Goal: Task Accomplishment & Management: Complete application form

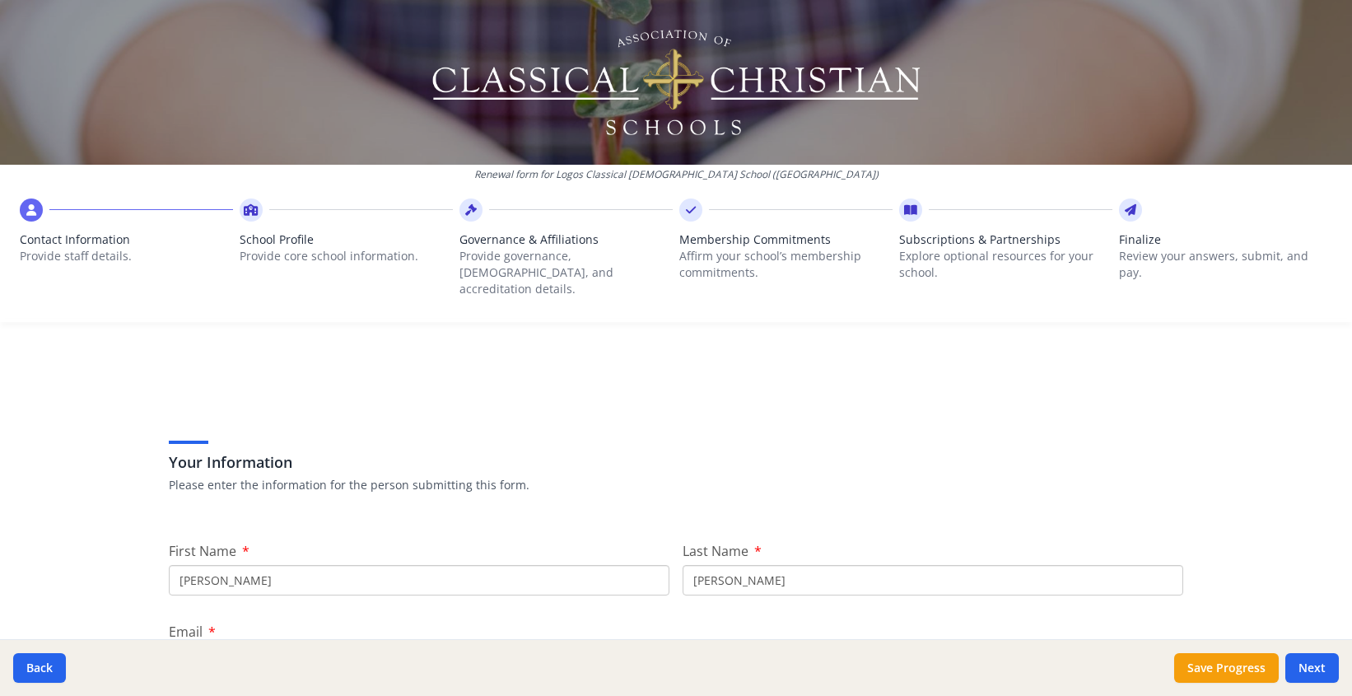
scroll to position [79, 0]
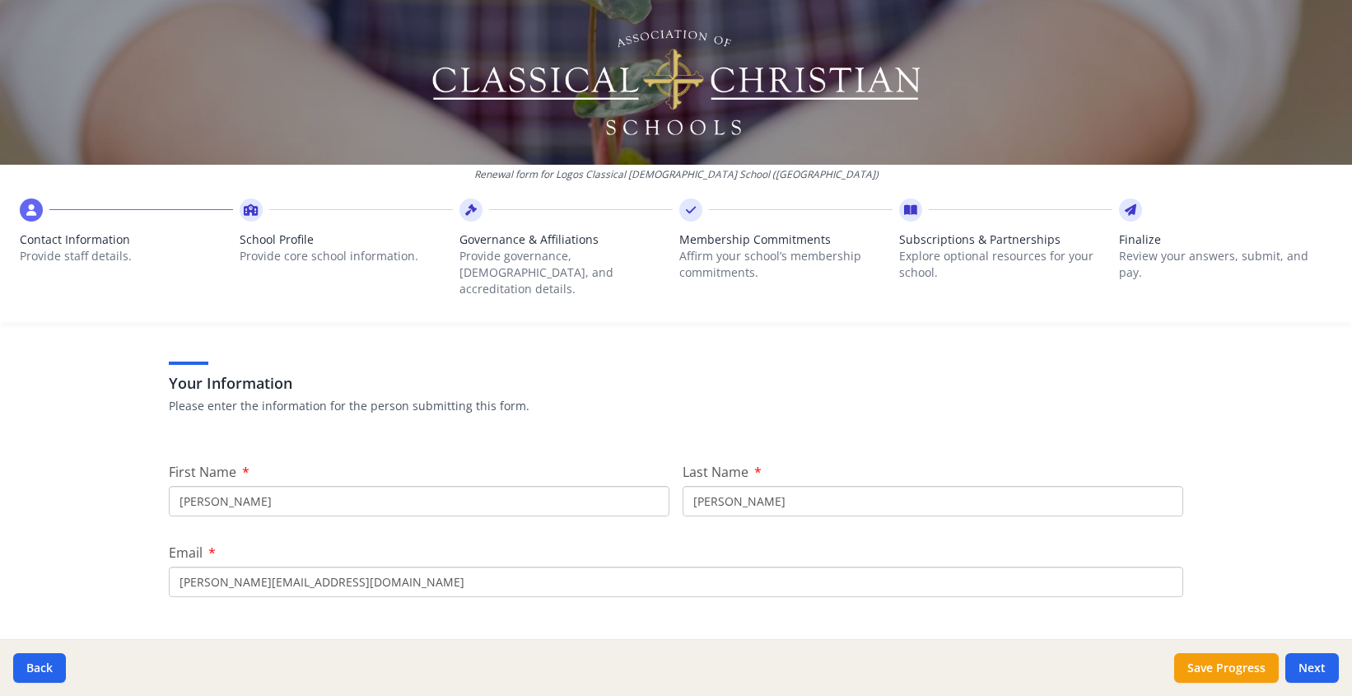
click at [190, 489] on input "[PERSON_NAME]" at bounding box center [419, 501] width 500 height 30
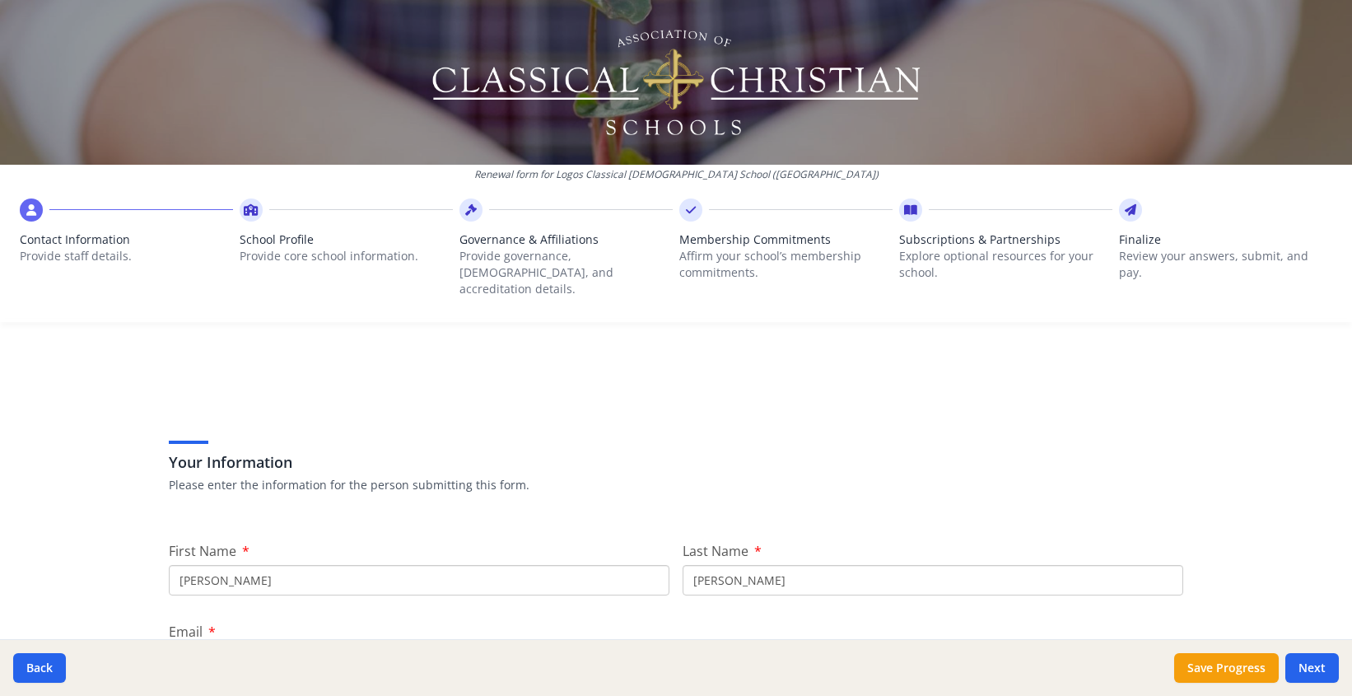
scroll to position [0, 0]
type input "[PERSON_NAME]"
click at [710, 570] on input "[PERSON_NAME]" at bounding box center [932, 580] width 500 height 30
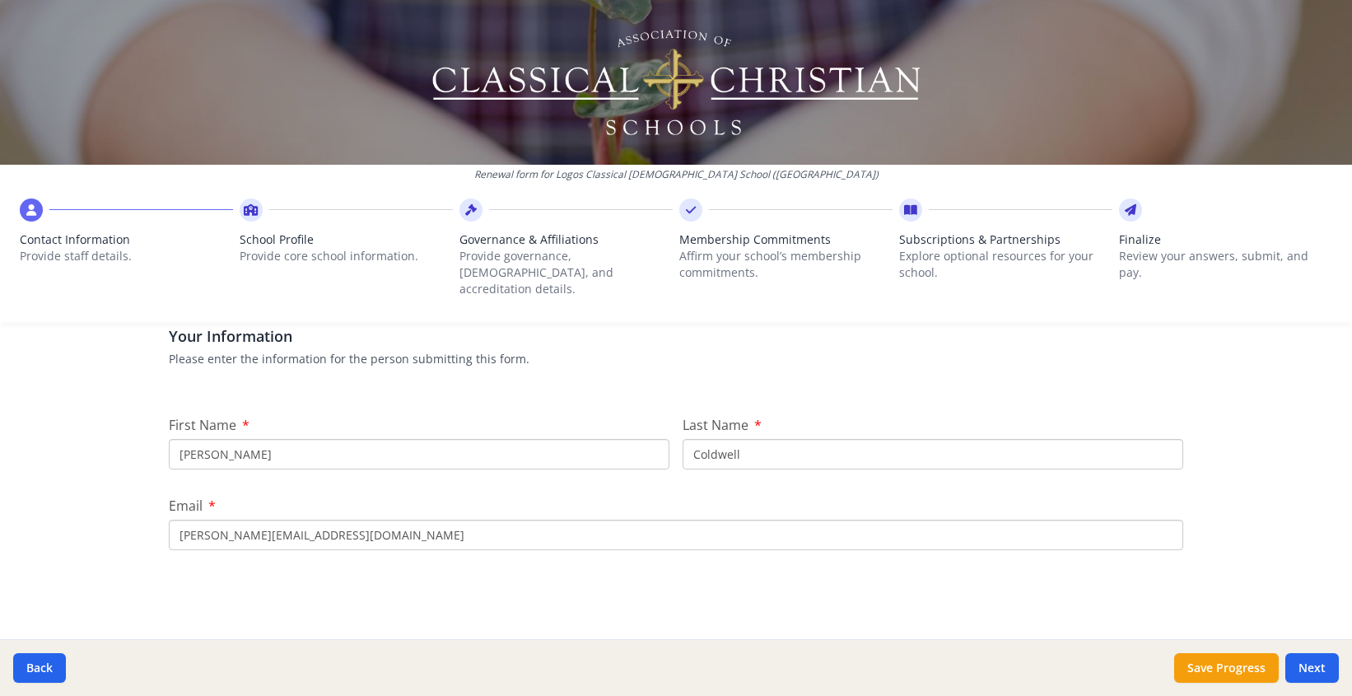
scroll to position [129, 0]
type input "Coldwell"
click at [200, 516] on input "[PERSON_NAME][EMAIL_ADDRESS][DOMAIN_NAME]" at bounding box center [676, 531] width 1014 height 30
paste input "[EMAIL_ADDRESS][DOMAIN_NAME]"
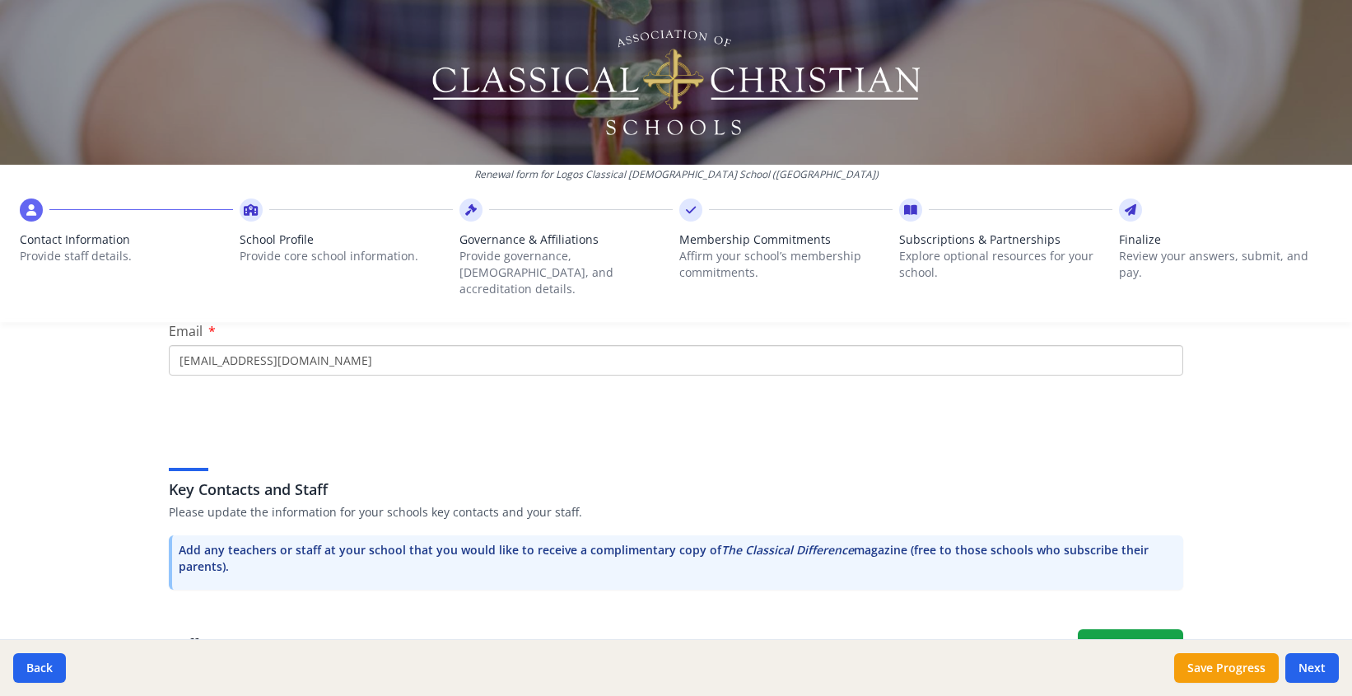
scroll to position [301, 0]
click at [179, 350] on input "[EMAIL_ADDRESS][DOMAIN_NAME]" at bounding box center [676, 359] width 1014 height 30
type input "[EMAIL_ADDRESS][DOMAIN_NAME]"
click at [95, 417] on div "Renewal form for Logos Classical [DEMOGRAPHIC_DATA] School ([GEOGRAPHIC_DATA]) …" at bounding box center [676, 348] width 1352 height 696
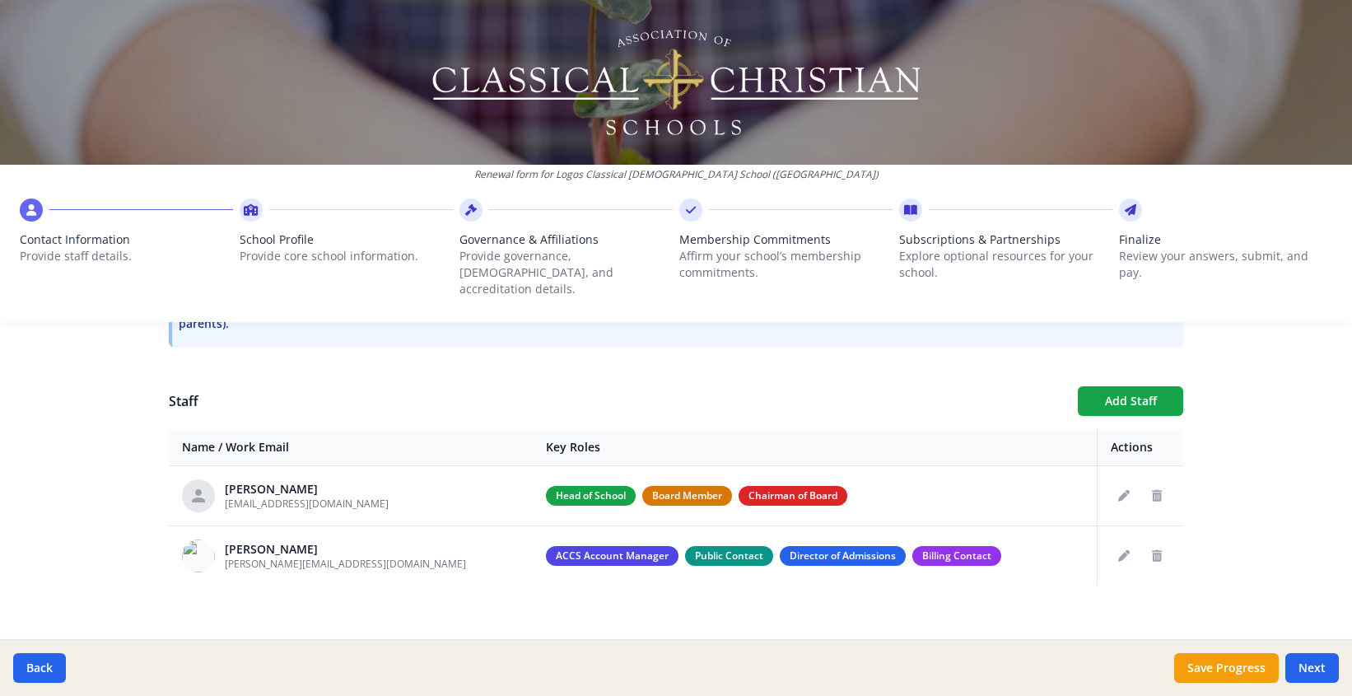
scroll to position [542, 0]
click at [1310, 670] on button "Next" at bounding box center [1312, 668] width 54 height 30
type input "[PHONE_NUMBER]"
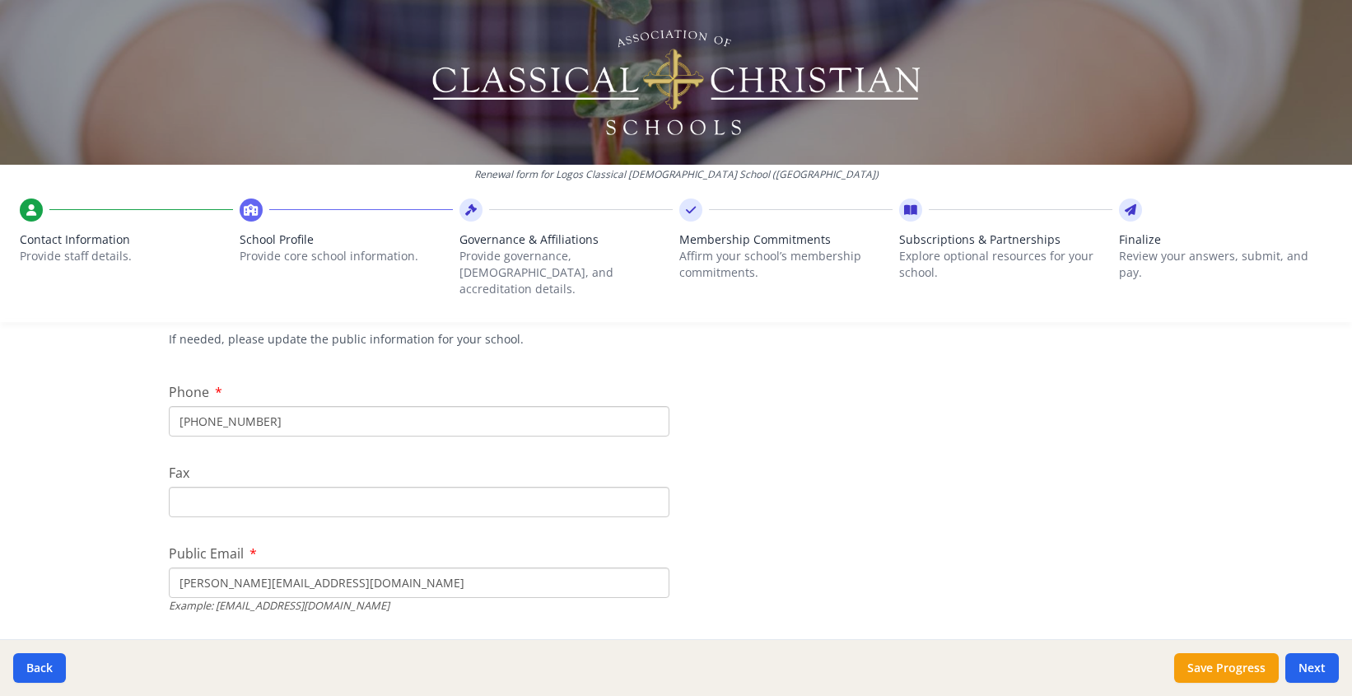
scroll to position [358, 0]
click at [249, 568] on input "[PERSON_NAME][EMAIL_ADDRESS][DOMAIN_NAME]" at bounding box center [419, 580] width 500 height 30
paste input "[EMAIL_ADDRESS][DOMAIN_NAME]"
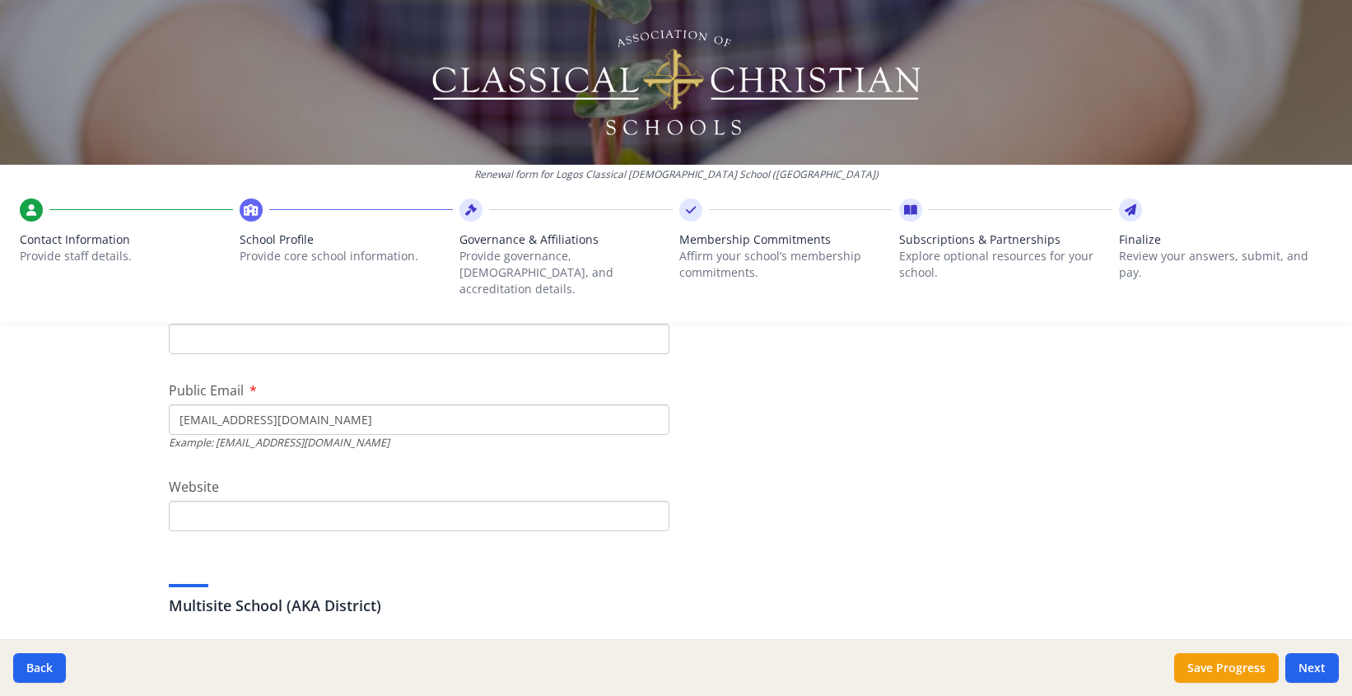
scroll to position [539, 0]
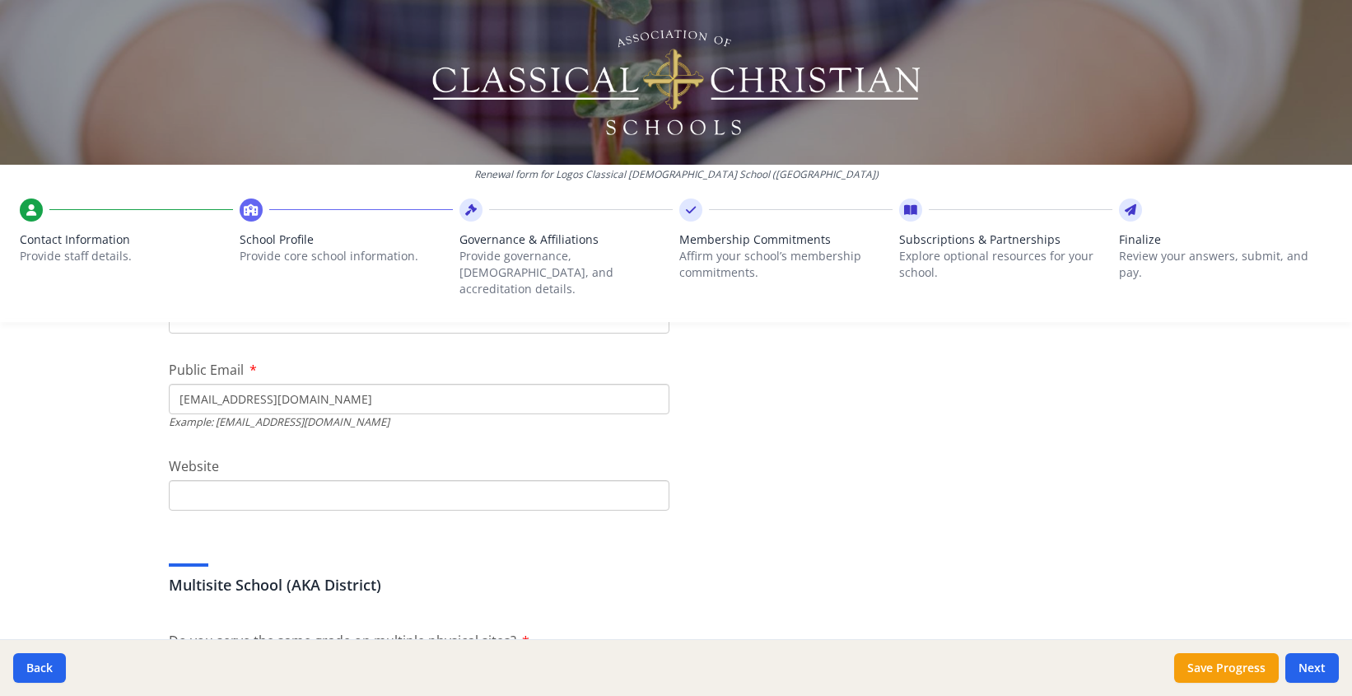
type input "[EMAIL_ADDRESS][DOMAIN_NAME]"
click at [263, 486] on input "Website" at bounding box center [419, 495] width 500 height 30
paste input "[URL][DOMAIN_NAME]"
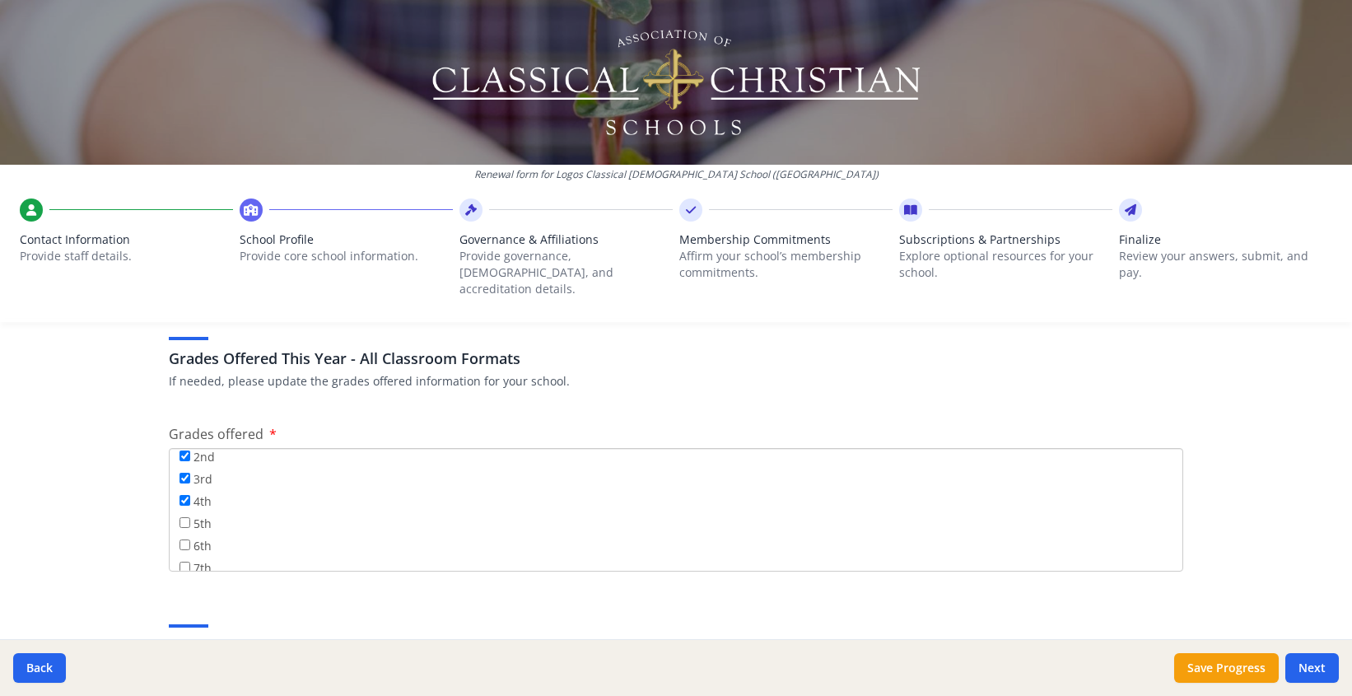
scroll to position [77, 0]
type input "[URL][DOMAIN_NAME]"
click at [182, 513] on input "5th" at bounding box center [184, 518] width 11 height 11
checkbox input "true"
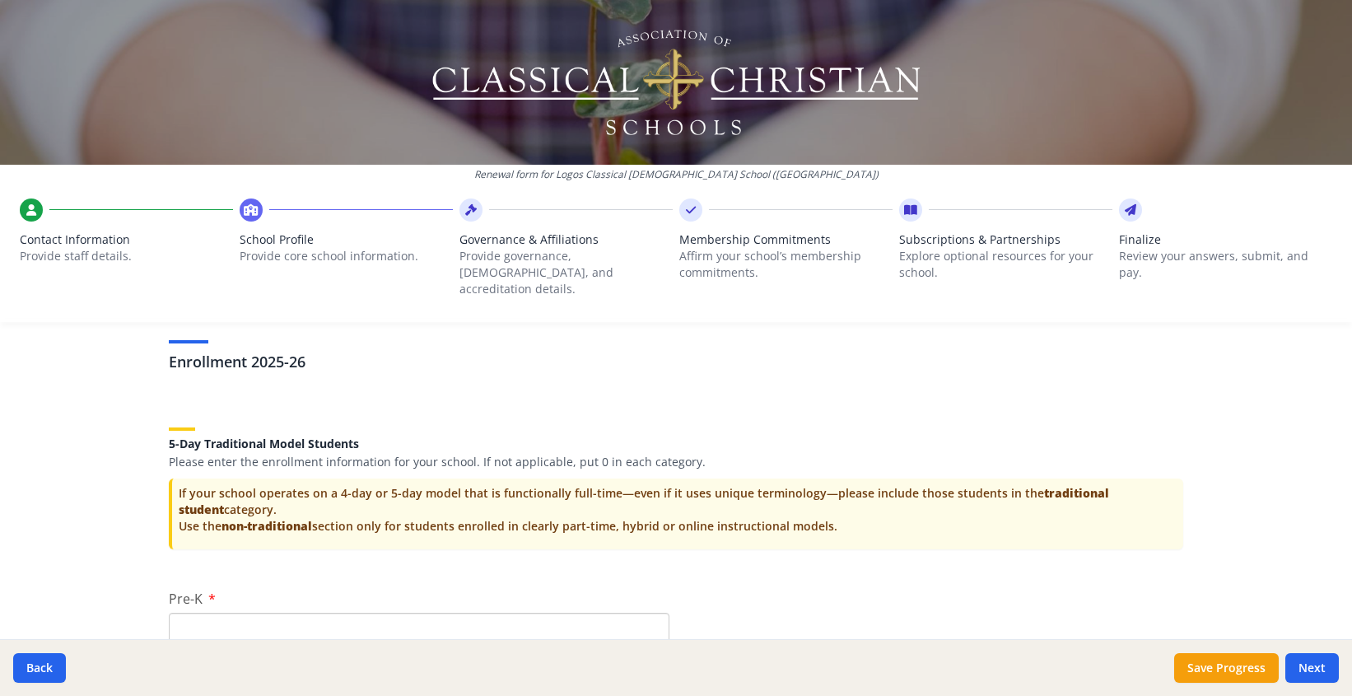
scroll to position [3123, 0]
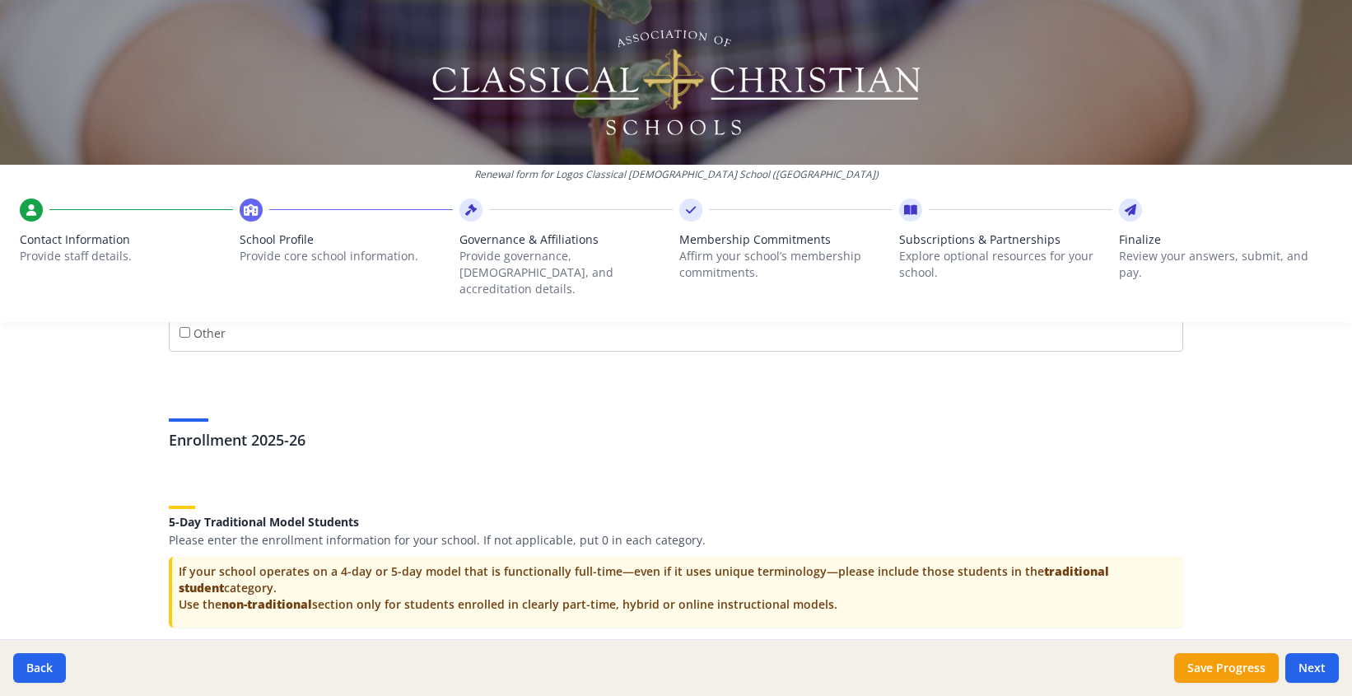
click at [212, 428] on h3 "Enrollment 2025-26" at bounding box center [676, 439] width 1014 height 23
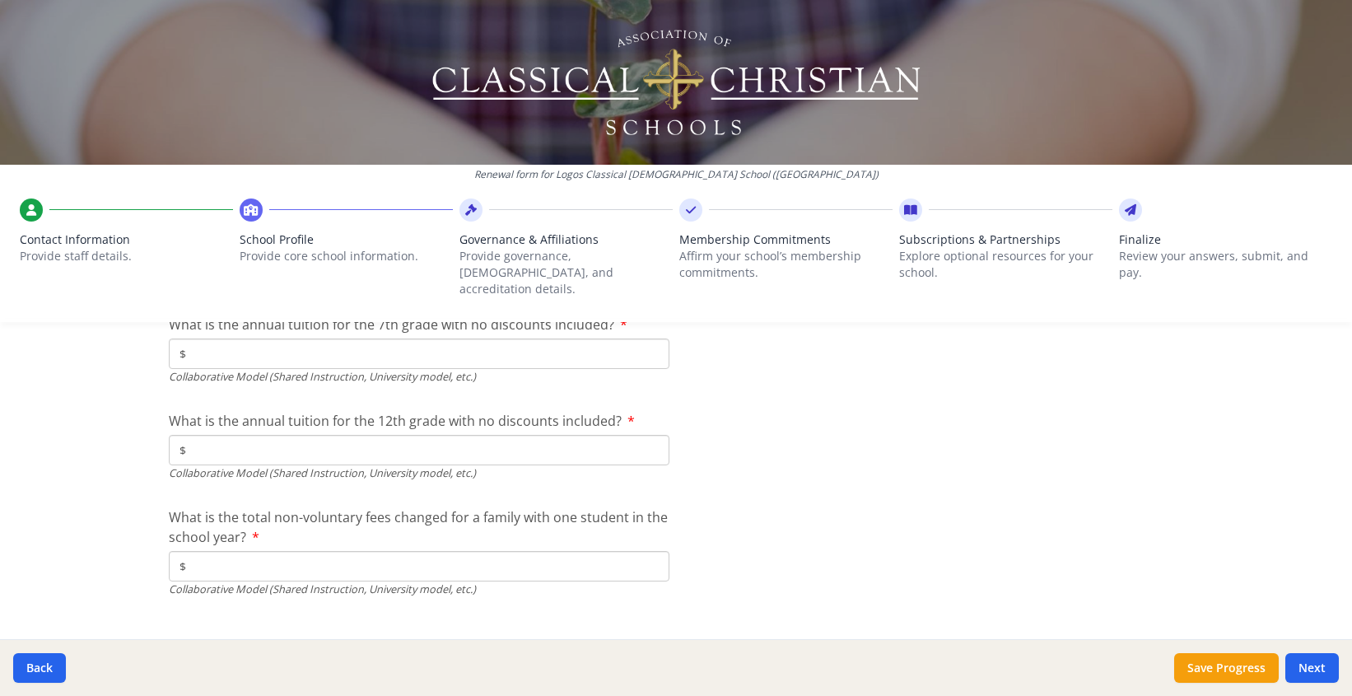
scroll to position [5440, 0]
click at [1318, 672] on button "Next" at bounding box center [1312, 668] width 54 height 30
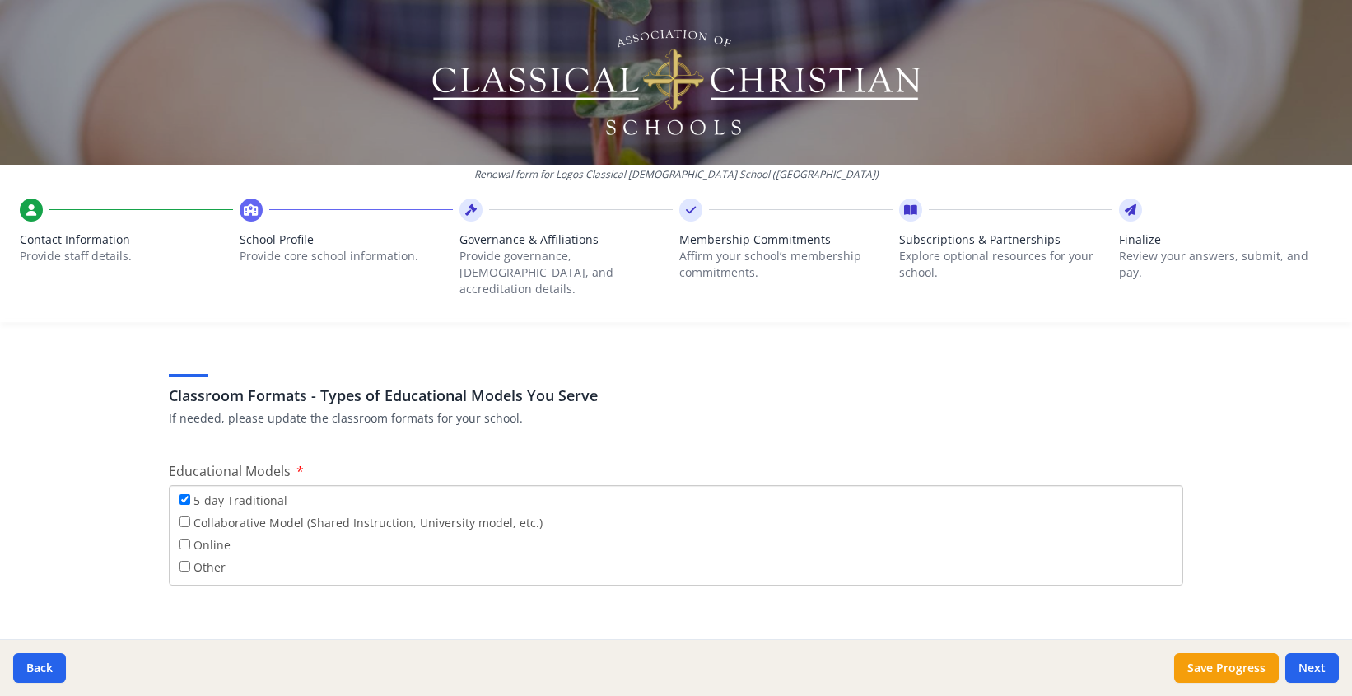
scroll to position [3001, 0]
click at [1322, 669] on button "Next" at bounding box center [1312, 668] width 54 height 30
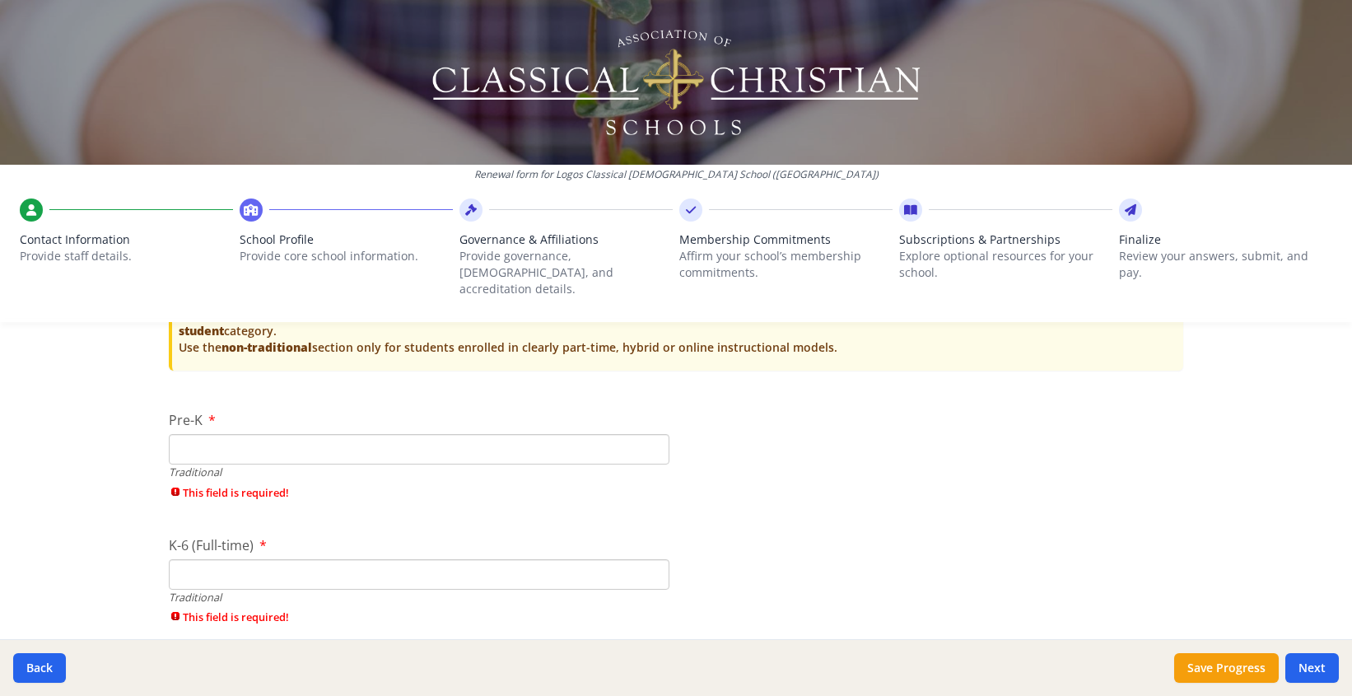
scroll to position [3508, 0]
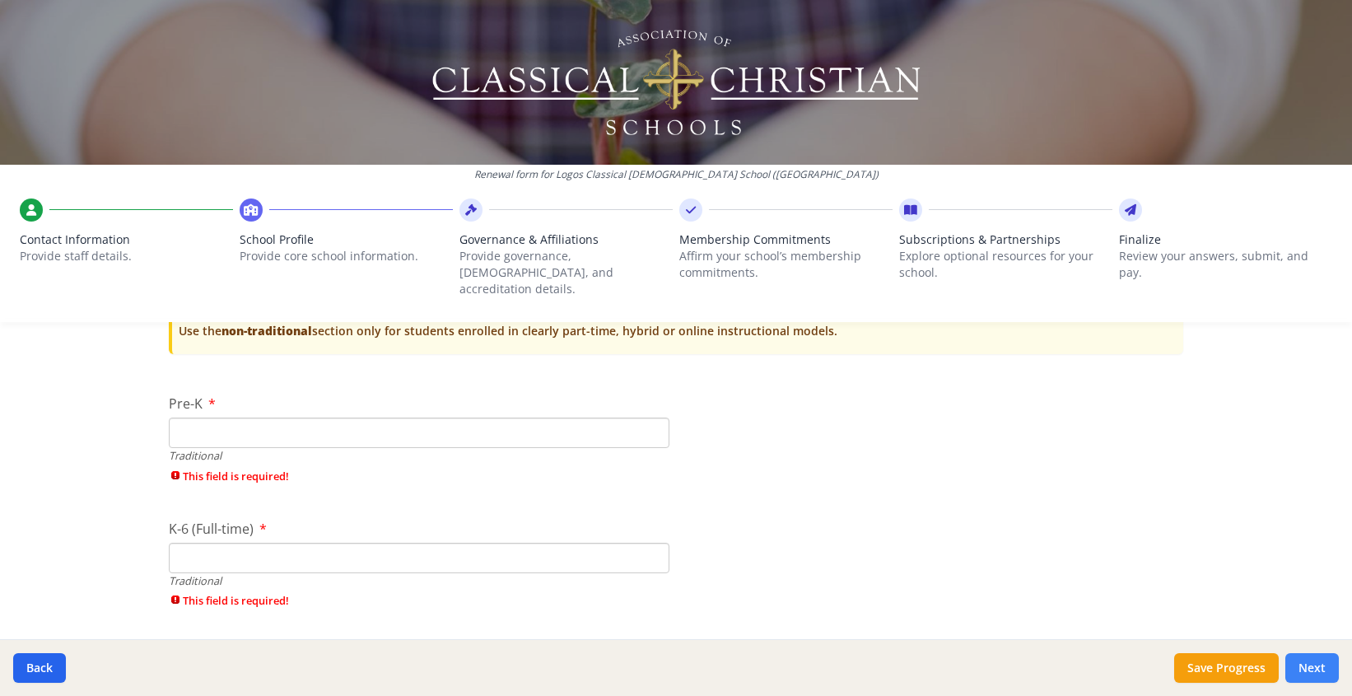
click at [1314, 667] on button "Next" at bounding box center [1312, 668] width 54 height 30
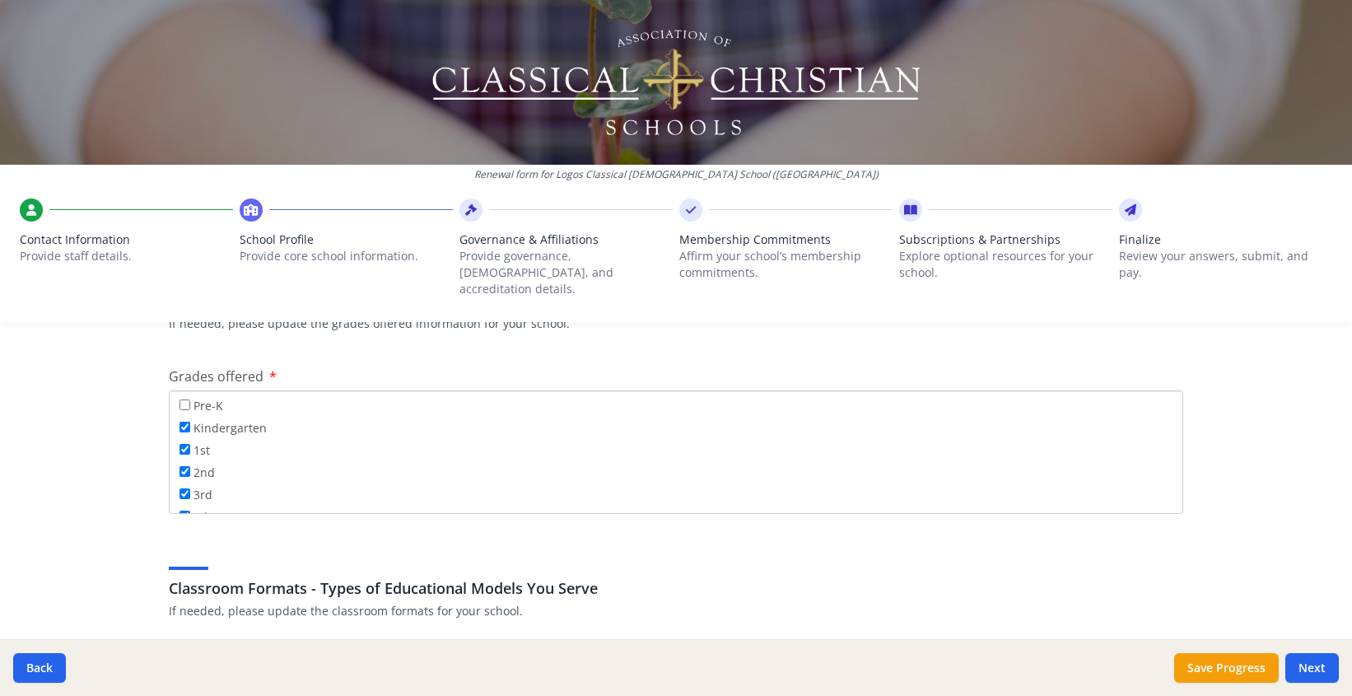
scroll to position [2830, 0]
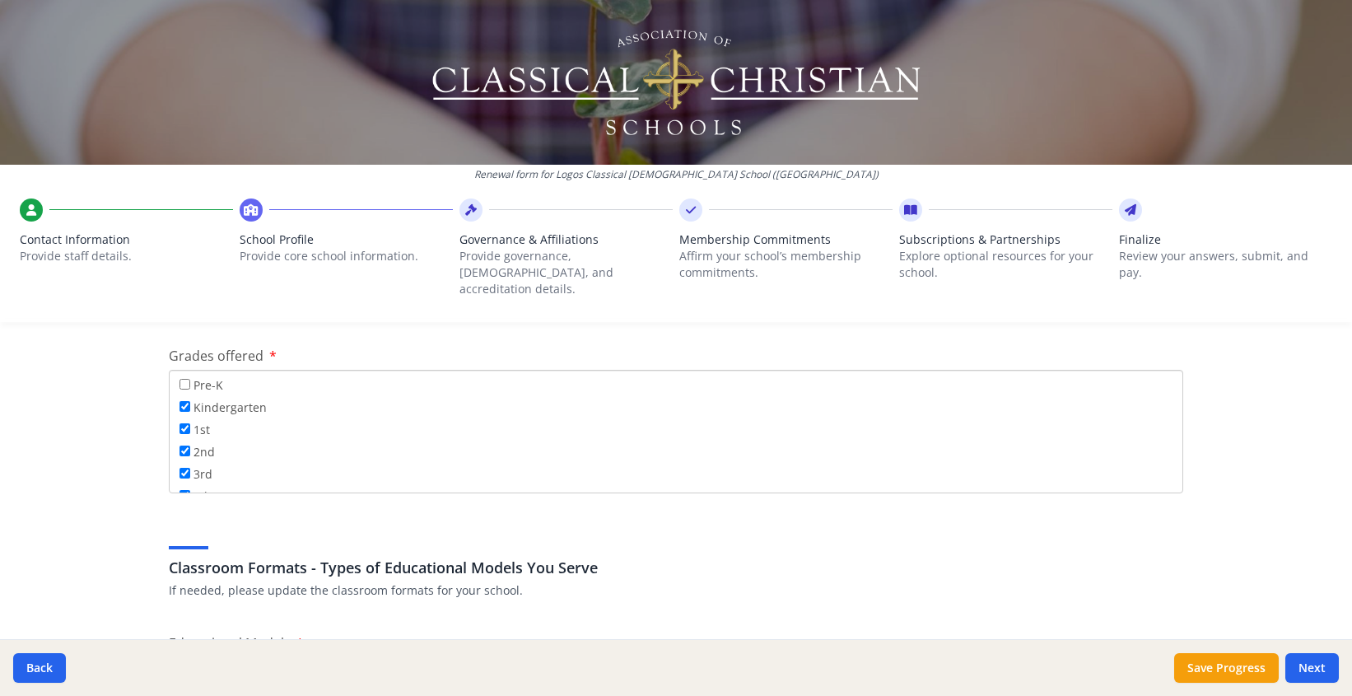
click at [179, 401] on input "Kindergarten" at bounding box center [184, 406] width 11 height 11
checkbox input "false"
click at [184, 423] on input "1st" at bounding box center [184, 428] width 11 height 11
checkbox input "false"
click at [184, 445] on input "2nd" at bounding box center [184, 450] width 11 height 11
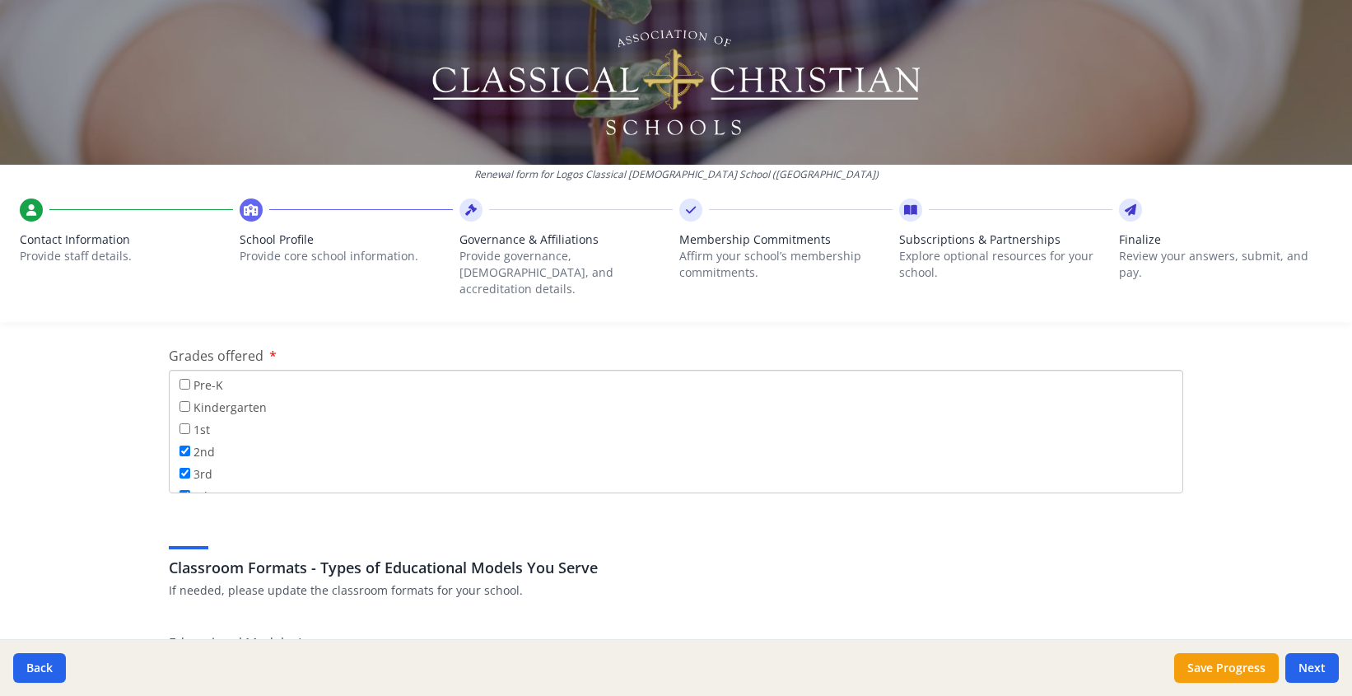
checkbox input "false"
click at [185, 468] on input "3rd" at bounding box center [184, 473] width 11 height 11
checkbox input "false"
click at [184, 461] on input "4th" at bounding box center [184, 466] width 11 height 11
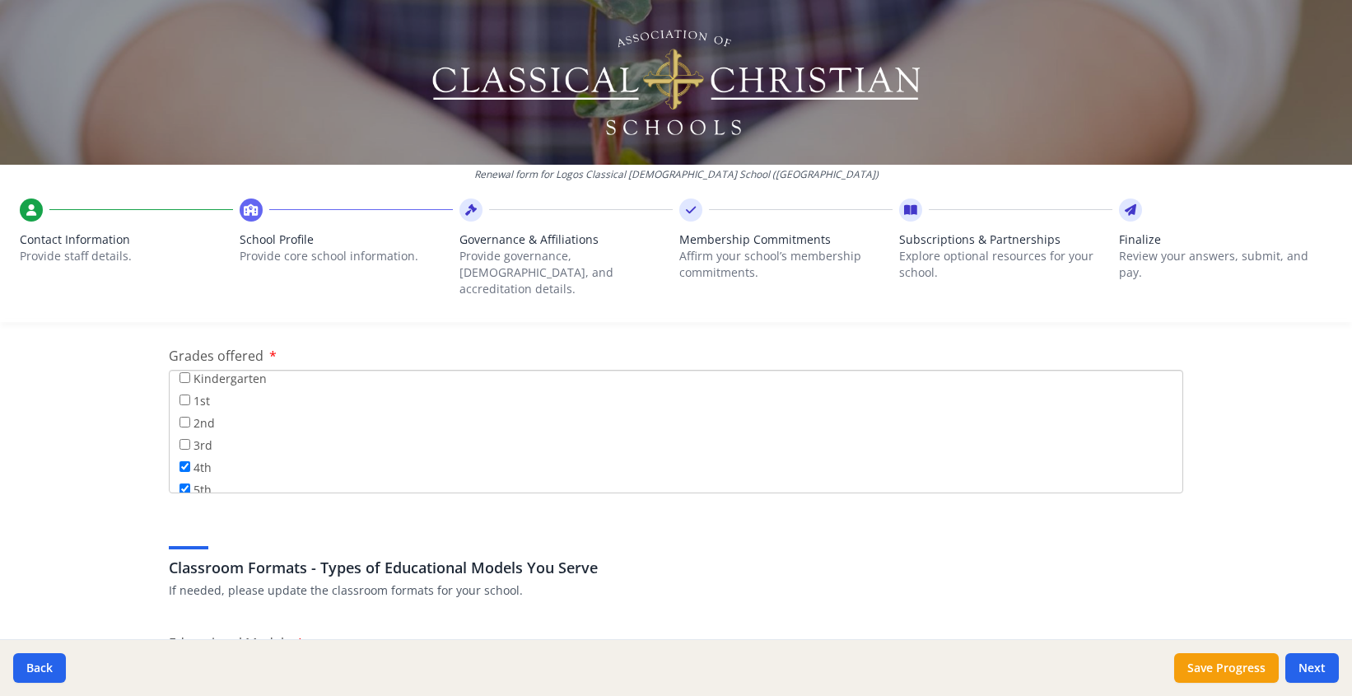
checkbox input "false"
click at [184, 480] on label "5th" at bounding box center [195, 489] width 32 height 18
click at [184, 483] on input "5th" at bounding box center [184, 488] width 11 height 11
checkbox input "false"
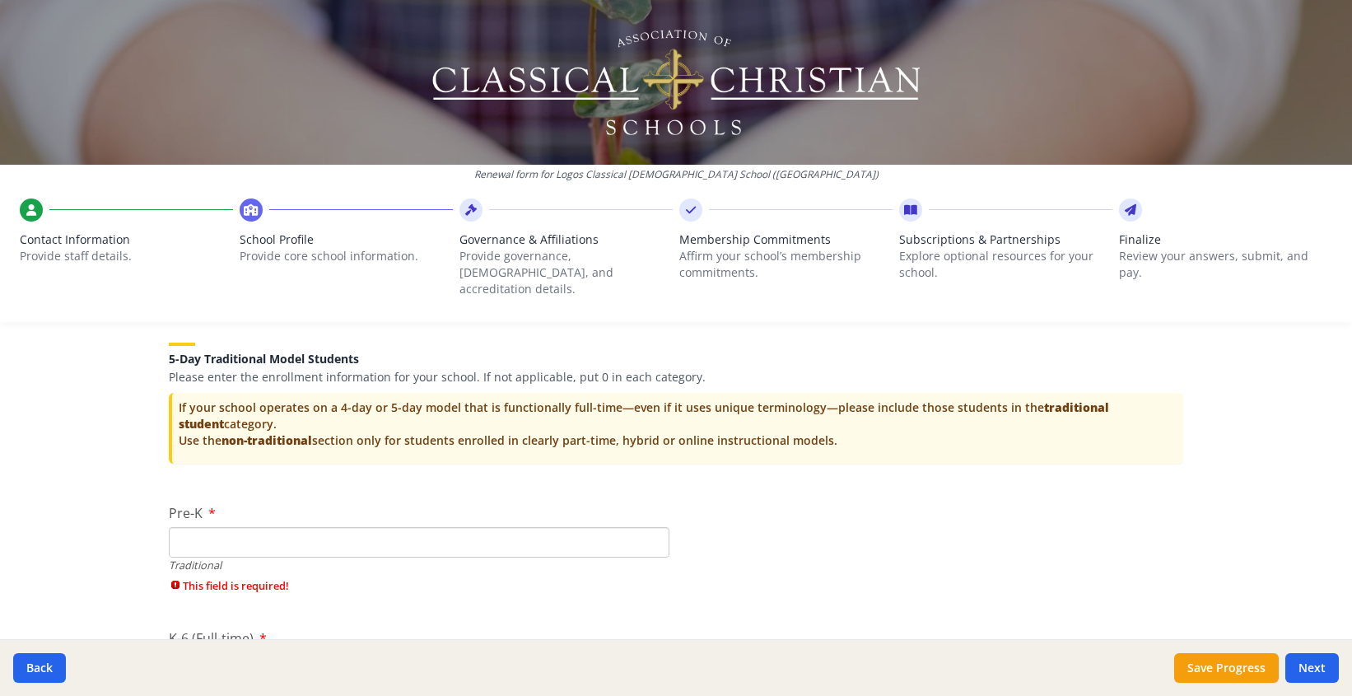
scroll to position [3395, 0]
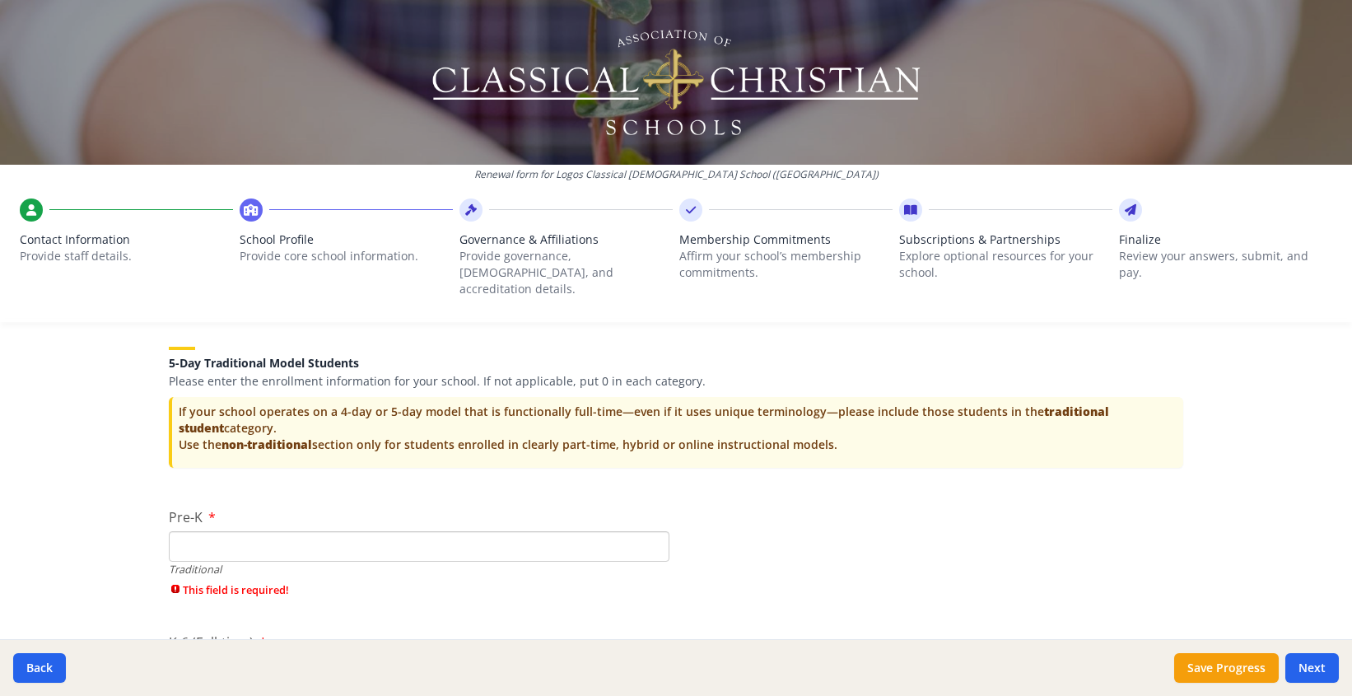
click at [179, 531] on input "Pre-K" at bounding box center [419, 546] width 500 height 30
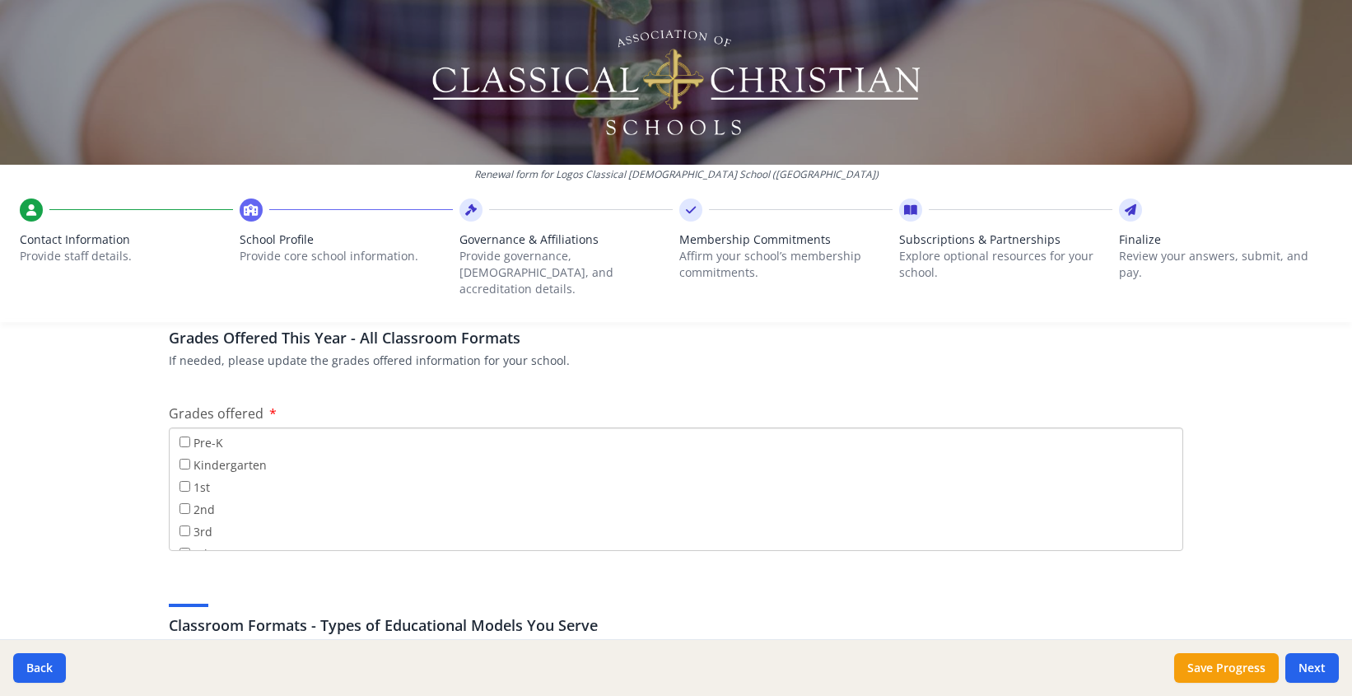
scroll to position [1, 0]
click at [183, 458] on input "Kindergarten" at bounding box center [184, 463] width 11 height 11
checkbox input "true"
click at [186, 480] on input "1st" at bounding box center [184, 485] width 11 height 11
checkbox input "true"
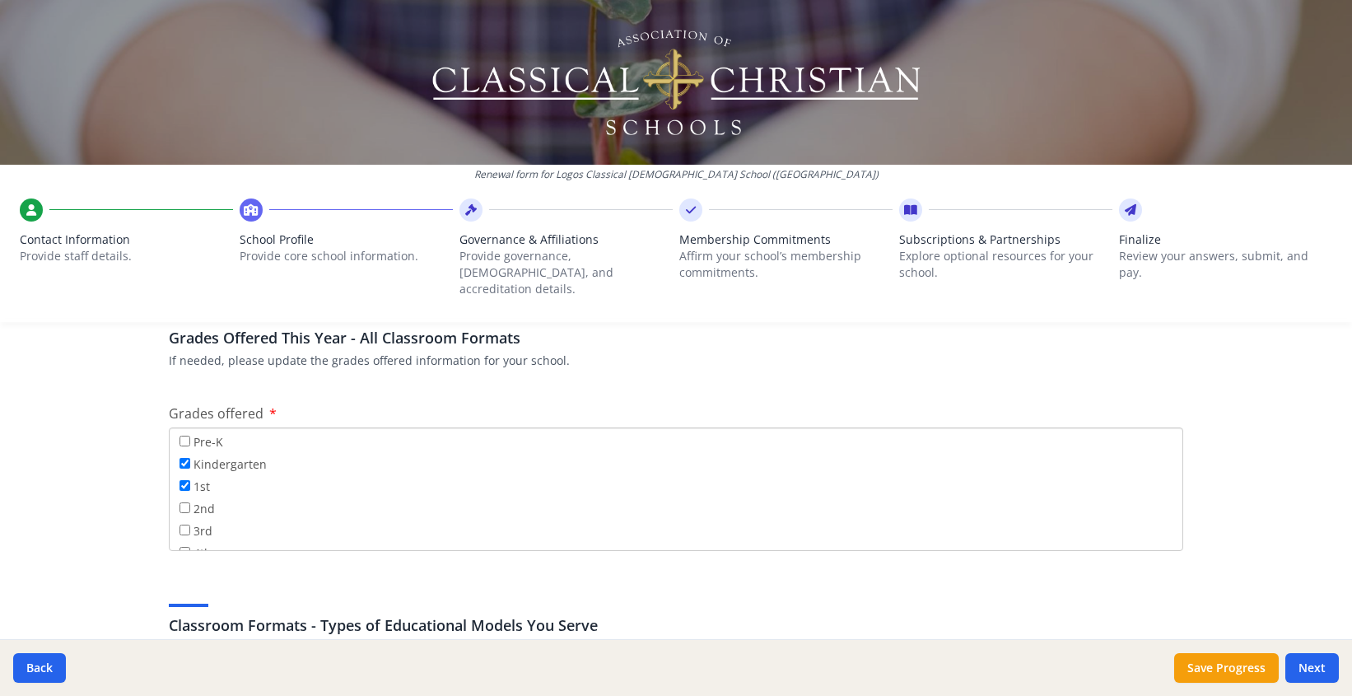
click at [184, 499] on label "2nd" at bounding box center [196, 508] width 35 height 18
click at [184, 502] on input "2nd" at bounding box center [184, 507] width 11 height 11
checkbox input "true"
click at [182, 524] on input "3rd" at bounding box center [184, 529] width 11 height 11
checkbox input "true"
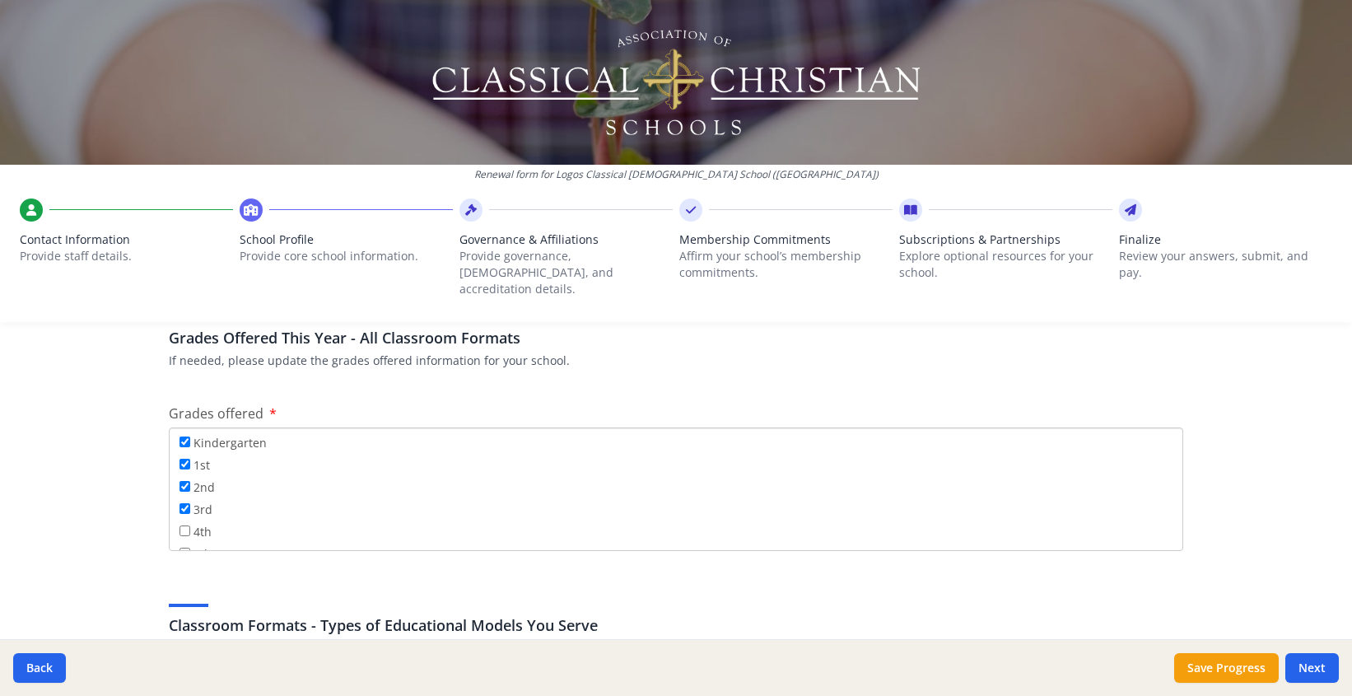
scroll to position [26, 0]
click at [182, 522] on input "4th" at bounding box center [184, 527] width 11 height 11
checkbox input "true"
click at [181, 544] on input "5th" at bounding box center [184, 549] width 11 height 11
checkbox input "true"
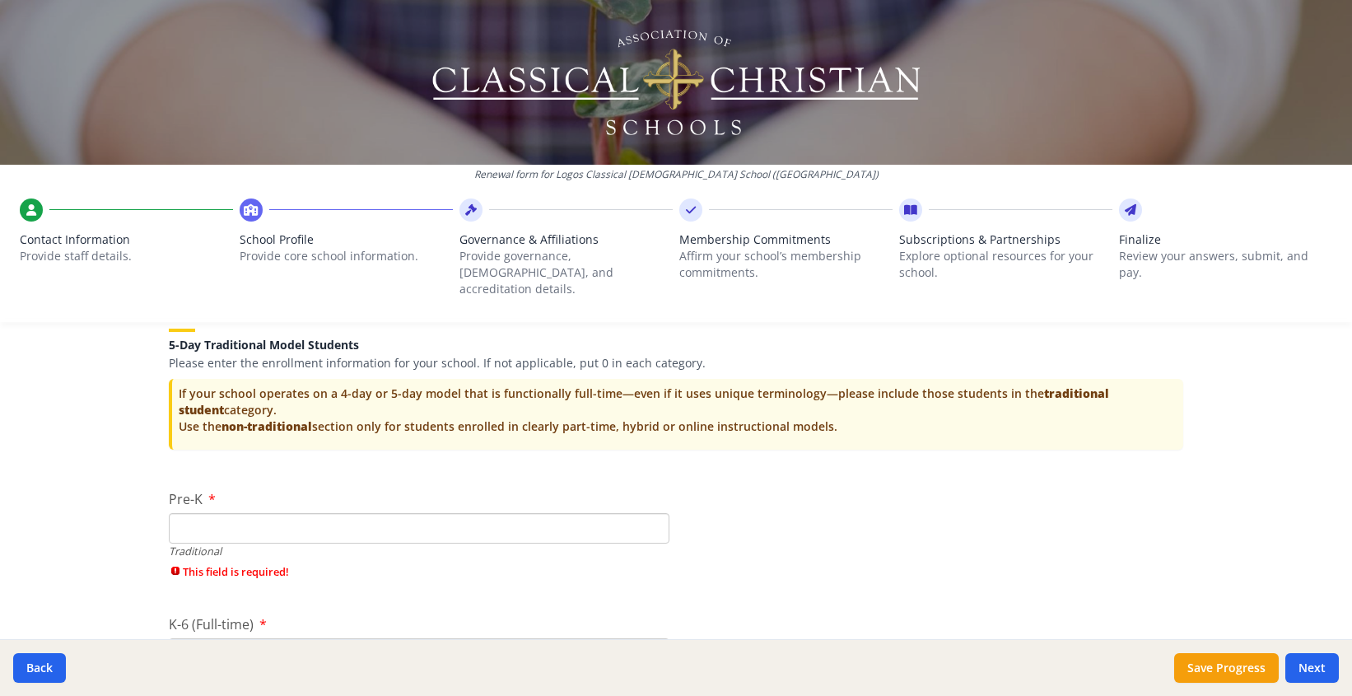
scroll to position [3418, 0]
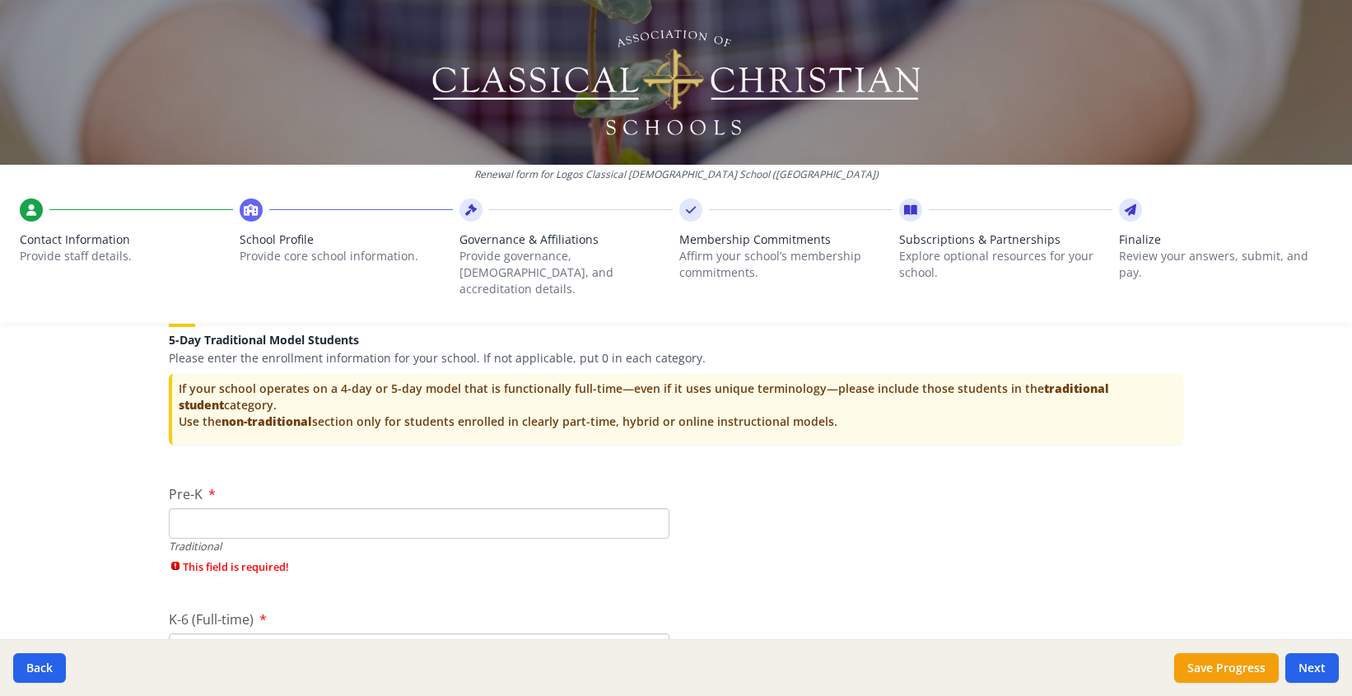
click at [184, 508] on input "Pre-K" at bounding box center [419, 523] width 500 height 30
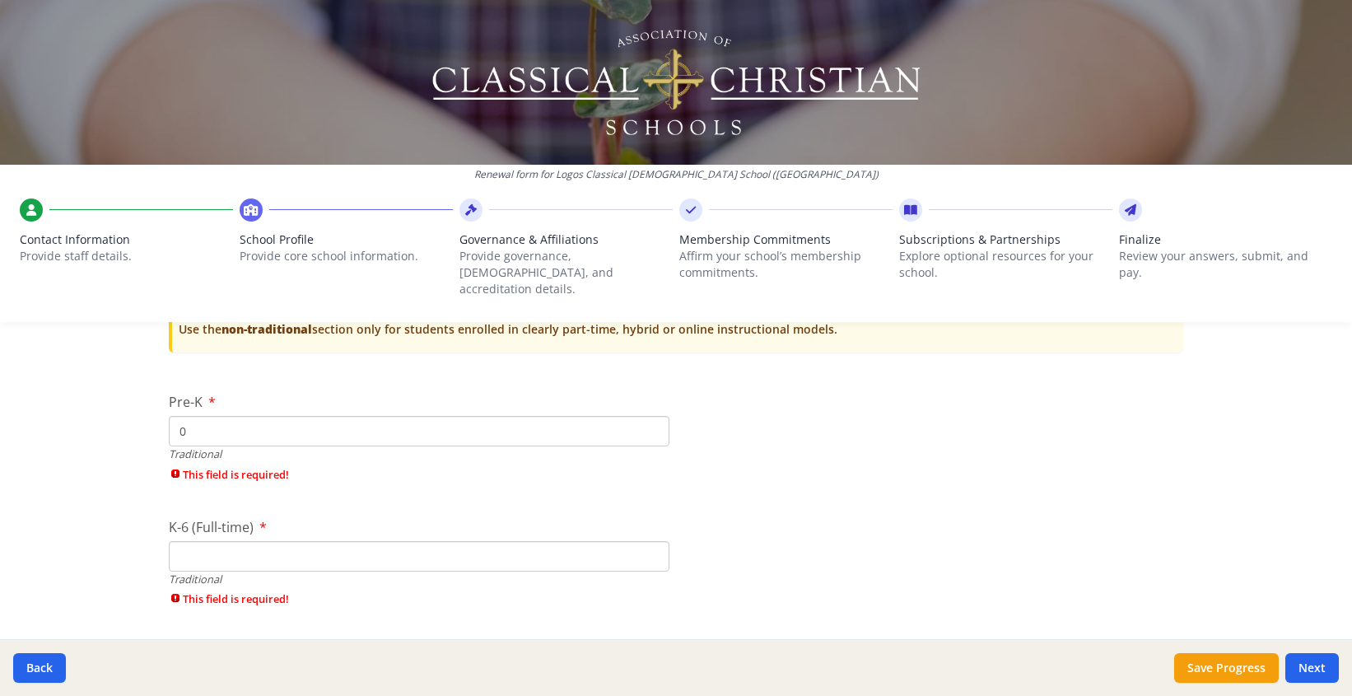
scroll to position [3531, 0]
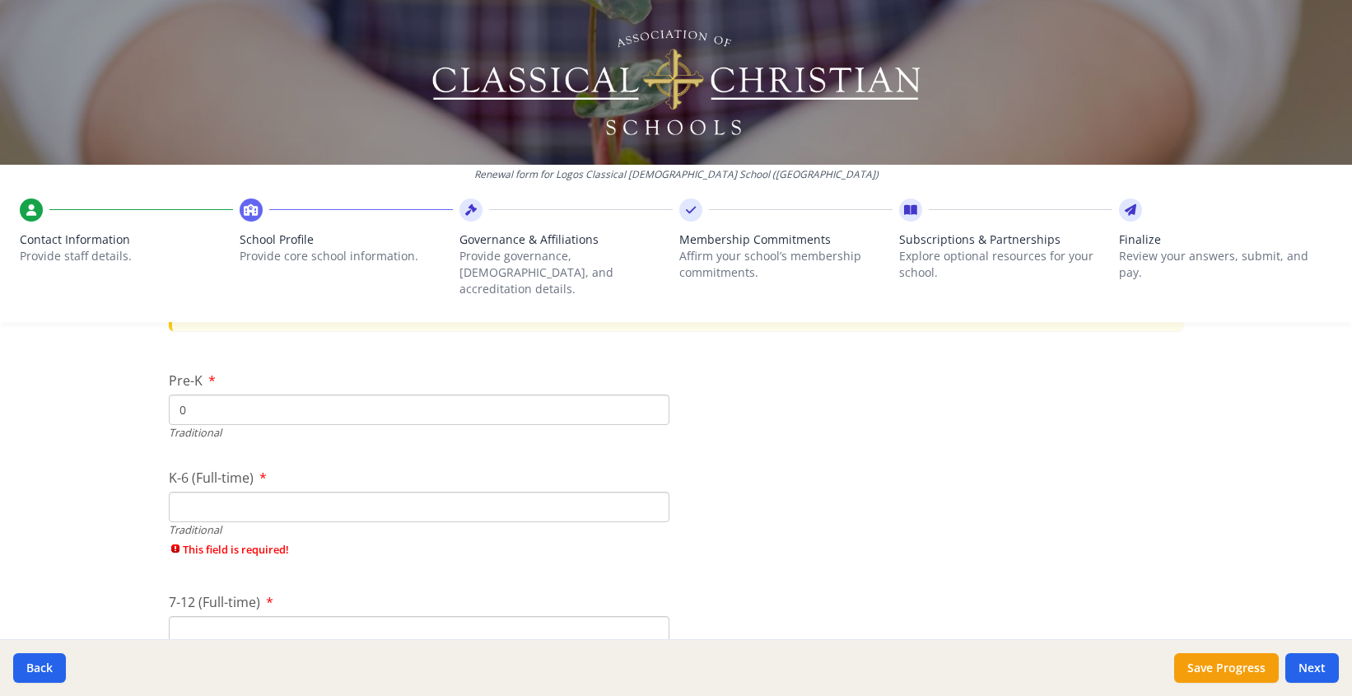
type input "0"
click at [211, 491] on input "K-6 (Full-time)" at bounding box center [419, 506] width 500 height 30
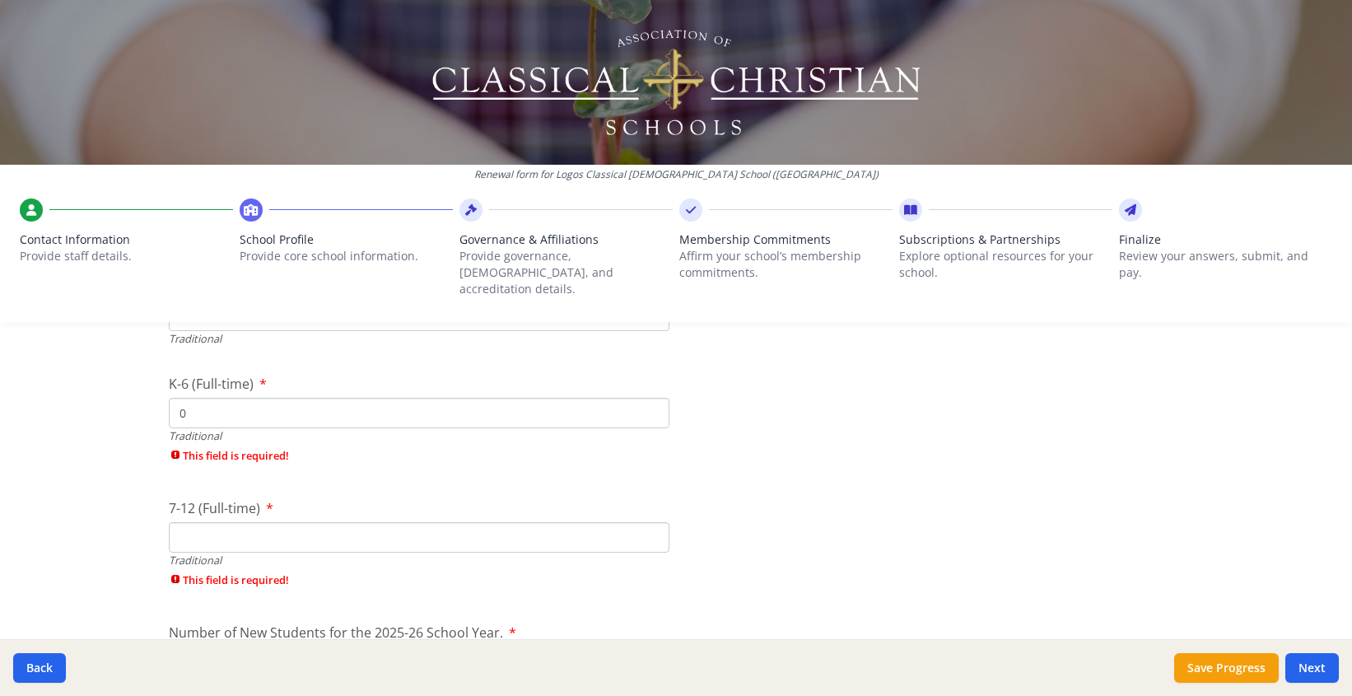
scroll to position [3634, 0]
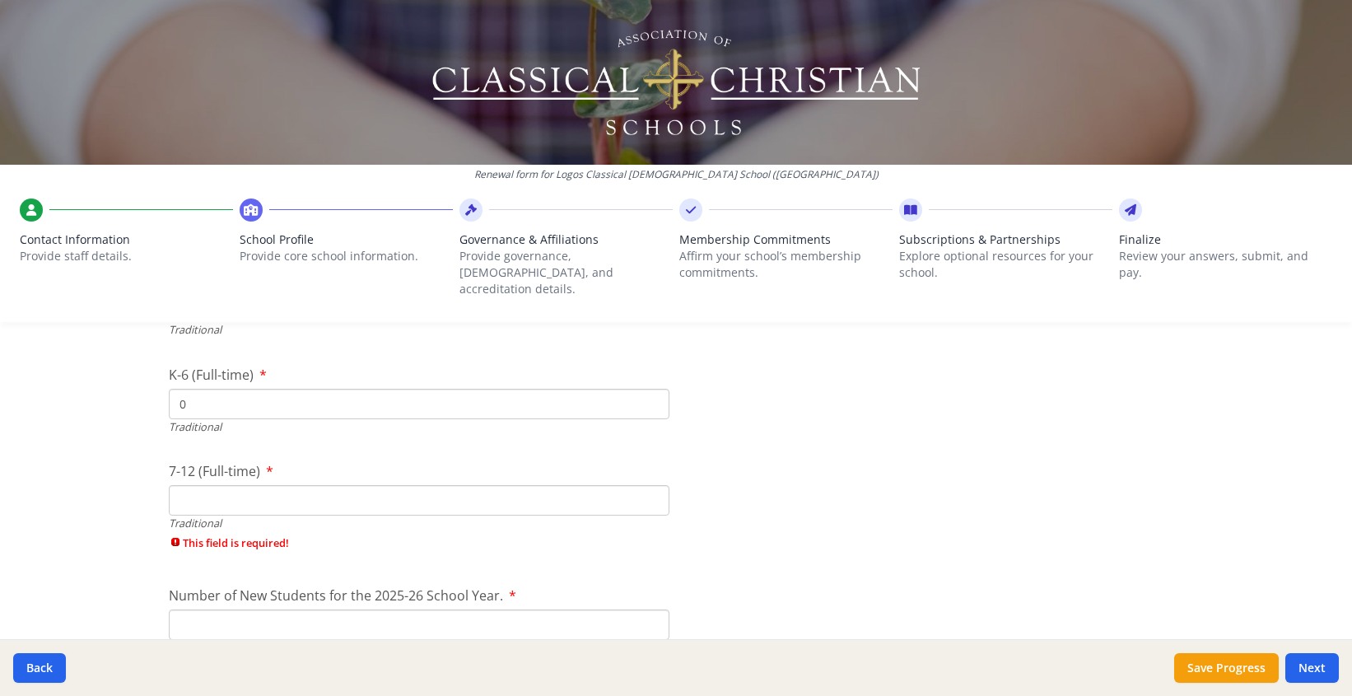
type input "0"
click at [204, 485] on input "7-12 (Full-time)" at bounding box center [419, 500] width 500 height 30
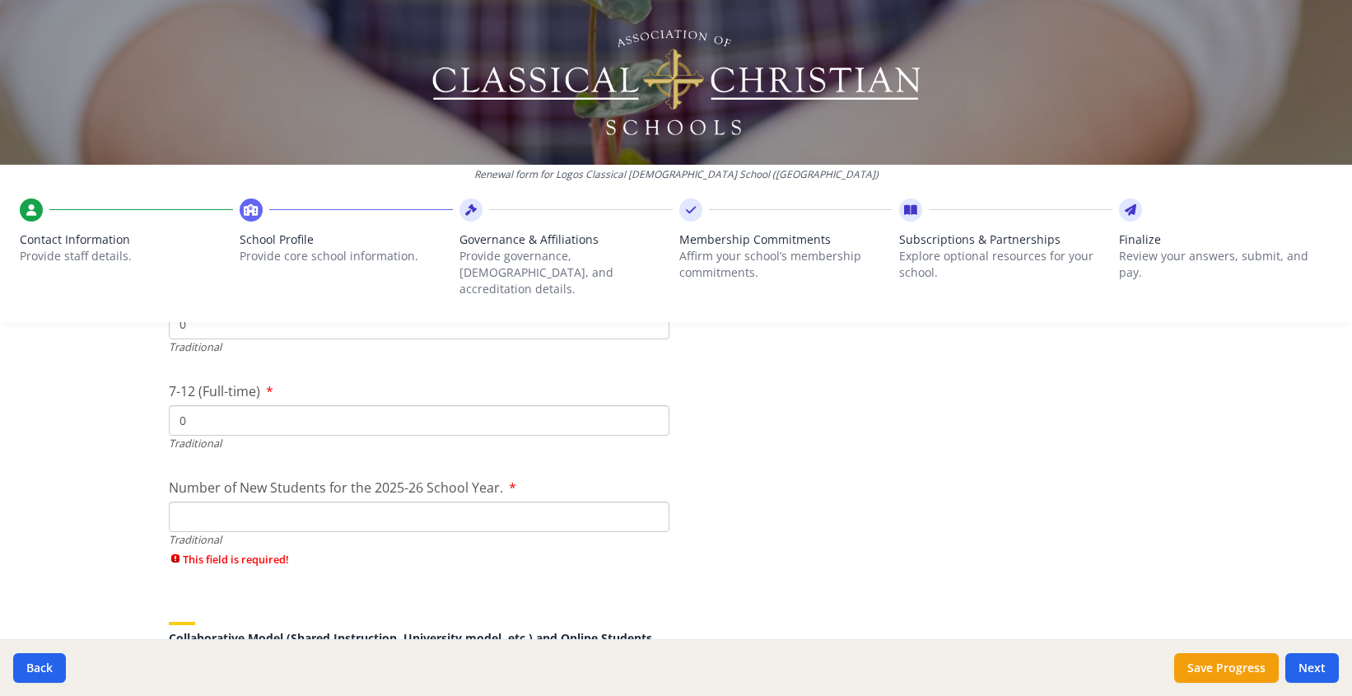
scroll to position [3722, 0]
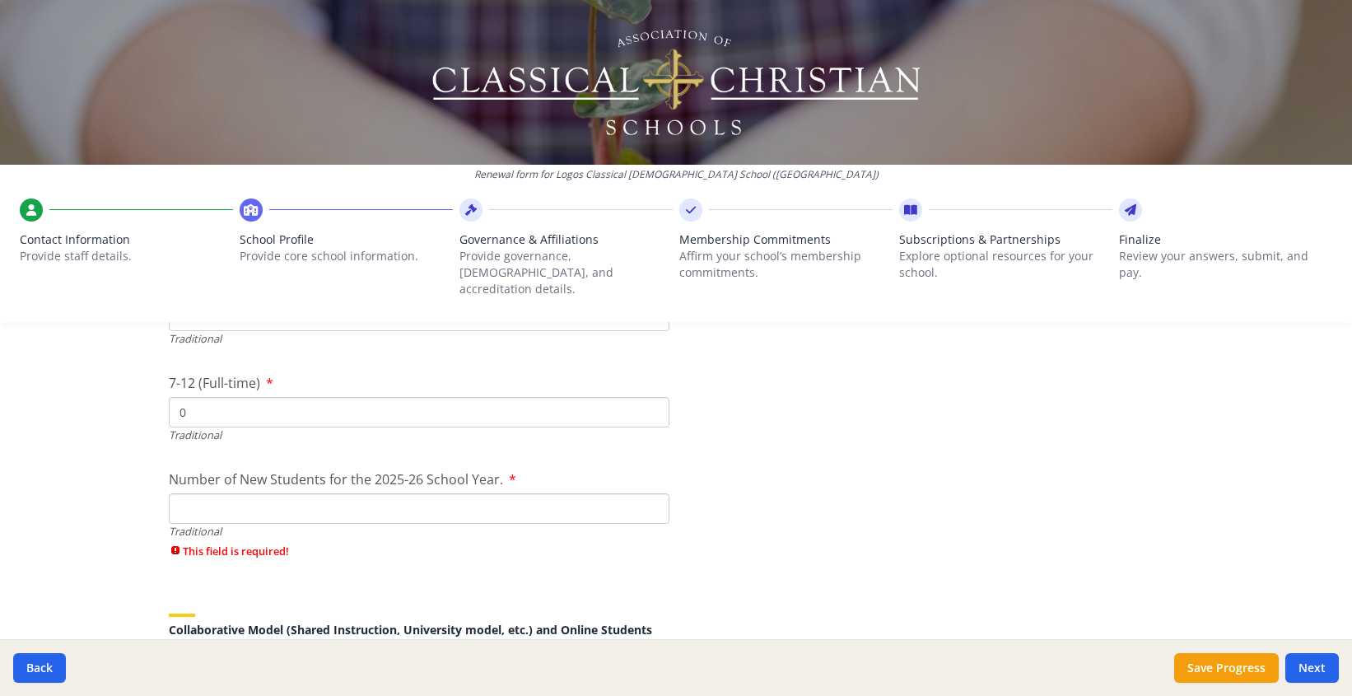
type input "0"
click at [204, 493] on input "Number of New Students for the 2025-26 School Year." at bounding box center [419, 508] width 500 height 30
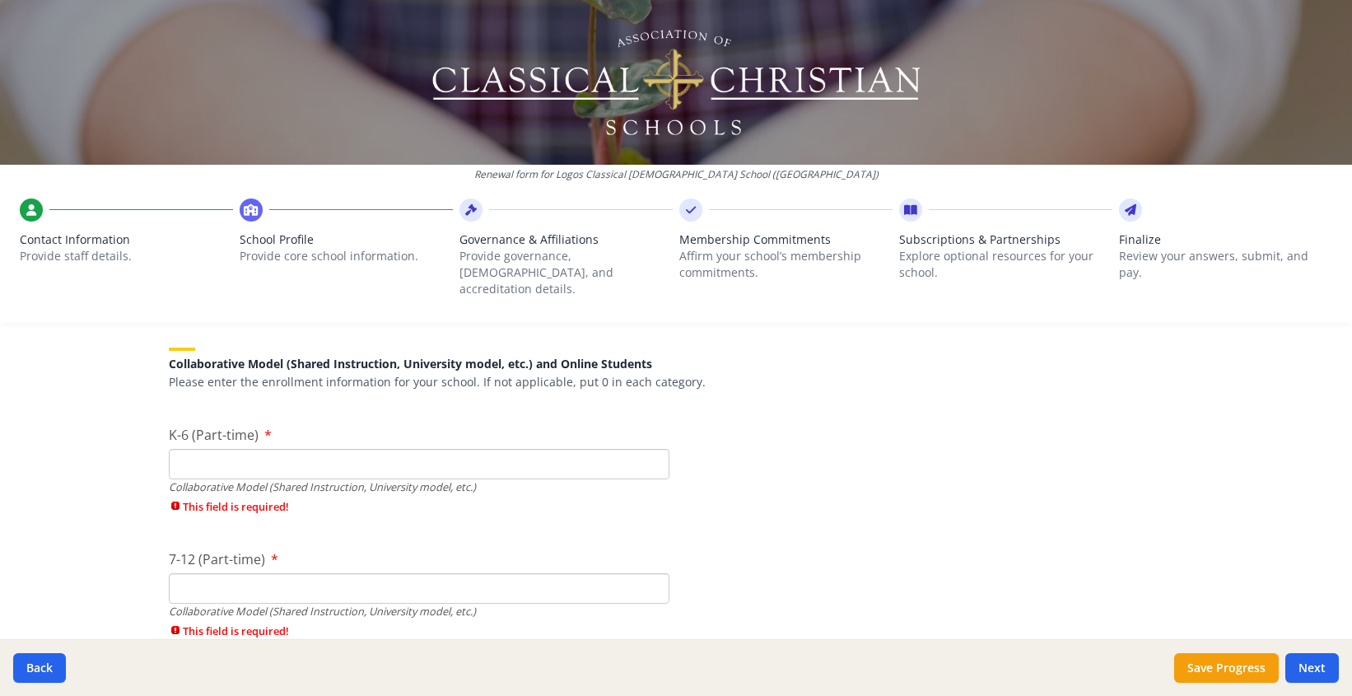
scroll to position [3958, 0]
type input "0"
click at [194, 450] on input "K-6 (Part-time)" at bounding box center [419, 465] width 500 height 30
type input "0"
click at [176, 559] on div "7-12 (Part-time) Collaborative Model (Shared Instruction, University model, etc…" at bounding box center [419, 600] width 500 height 98
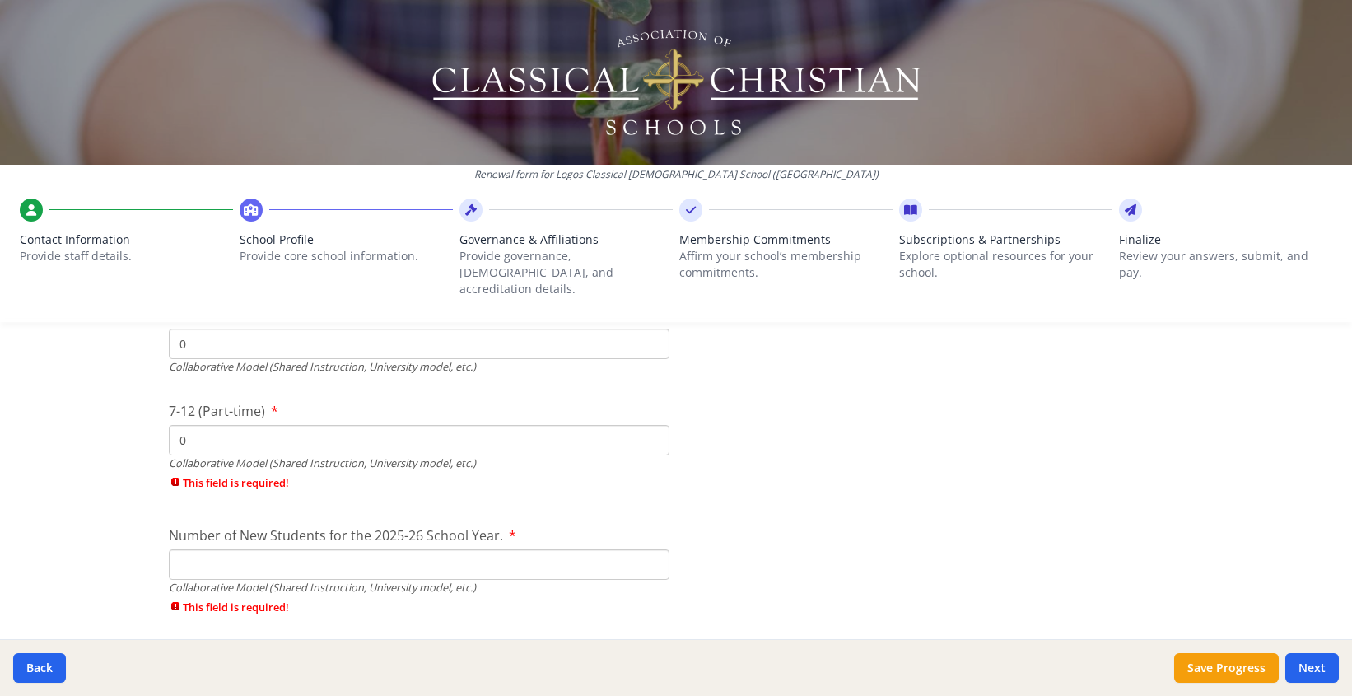
scroll to position [4102, 0]
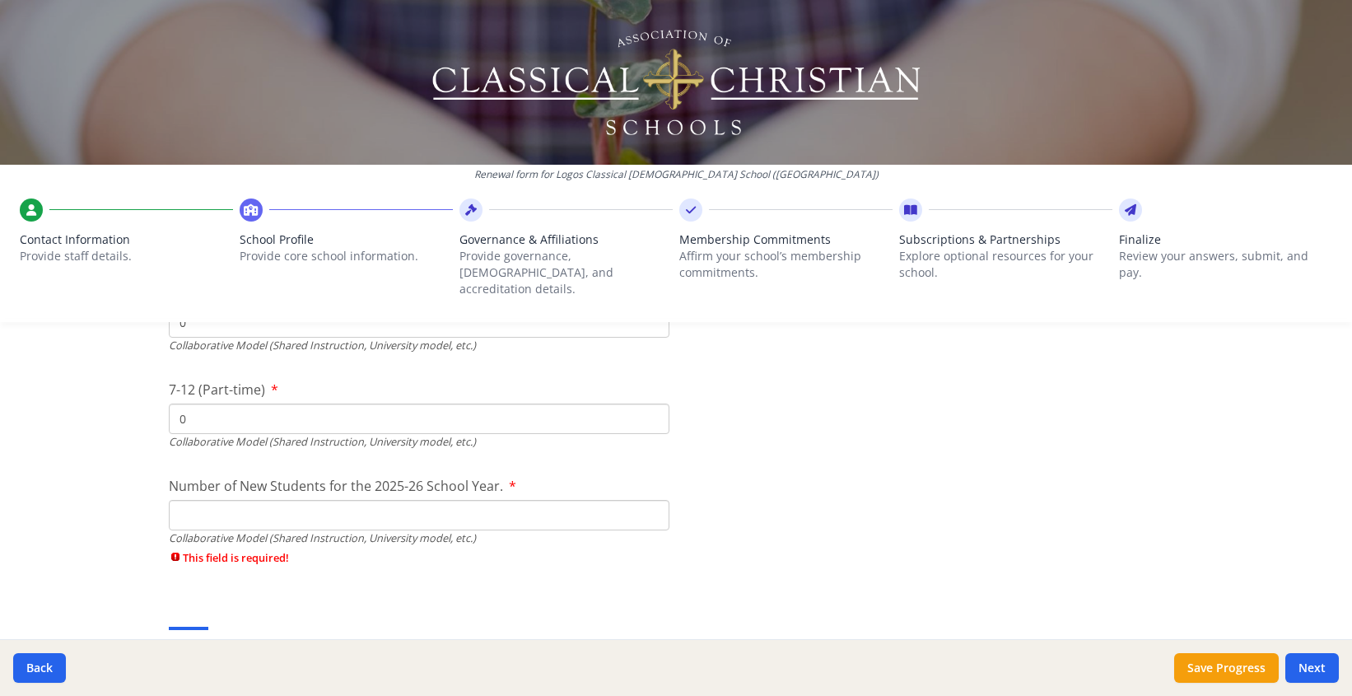
type input "0"
click at [210, 500] on input "Number of New Students for the 2025-26 School Year." at bounding box center [419, 515] width 500 height 30
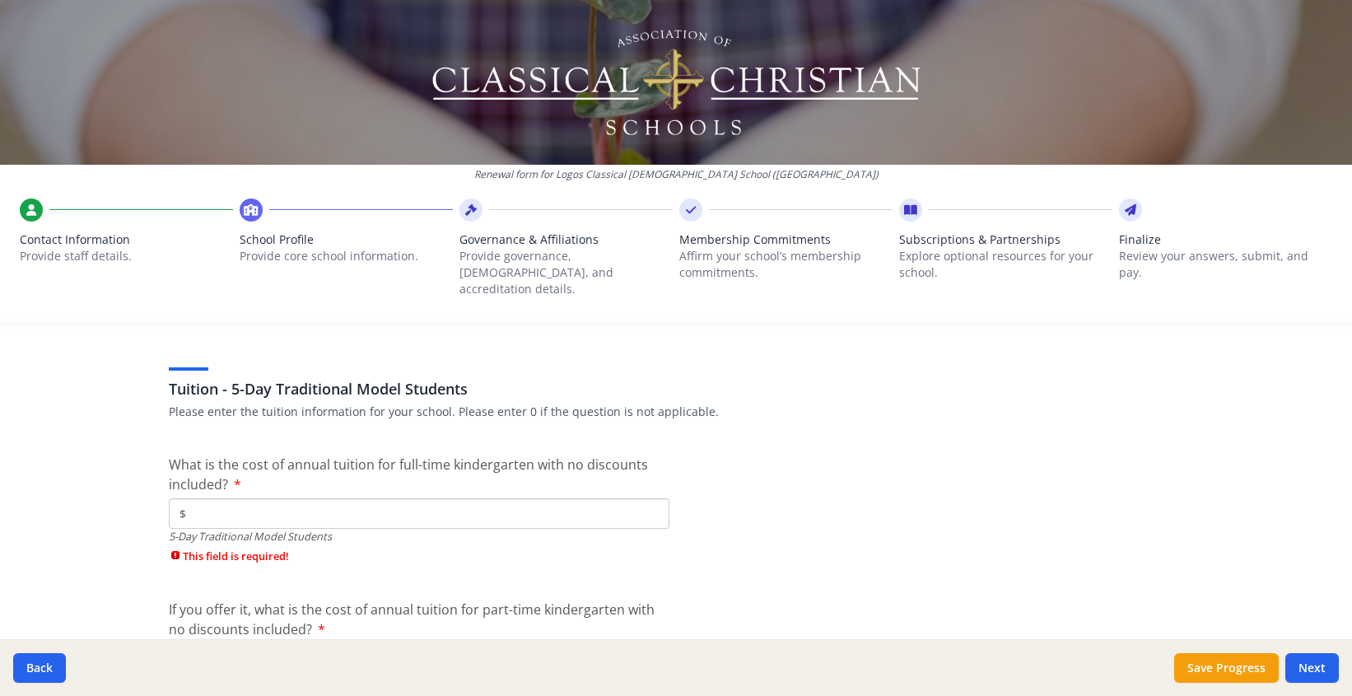
scroll to position [4355, 0]
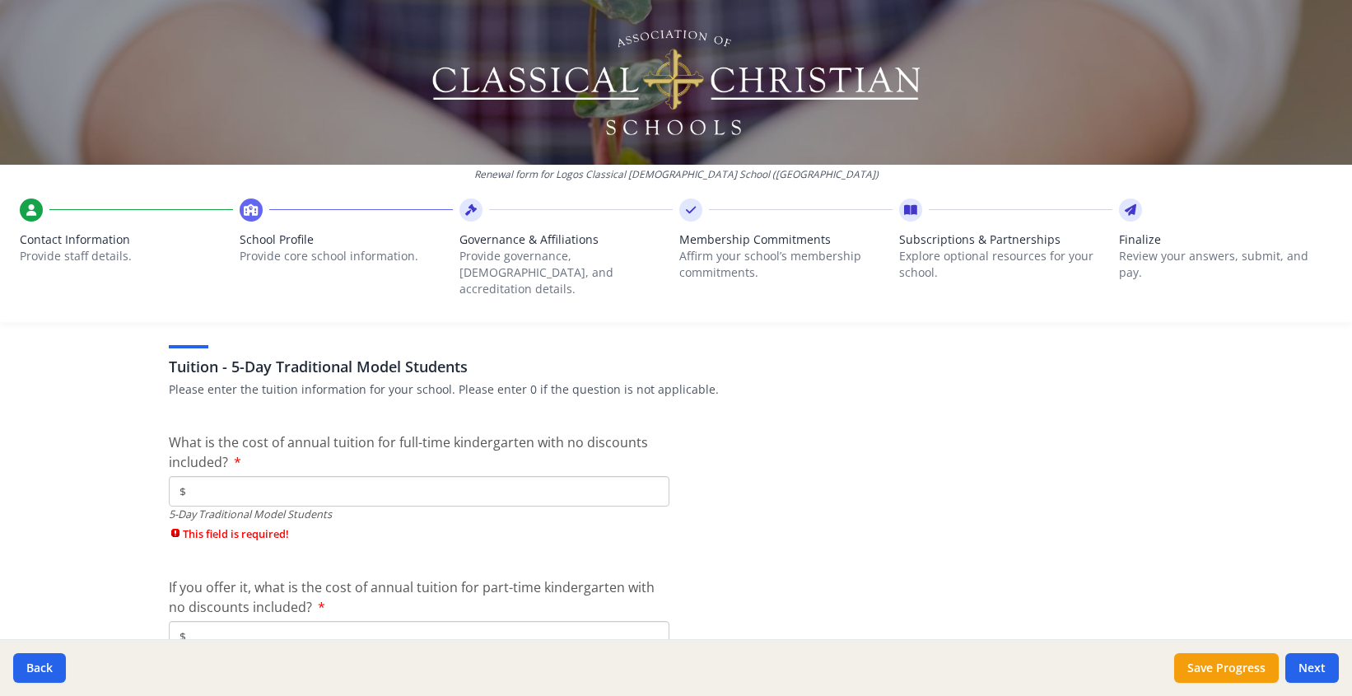
type input "0"
click at [215, 476] on input "$" at bounding box center [419, 491] width 500 height 30
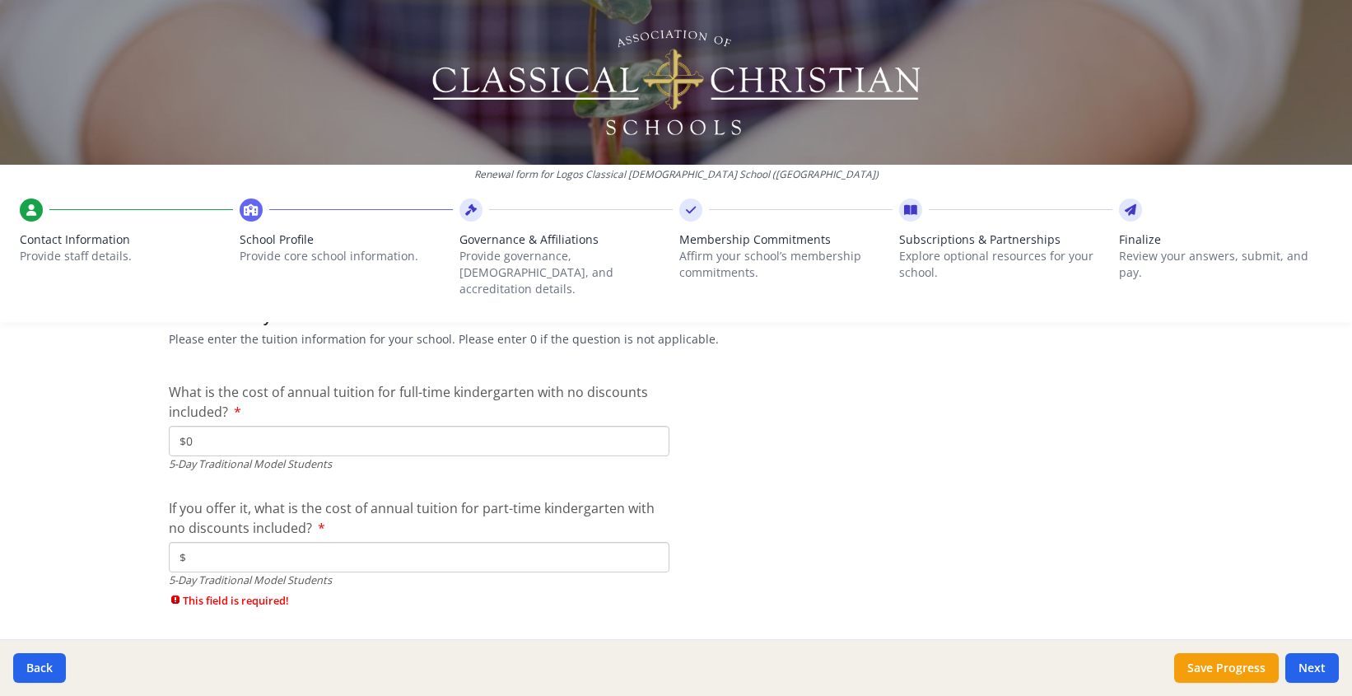
scroll to position [4407, 0]
type input "$0"
click at [209, 540] on input "$" at bounding box center [419, 555] width 500 height 30
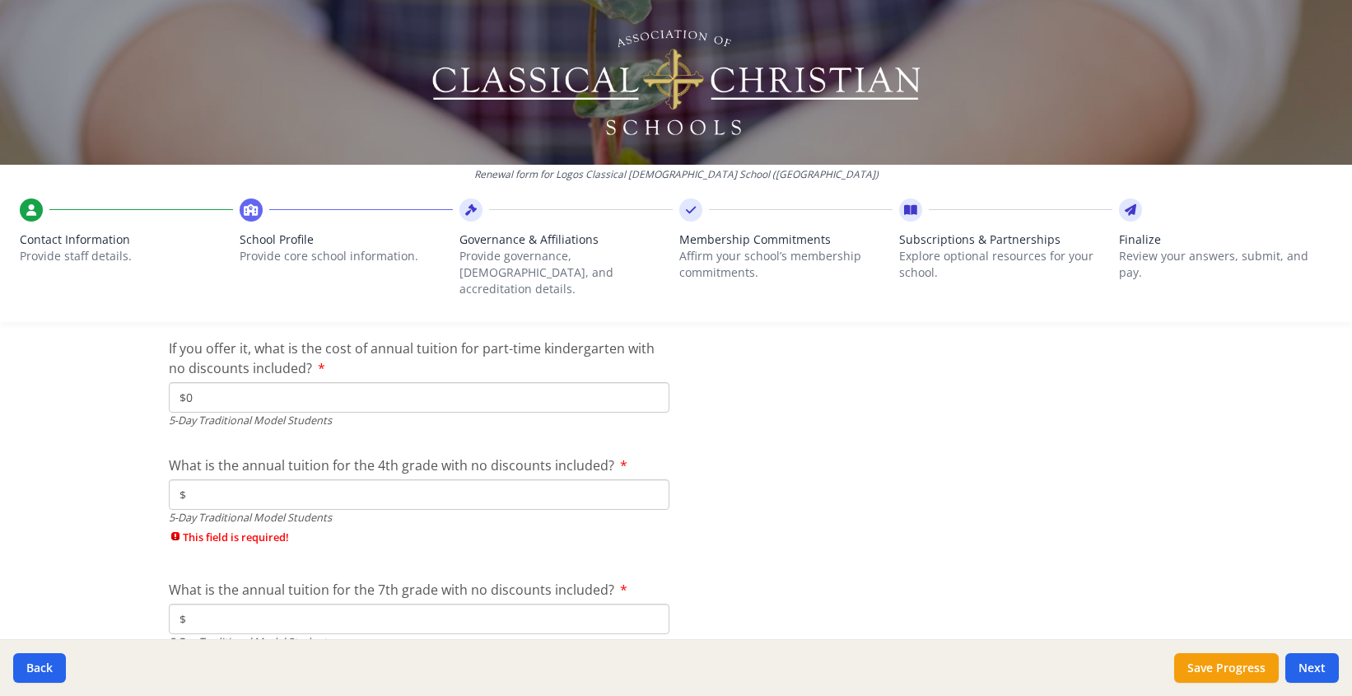
scroll to position [4567, 0]
type input "$0"
click at [237, 477] on input "$" at bounding box center [419, 492] width 500 height 30
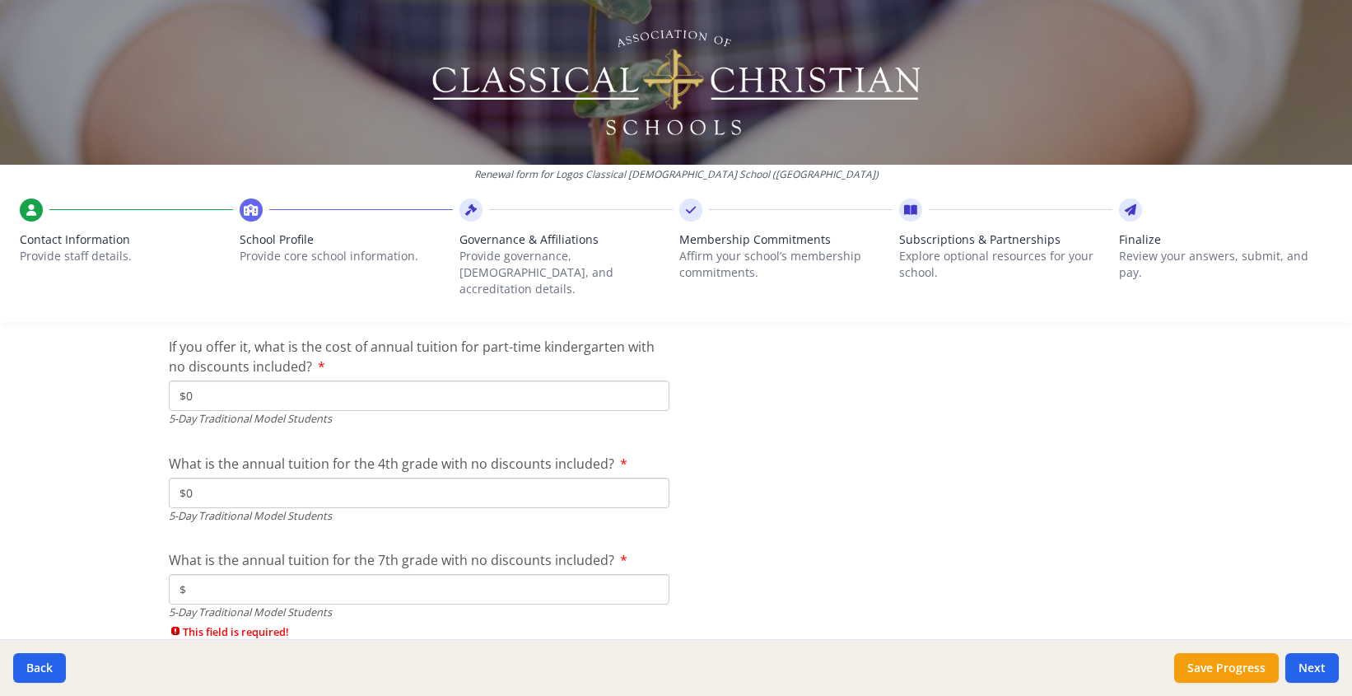
type input "$0"
click at [217, 574] on input "$" at bounding box center [419, 589] width 500 height 30
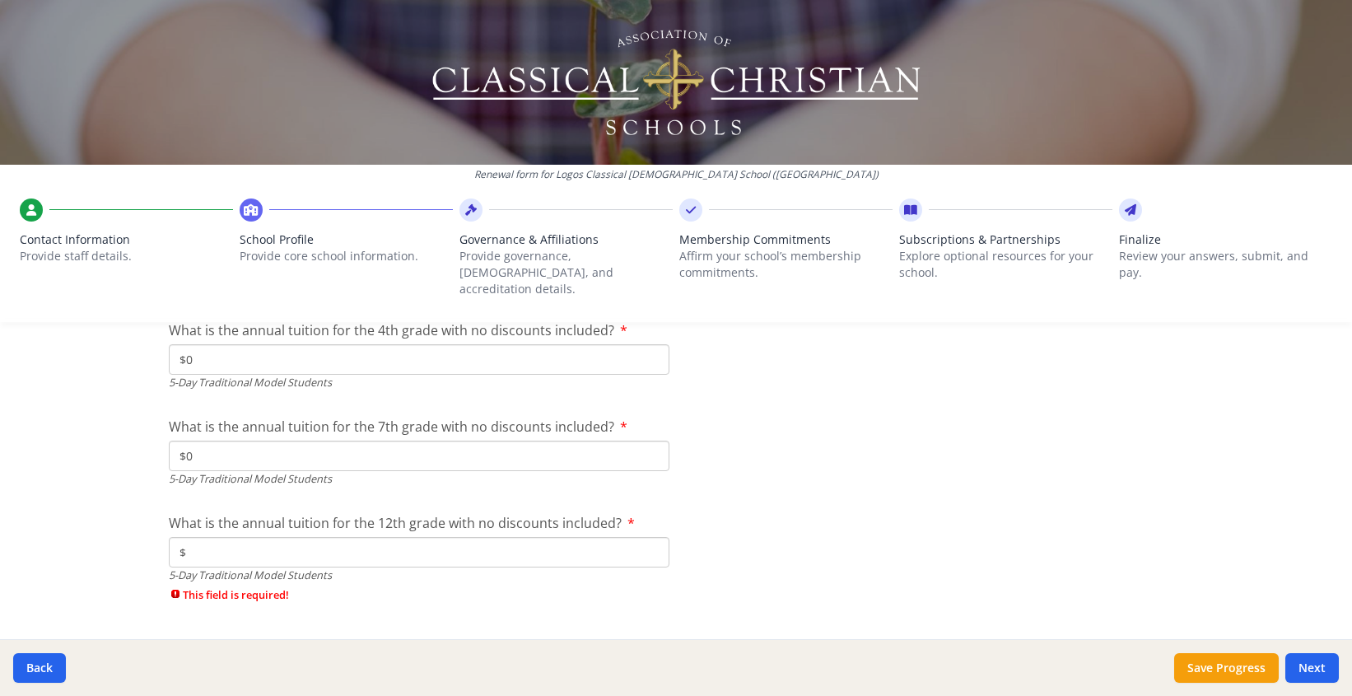
scroll to position [4710, 0]
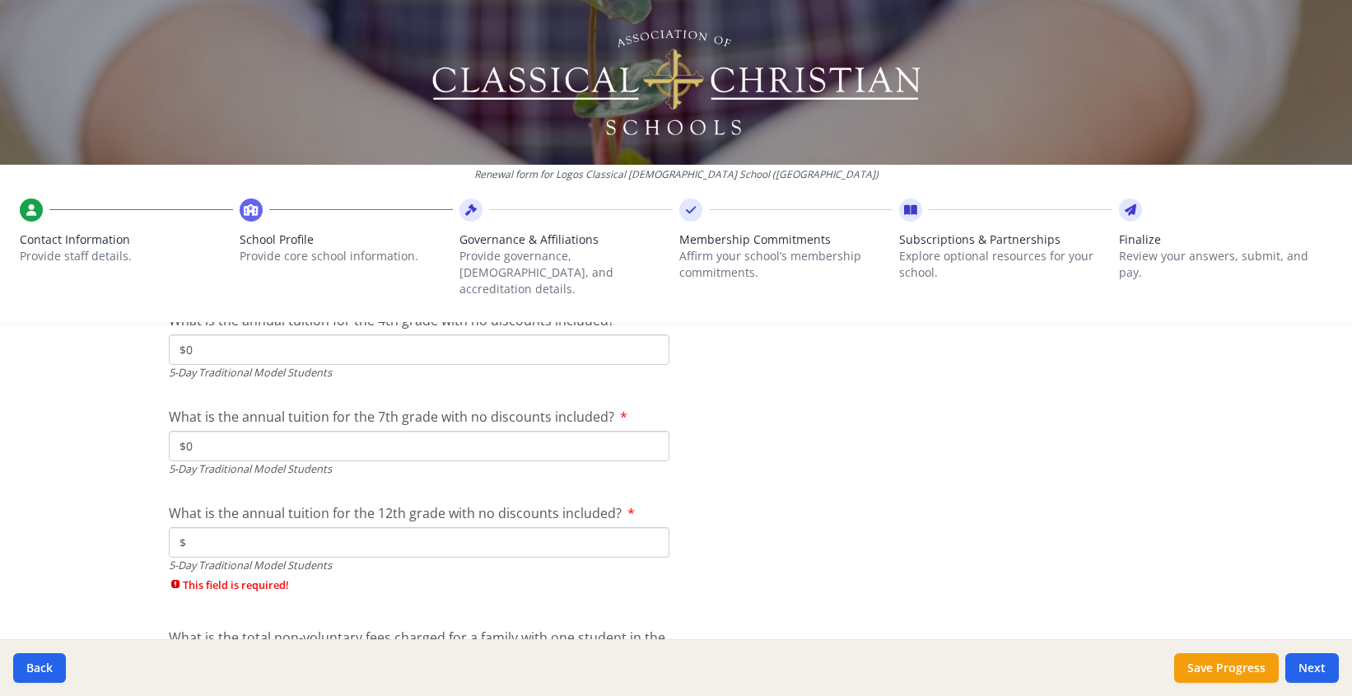
type input "$0"
click at [204, 527] on input "$" at bounding box center [419, 542] width 500 height 30
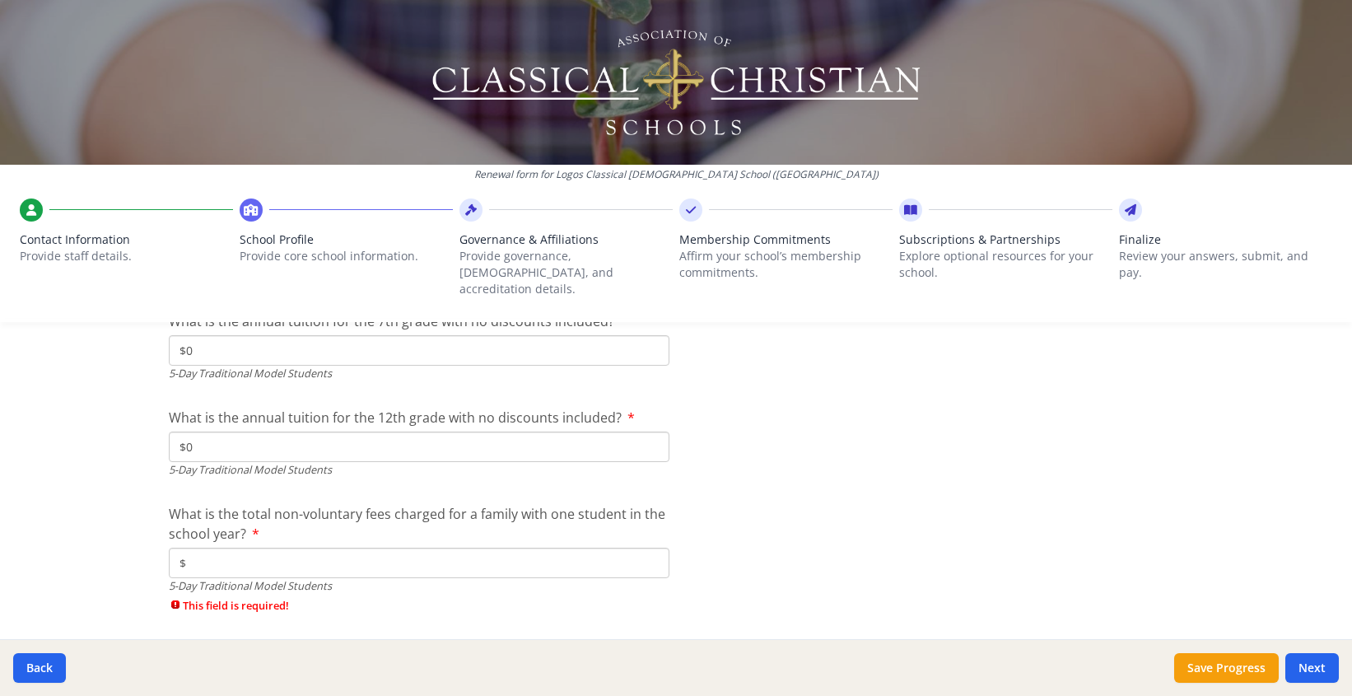
scroll to position [4779, 0]
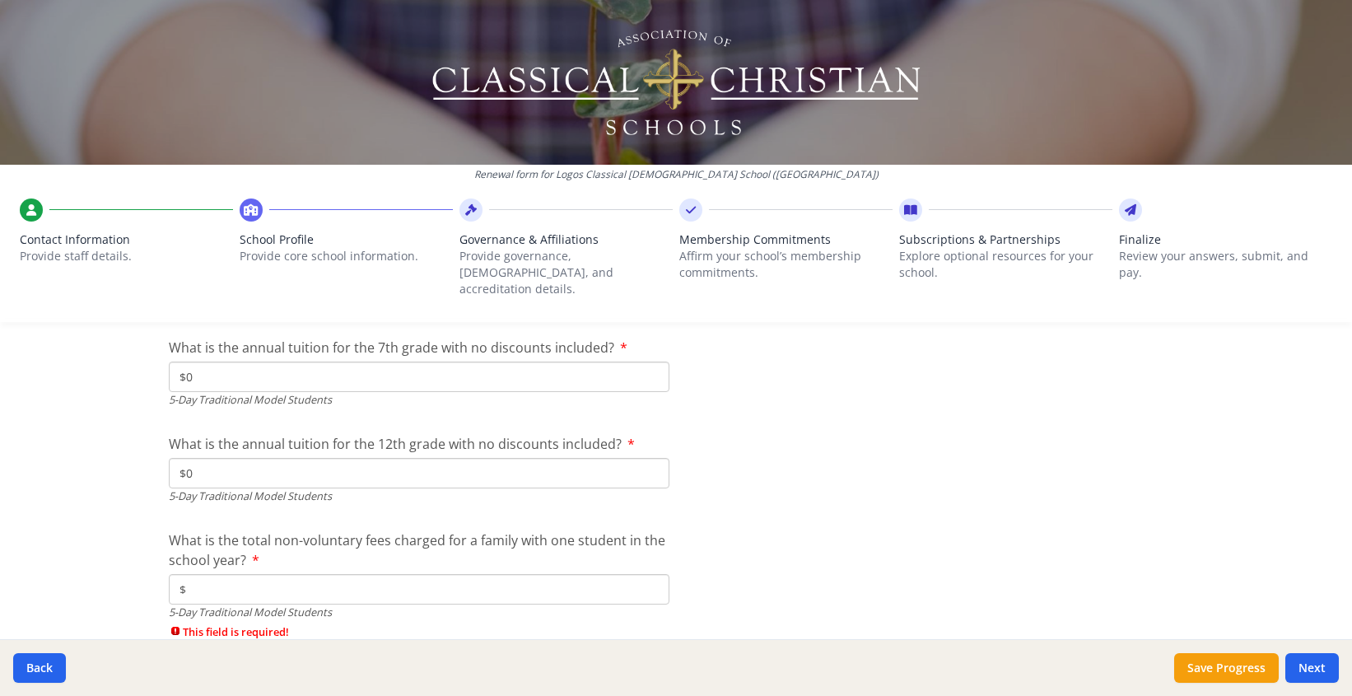
type input "$0"
click at [191, 574] on input "$" at bounding box center [419, 589] width 500 height 30
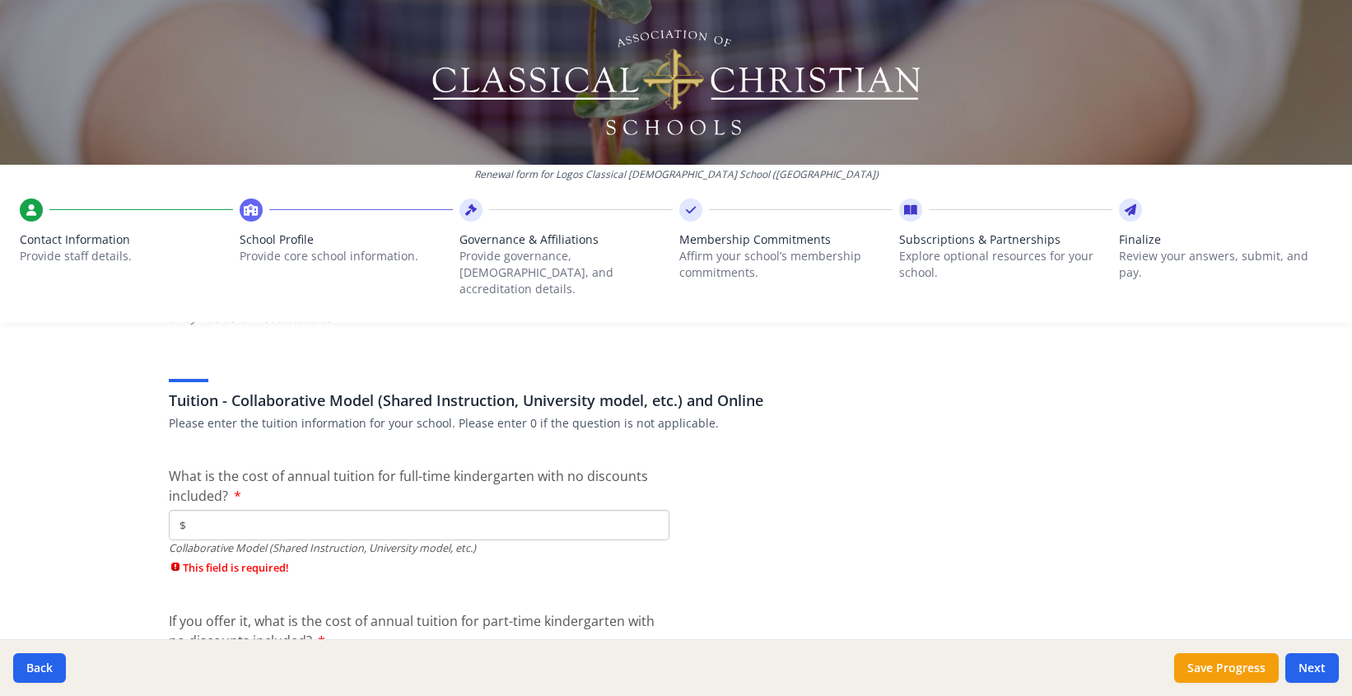
scroll to position [5089, 0]
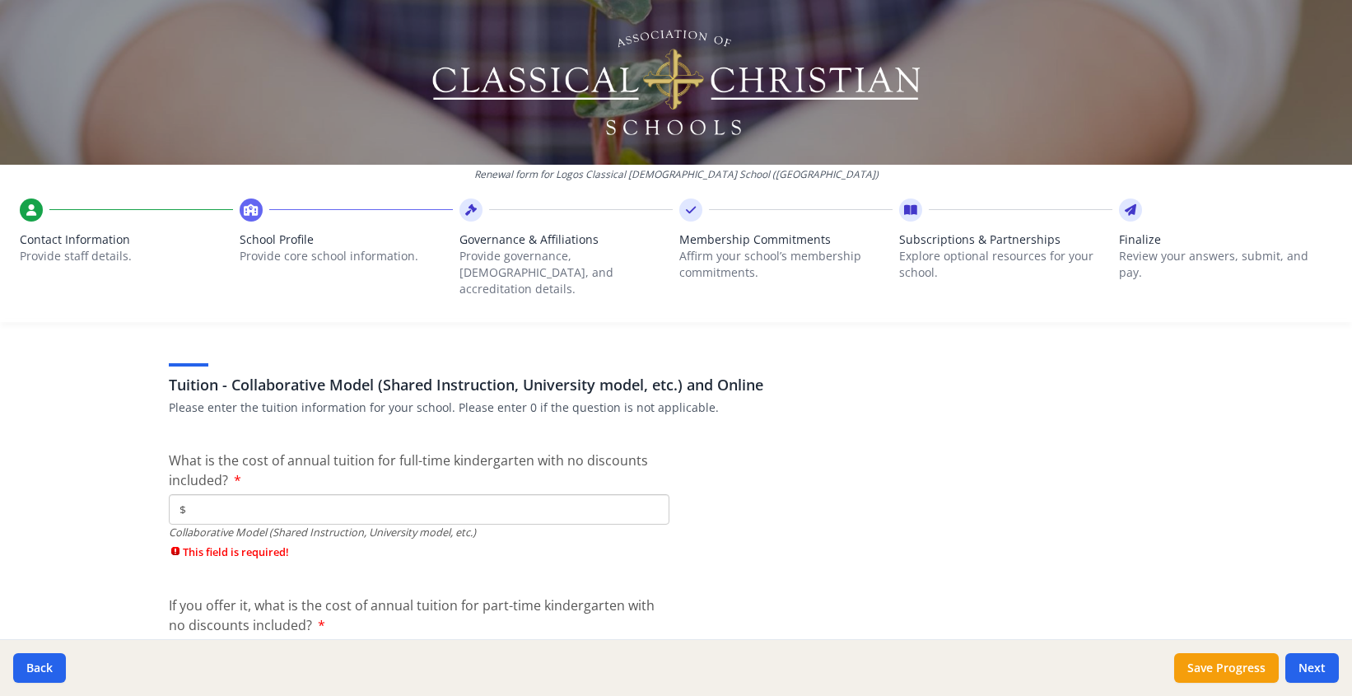
type input "$0"
click at [220, 494] on input "$" at bounding box center [419, 509] width 500 height 30
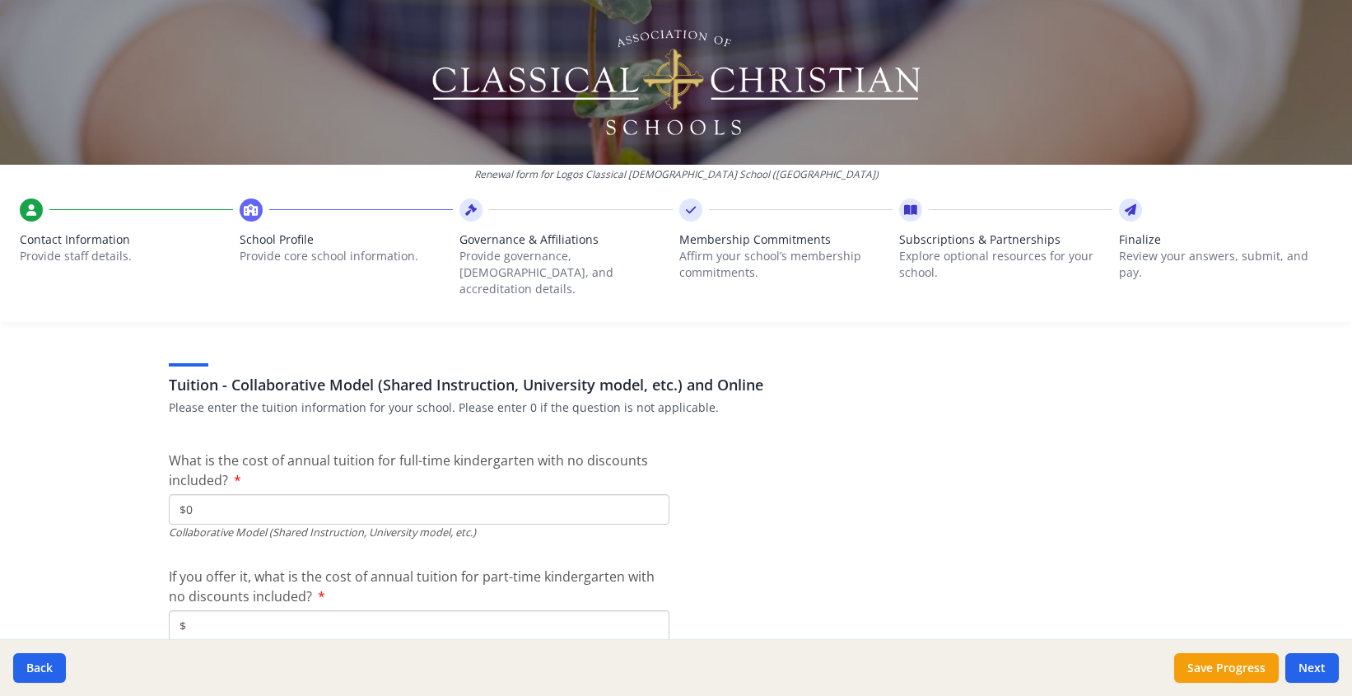
type input "$0"
click at [217, 580] on div "If you offer it, what is the cost of annual tuition for part-time kindergarten …" at bounding box center [419, 625] width 500 height 118
click at [218, 610] on input "$" at bounding box center [419, 625] width 500 height 30
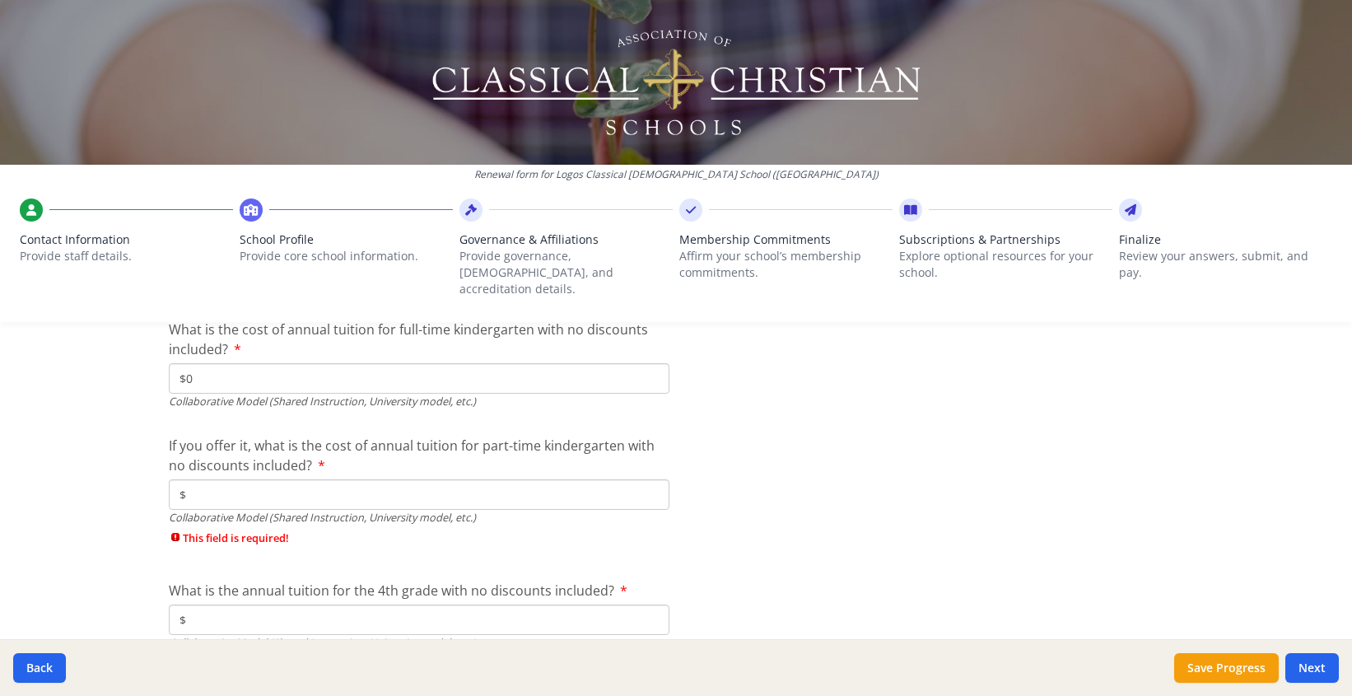
scroll to position [5233, 0]
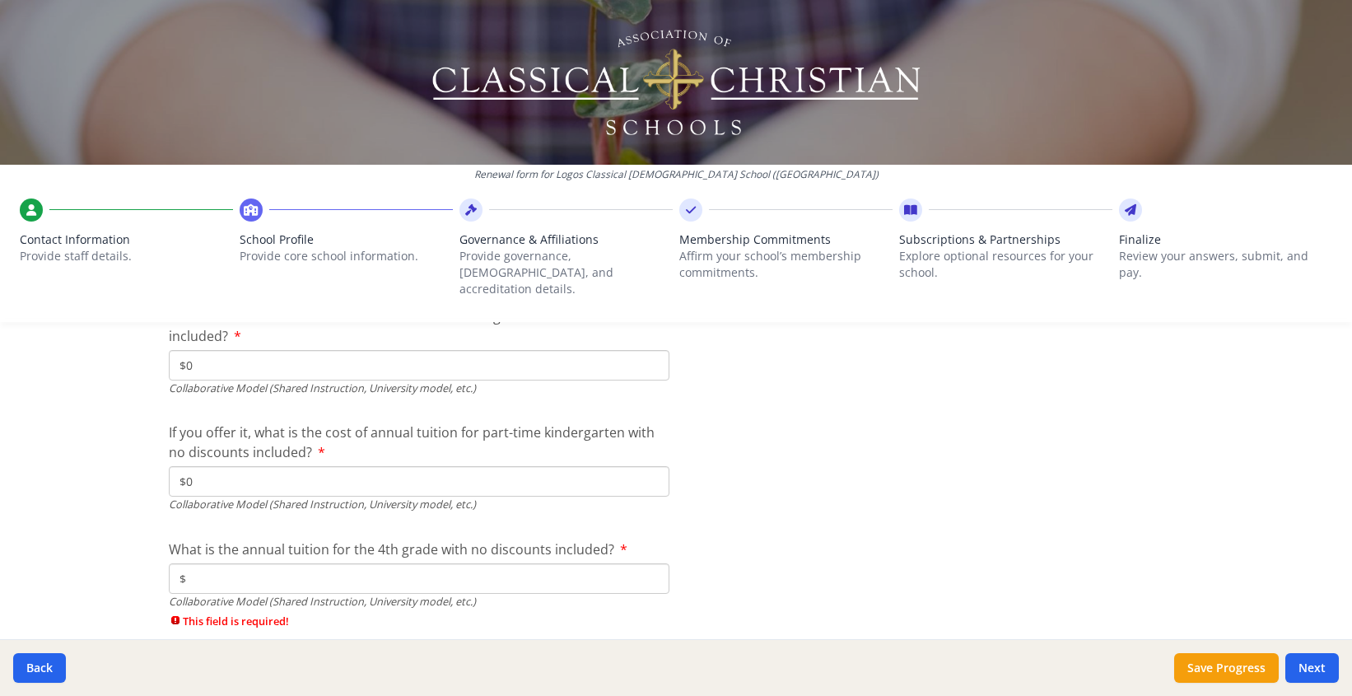
type input "$0"
click at [218, 563] on input "$" at bounding box center [419, 578] width 500 height 30
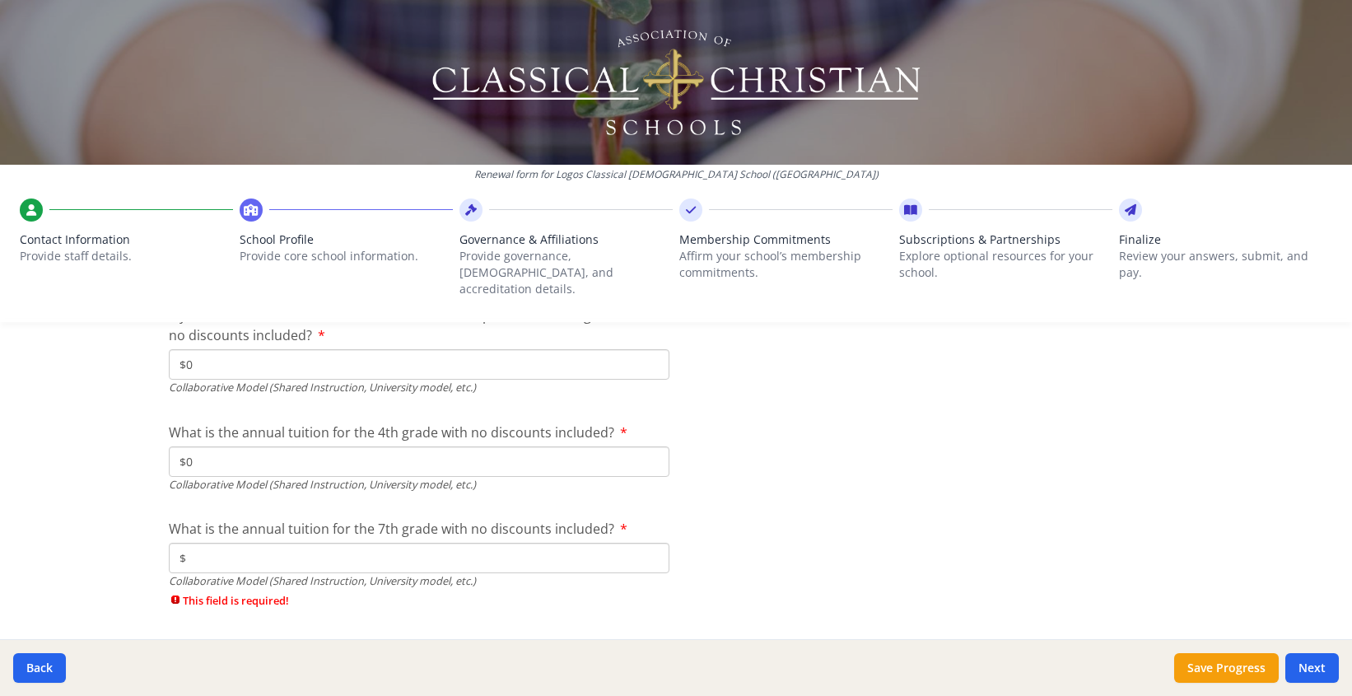
scroll to position [5366, 0]
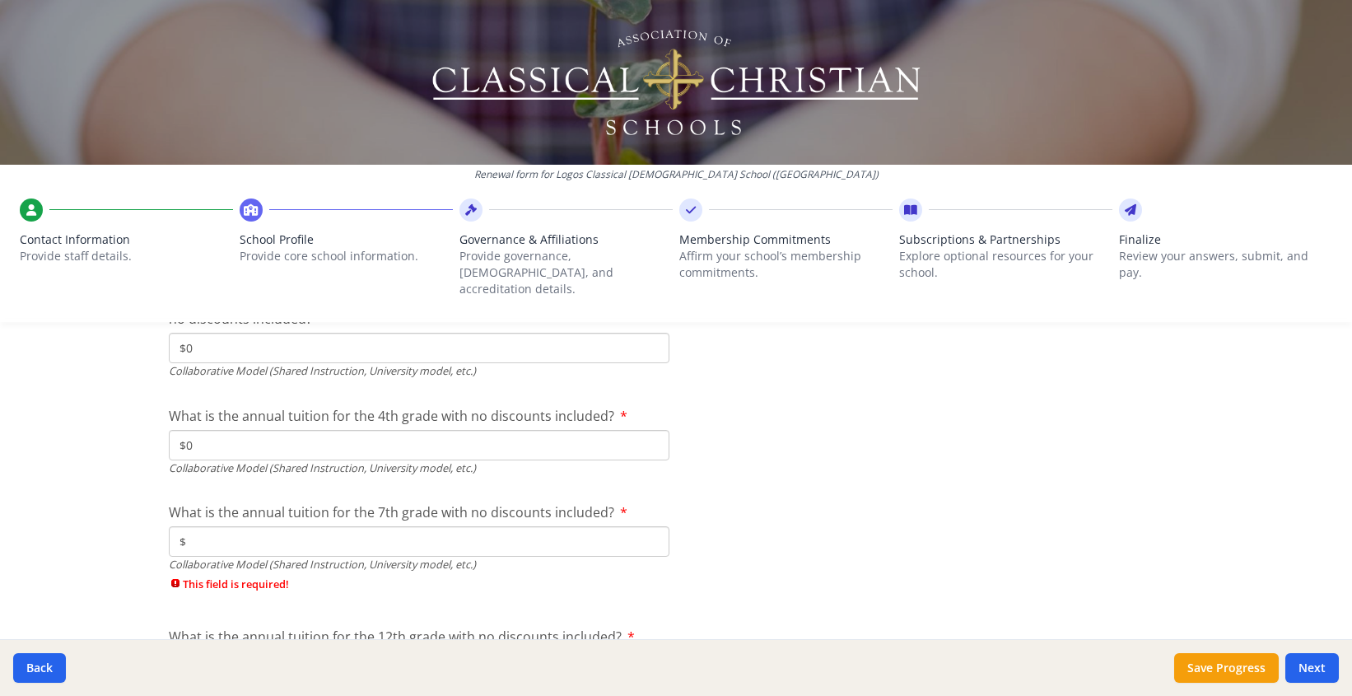
type input "$0"
click at [234, 526] on input "$" at bounding box center [419, 541] width 500 height 30
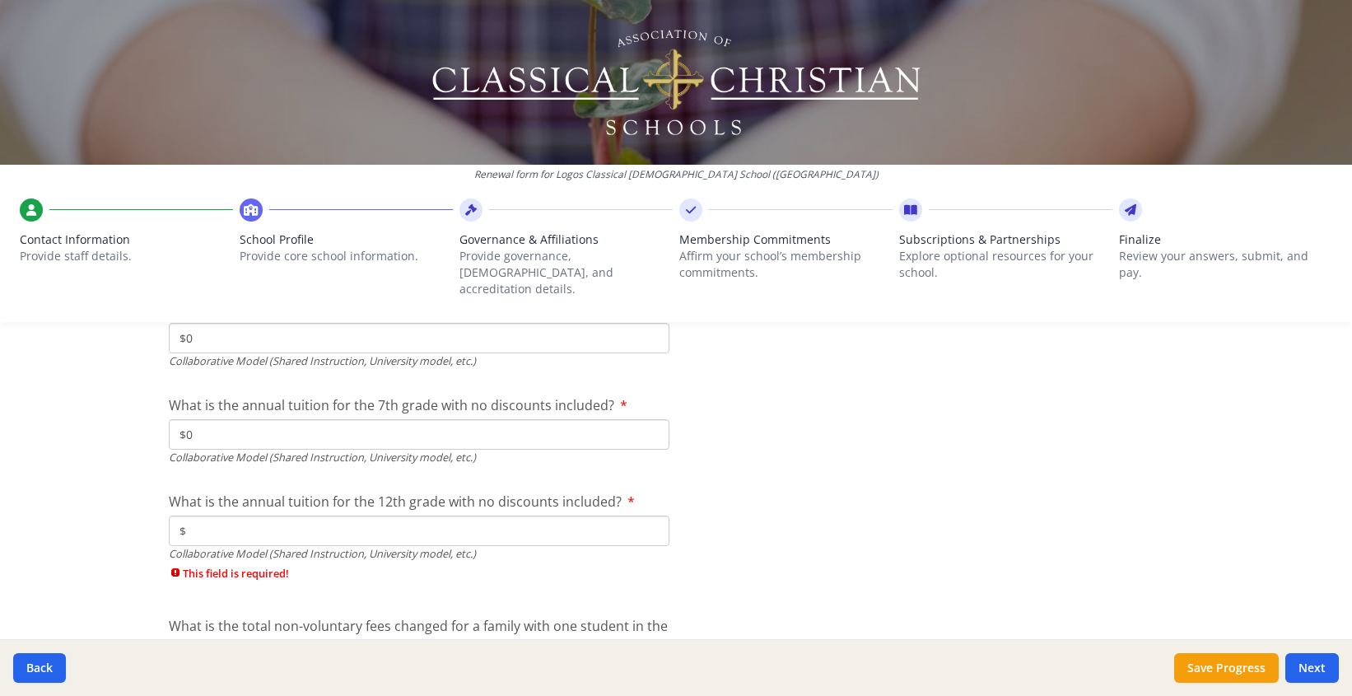
type input "$0"
click at [238, 515] on input "$" at bounding box center [419, 530] width 500 height 30
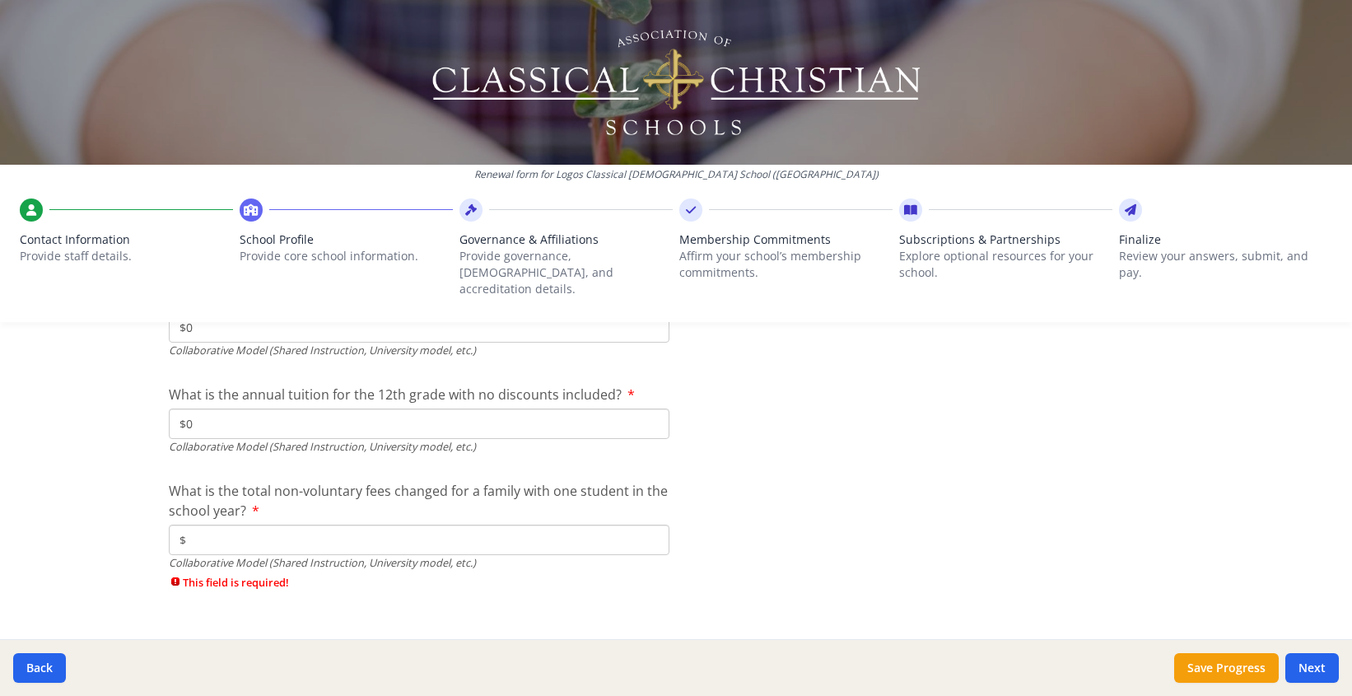
type input "$0"
click at [237, 524] on input "$" at bounding box center [419, 539] width 500 height 30
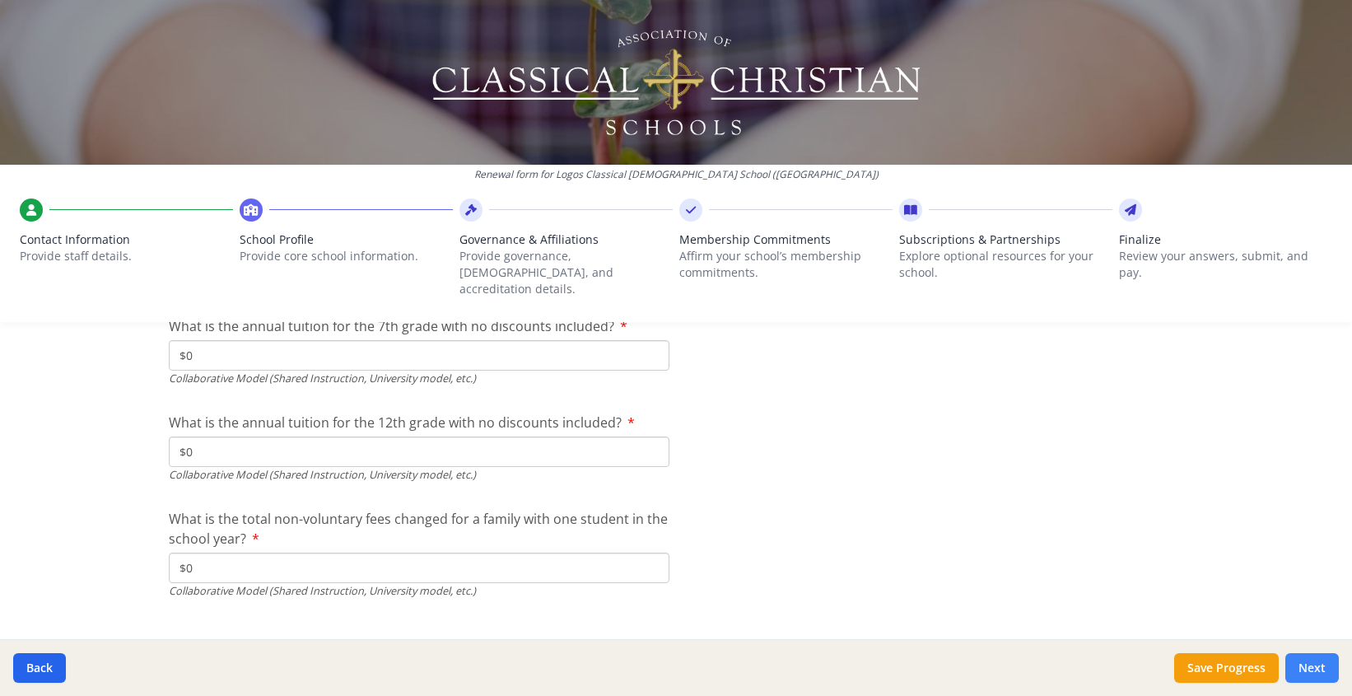
type input "$0"
click at [1301, 661] on button "Next" at bounding box center [1312, 668] width 54 height 30
click at [1311, 673] on button "Next" at bounding box center [1312, 668] width 54 height 30
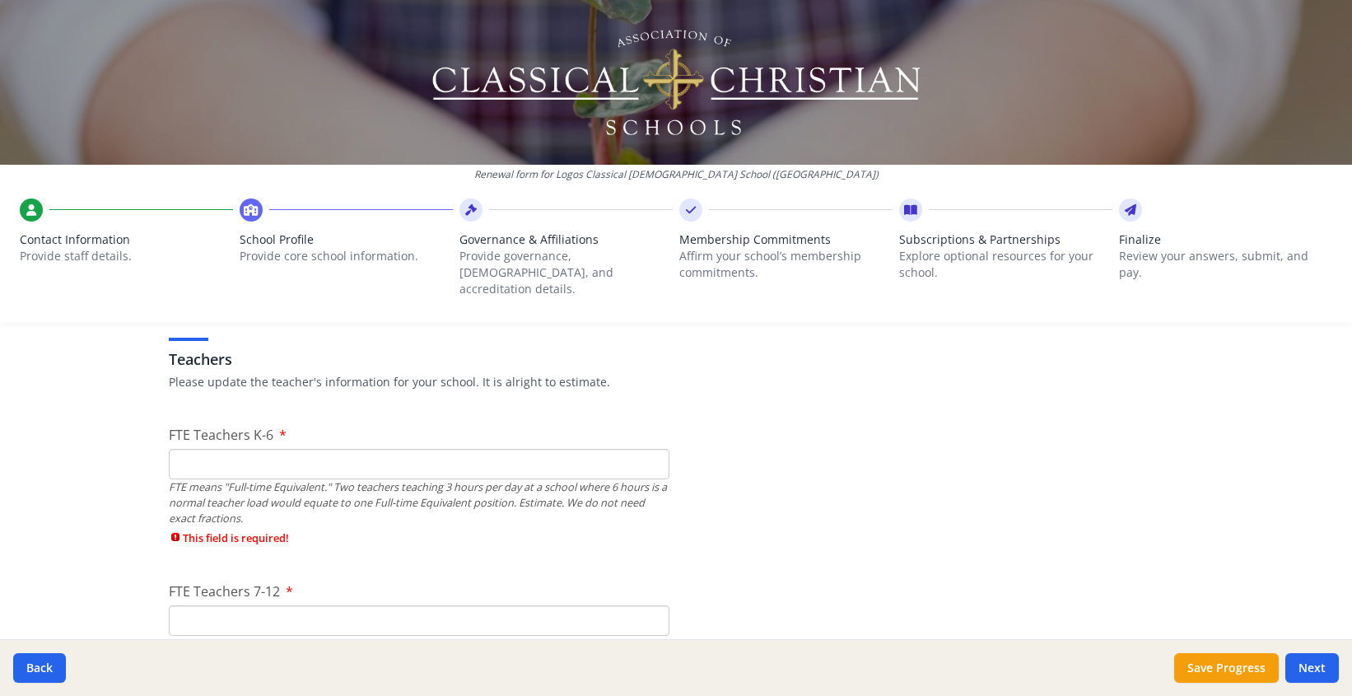
scroll to position [959, 0]
click at [190, 446] on input "FTE Teachers K-6" at bounding box center [419, 461] width 500 height 30
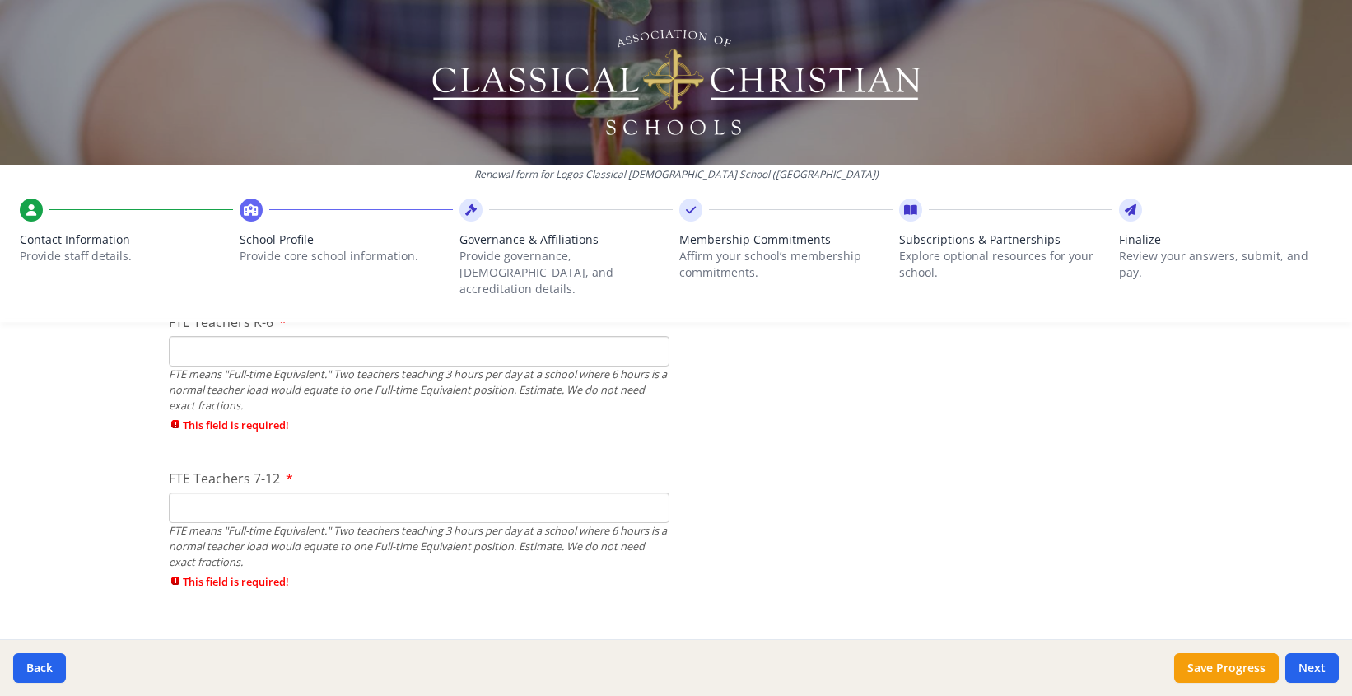
scroll to position [1082, 0]
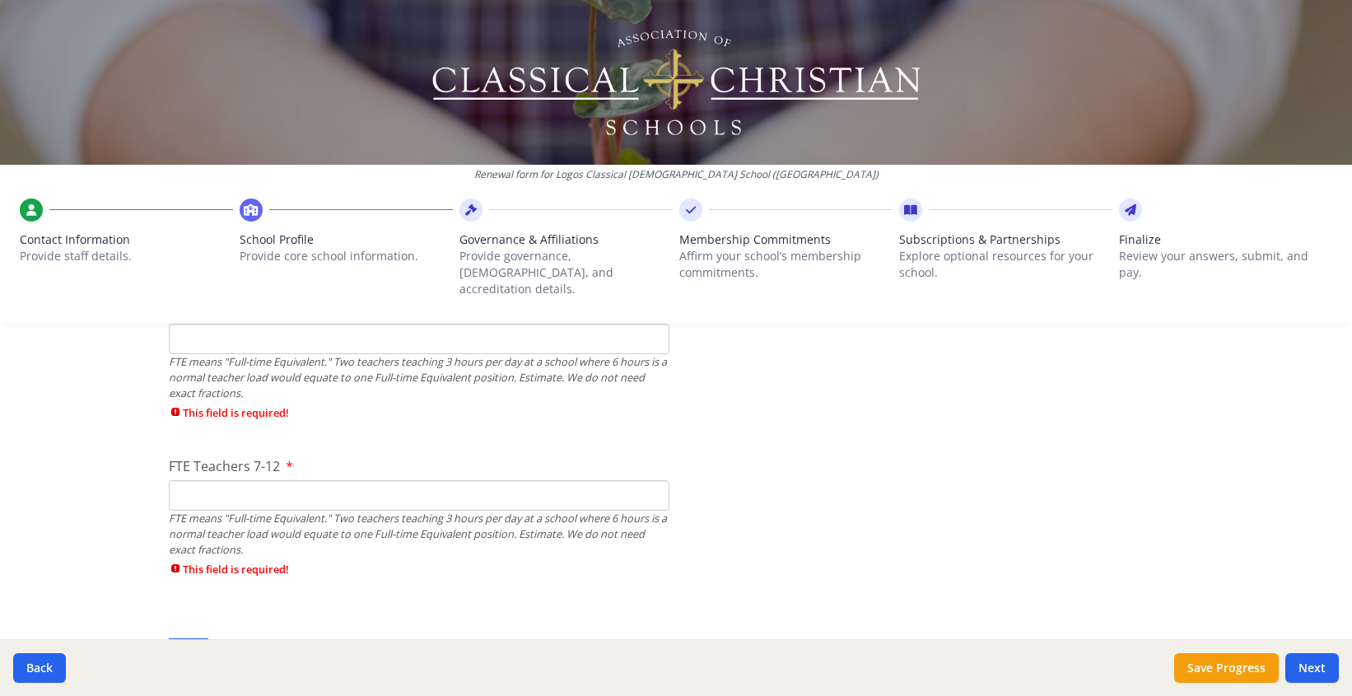
click at [202, 480] on input "FTE Teachers 7-12" at bounding box center [419, 495] width 500 height 30
type input "0"
click at [201, 354] on div "FTE means "Full-time Equivalent." Two teachers teaching 3 hours per day at a sc…" at bounding box center [419, 378] width 500 height 48
click at [198, 330] on input "FTE Teachers K-6" at bounding box center [419, 338] width 500 height 30
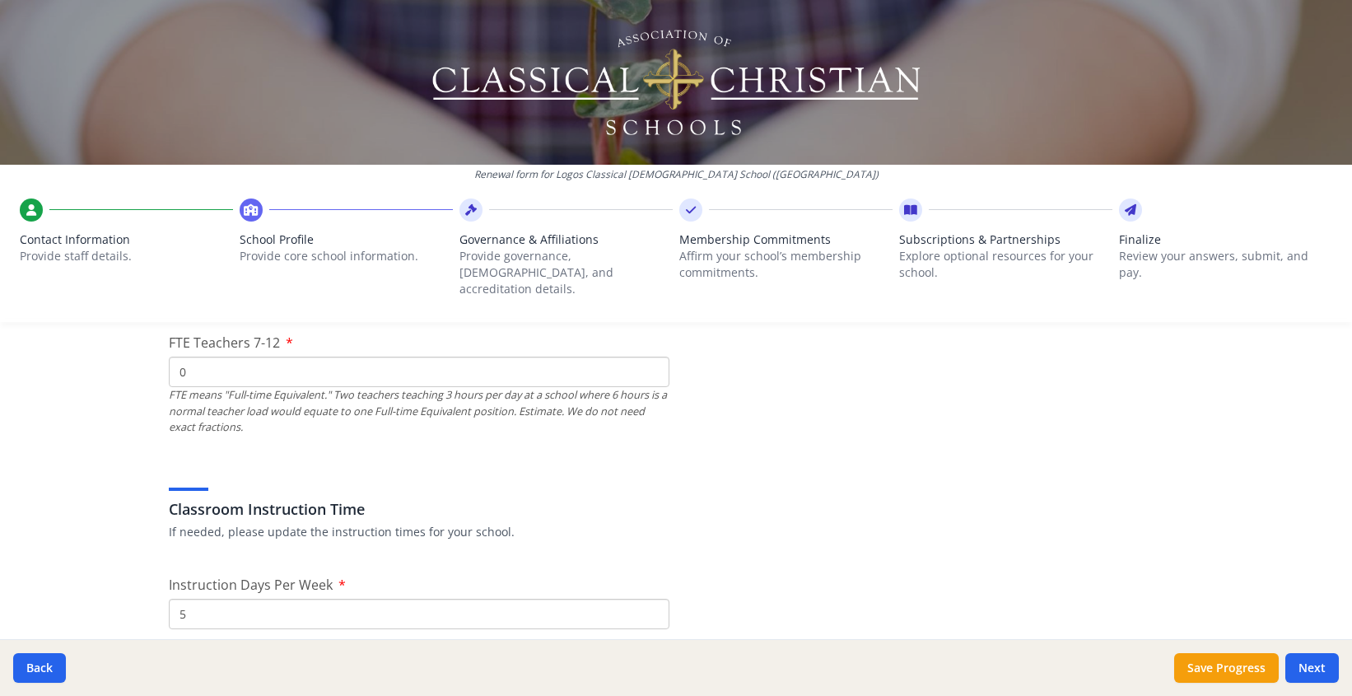
scroll to position [1207, 0]
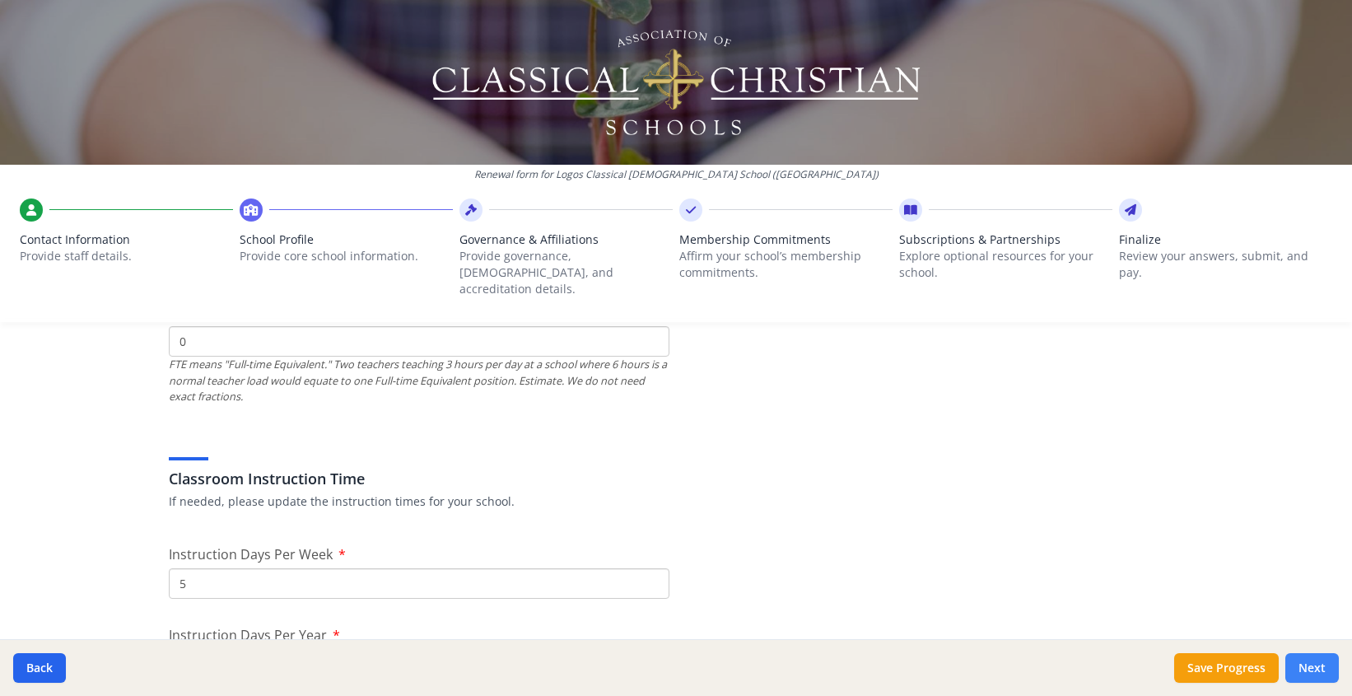
type input "0"
click at [1305, 659] on button "Next" at bounding box center [1312, 668] width 54 height 30
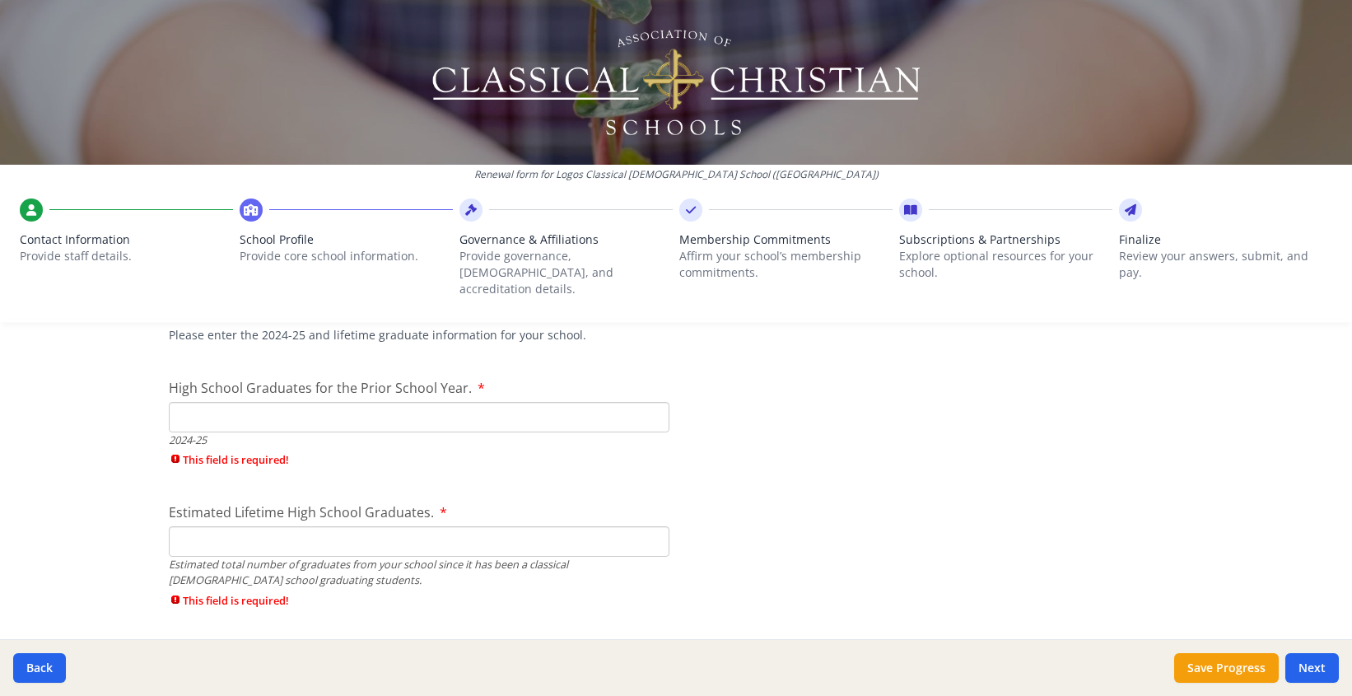
scroll to position [2362, 0]
click at [310, 403] on input "High School Graduates for the Prior School Year." at bounding box center [419, 418] width 500 height 30
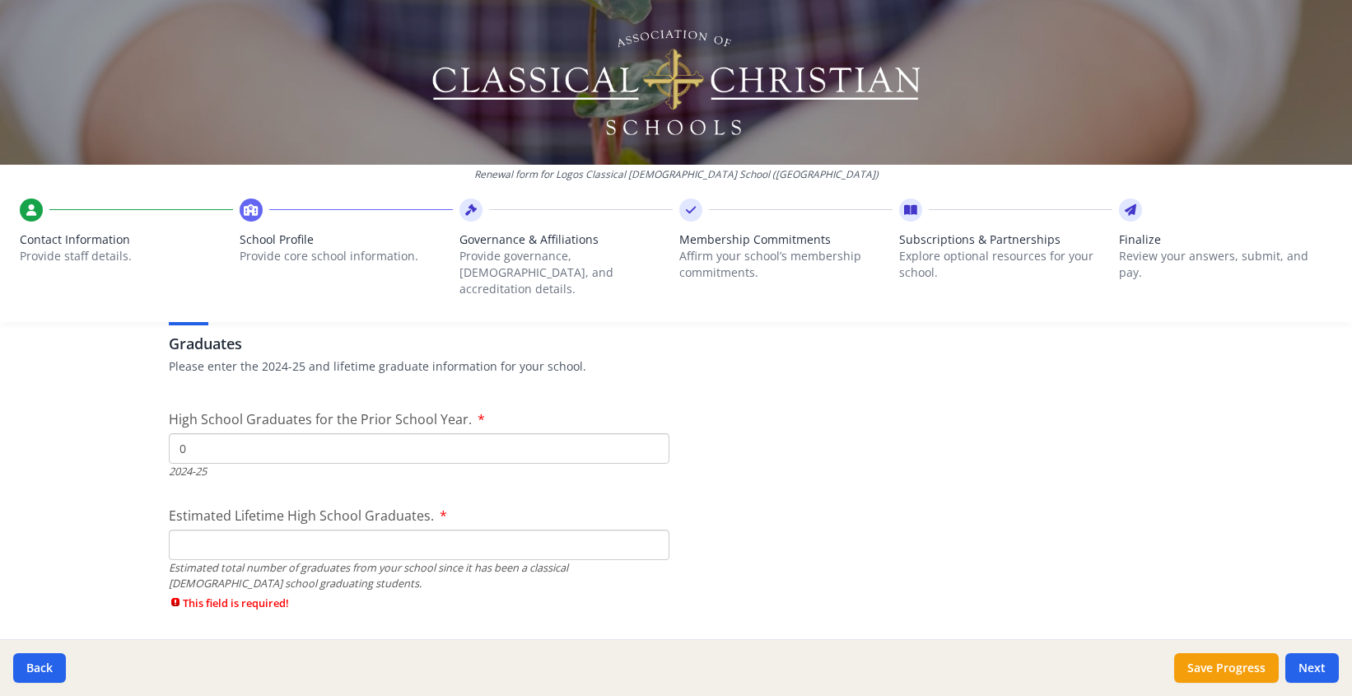
scroll to position [2336, 0]
type input "0"
click at [261, 525] on input "Estimated Lifetime High School Graduates." at bounding box center [419, 540] width 500 height 30
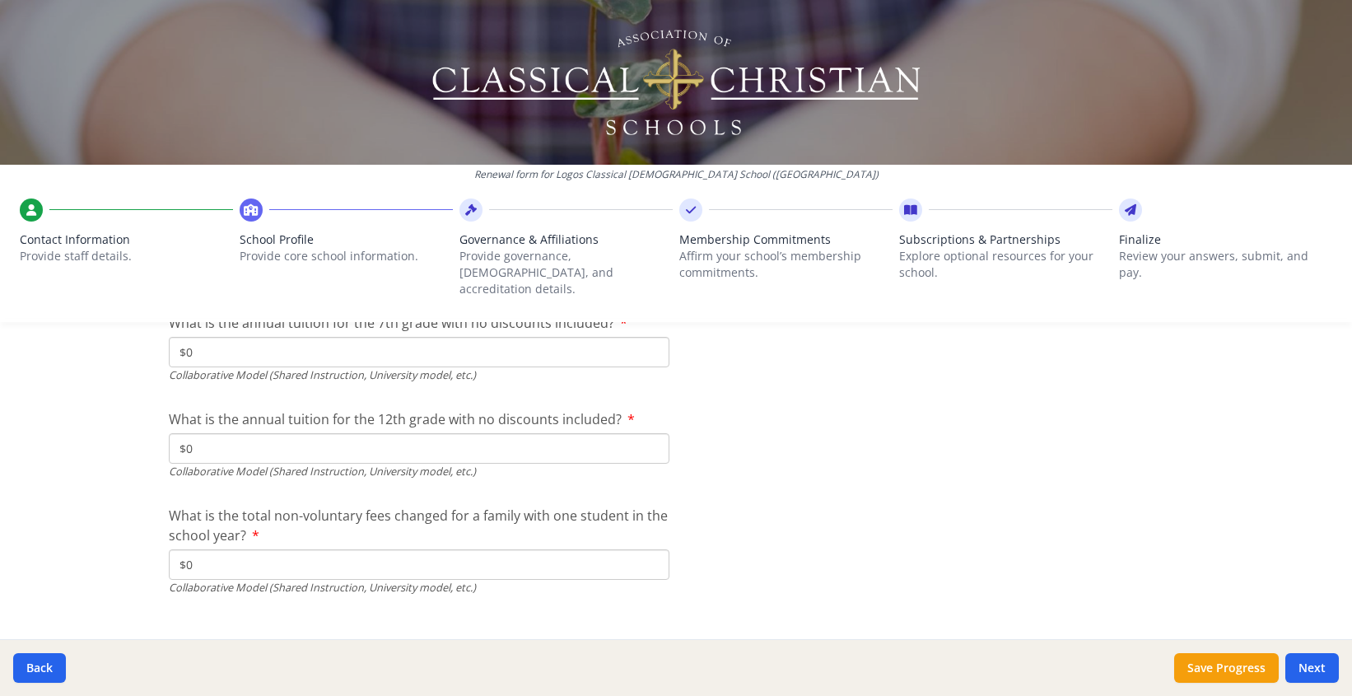
scroll to position [5440, 0]
type input "0"
click at [1317, 677] on button "Next" at bounding box center [1312, 668] width 54 height 30
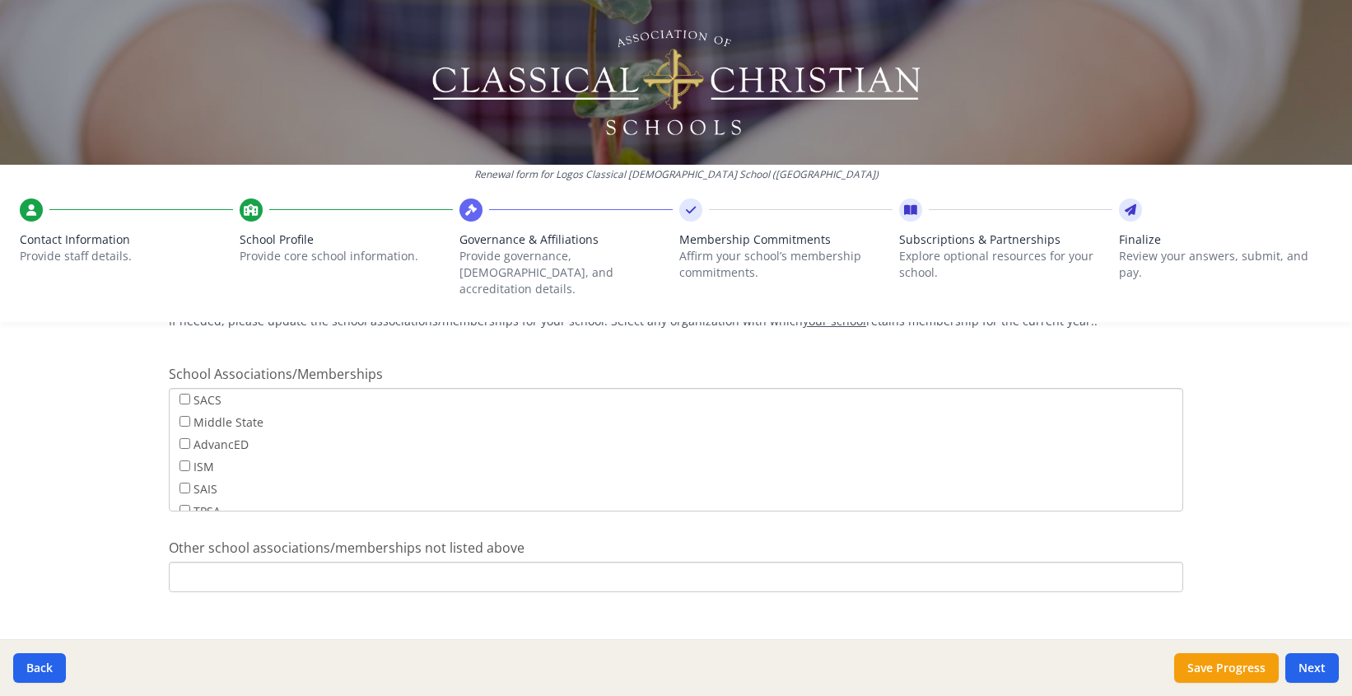
scroll to position [1026, 0]
click at [1310, 664] on button "Next" at bounding box center [1312, 668] width 54 height 30
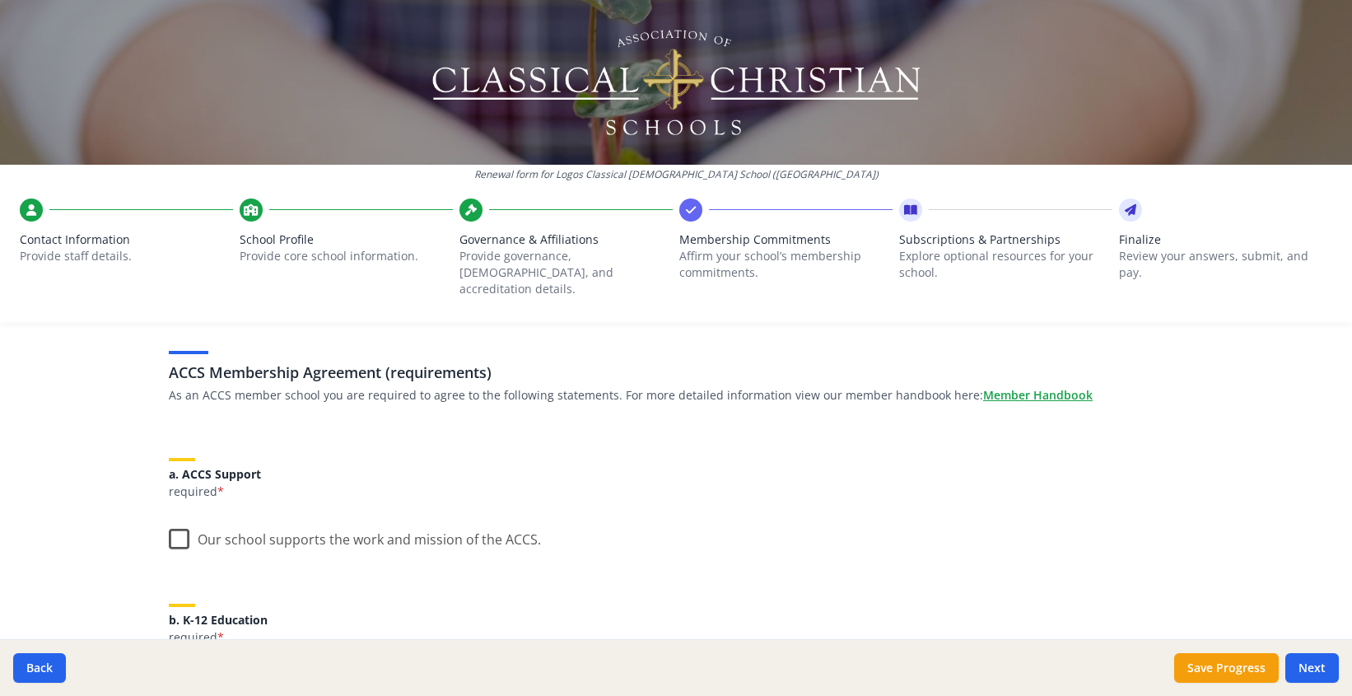
scroll to position [94, 0]
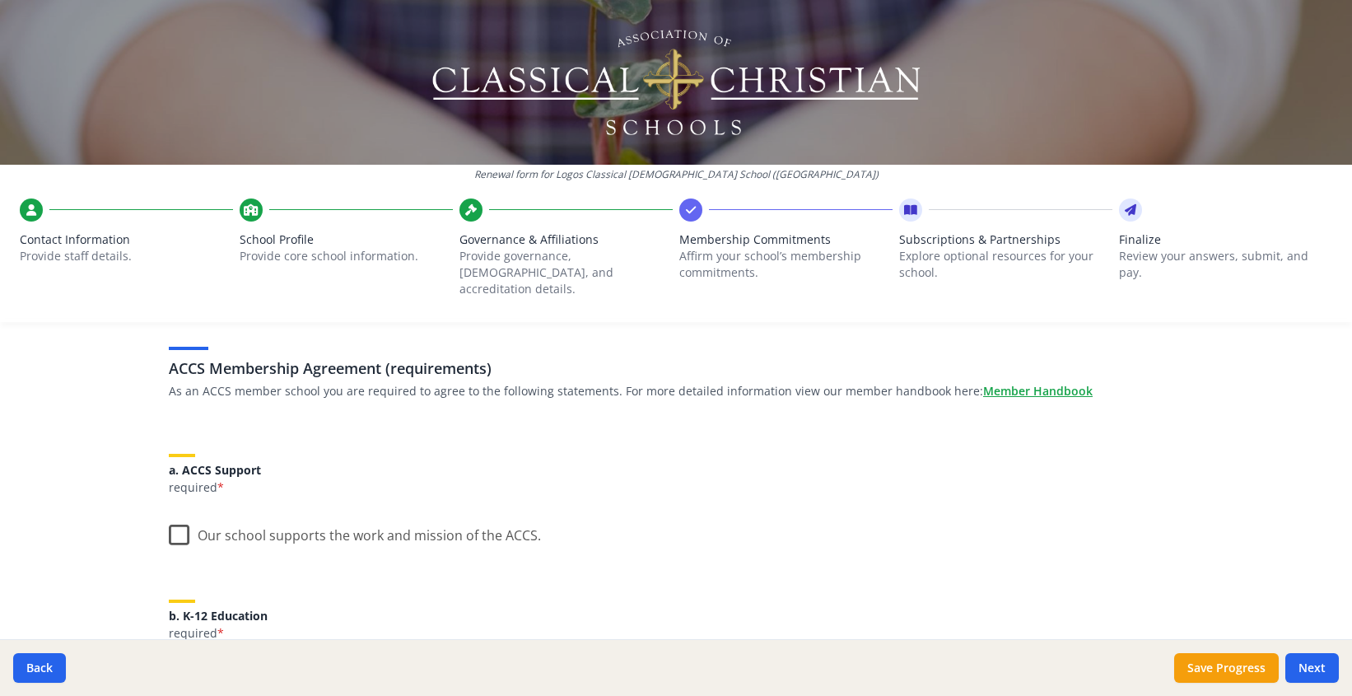
click at [175, 519] on label "Our school supports the work and mission of the ACCS." at bounding box center [355, 531] width 372 height 35
click at [0, 0] on input "Our school supports the work and mission of the ACCS." at bounding box center [0, 0] width 0 height 0
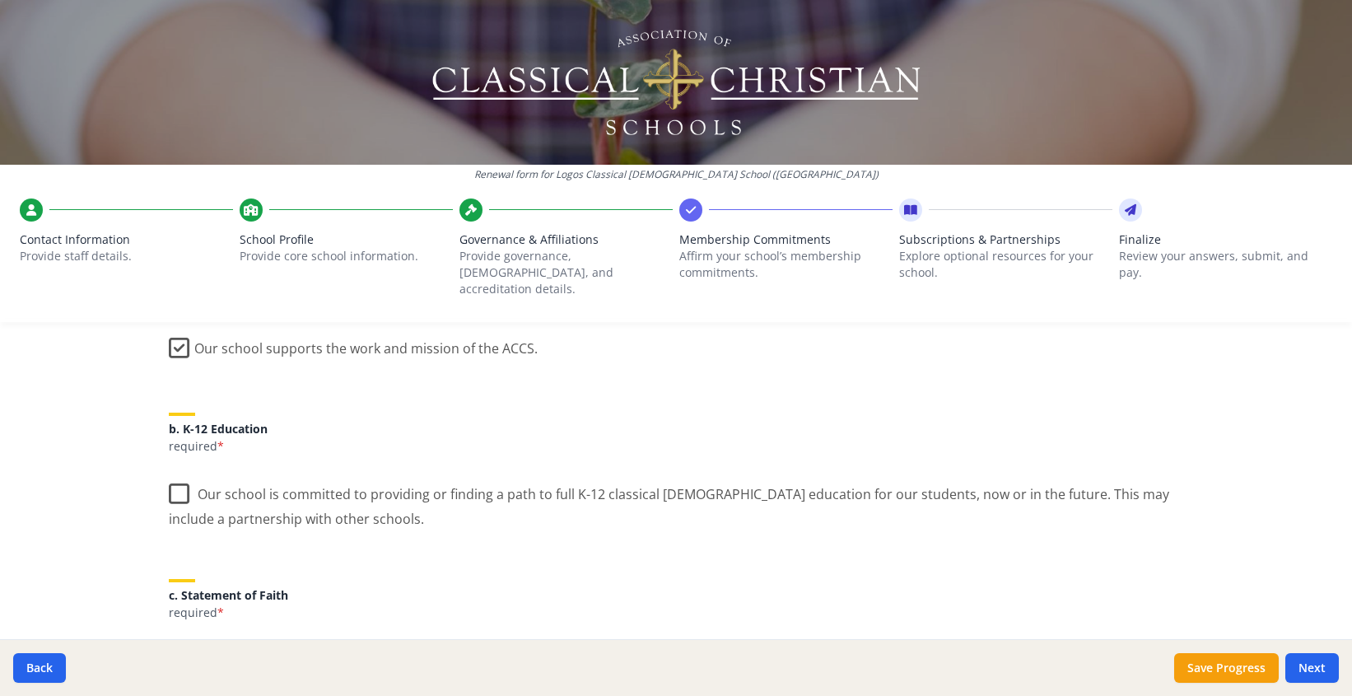
scroll to position [282, 0]
click at [176, 472] on label "Our school is committed to providing or finding a path to full K-12 classical […" at bounding box center [676, 499] width 1014 height 55
click at [0, 0] on input "Our school is committed to providing or finding a path to full K-12 classical […" at bounding box center [0, 0] width 0 height 0
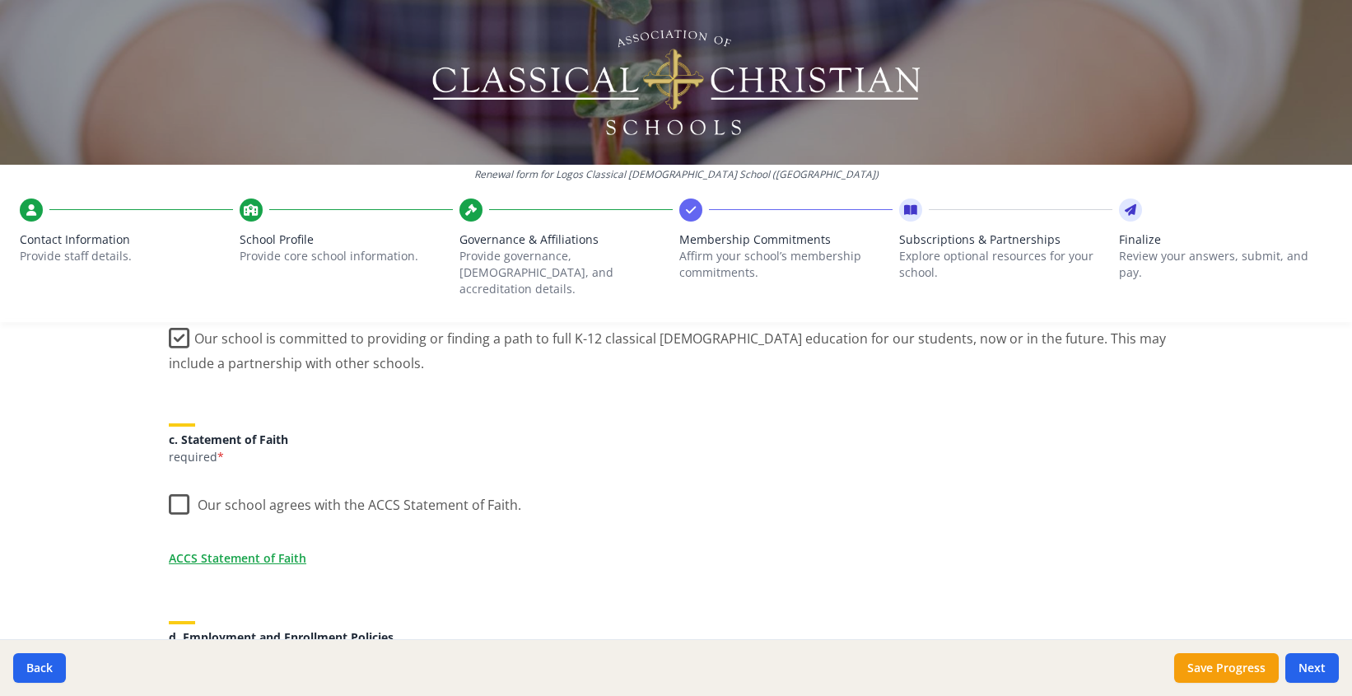
scroll to position [486, 0]
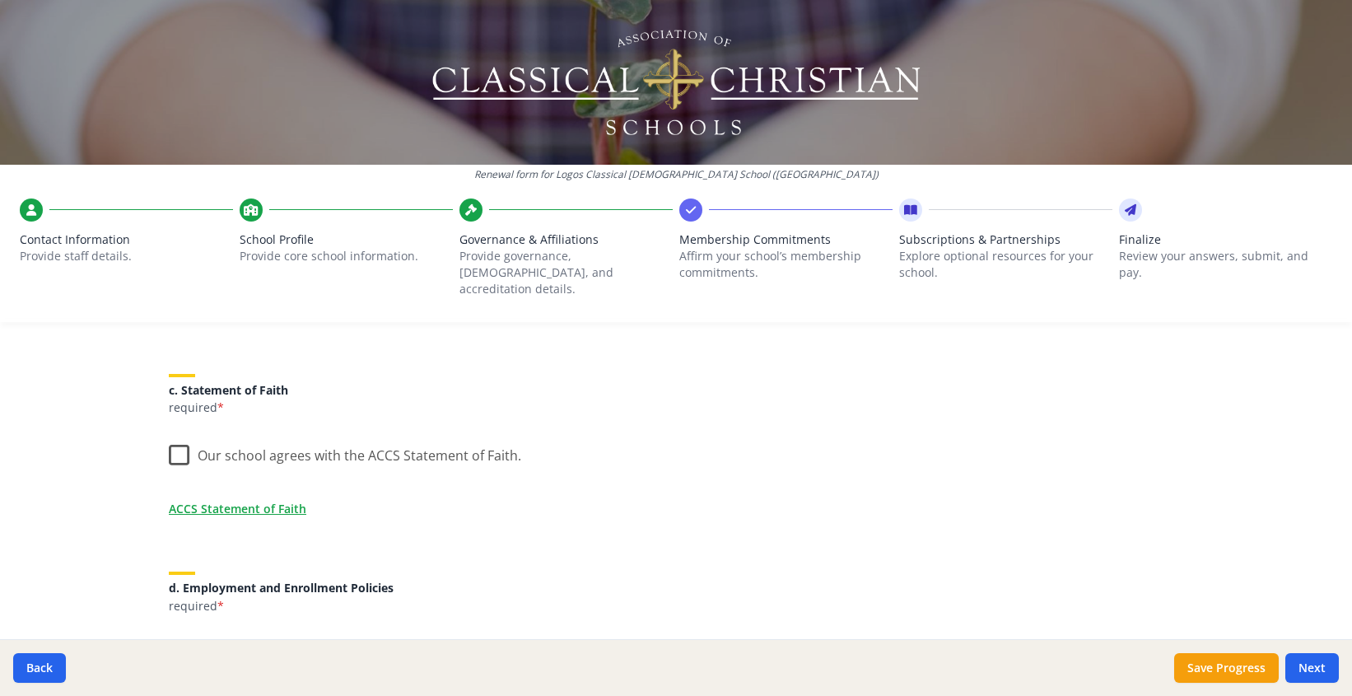
click at [171, 437] on label "Our school agrees with the ACCS Statement of Faith." at bounding box center [345, 451] width 352 height 35
click at [0, 0] on input "Our school agrees with the ACCS Statement of Faith." at bounding box center [0, 0] width 0 height 0
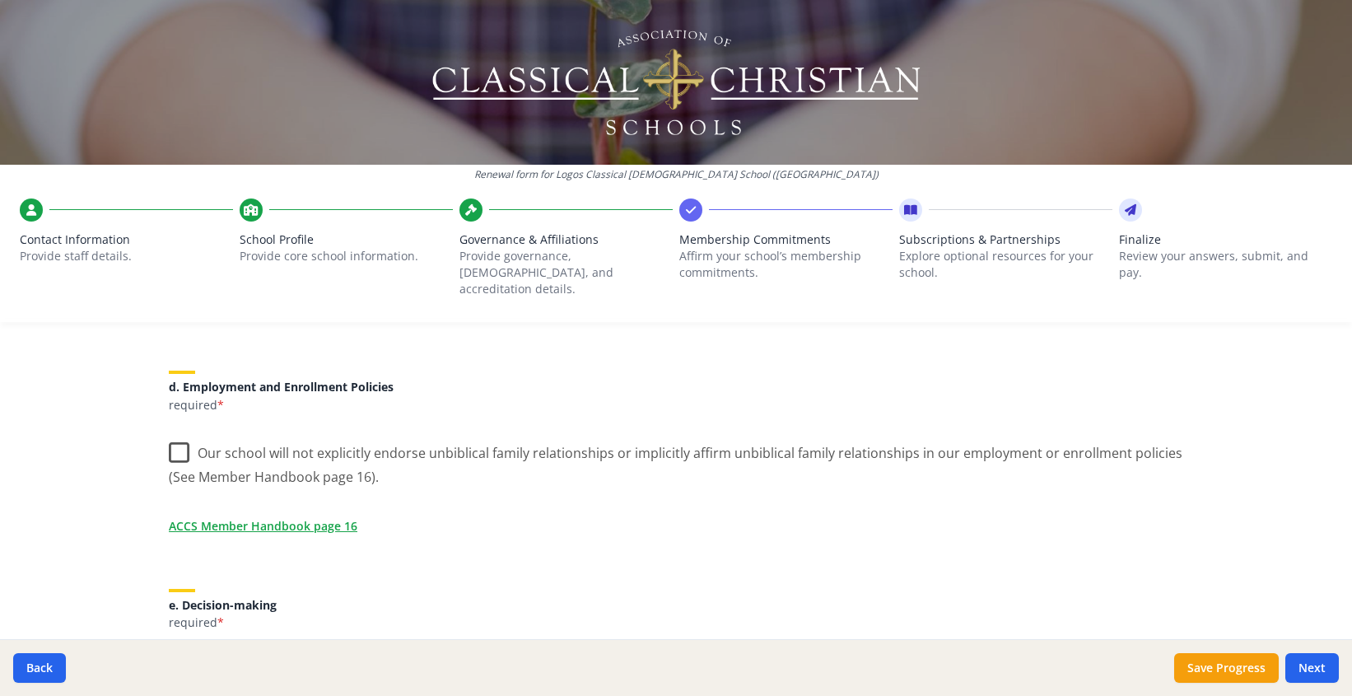
scroll to position [688, 0]
click at [176, 432] on label "Our school will not explicitly endorse unbiblical family relationships or impli…" at bounding box center [676, 457] width 1014 height 55
click at [0, 0] on input "Our school will not explicitly endorse unbiblical family relationships or impli…" at bounding box center [0, 0] width 0 height 0
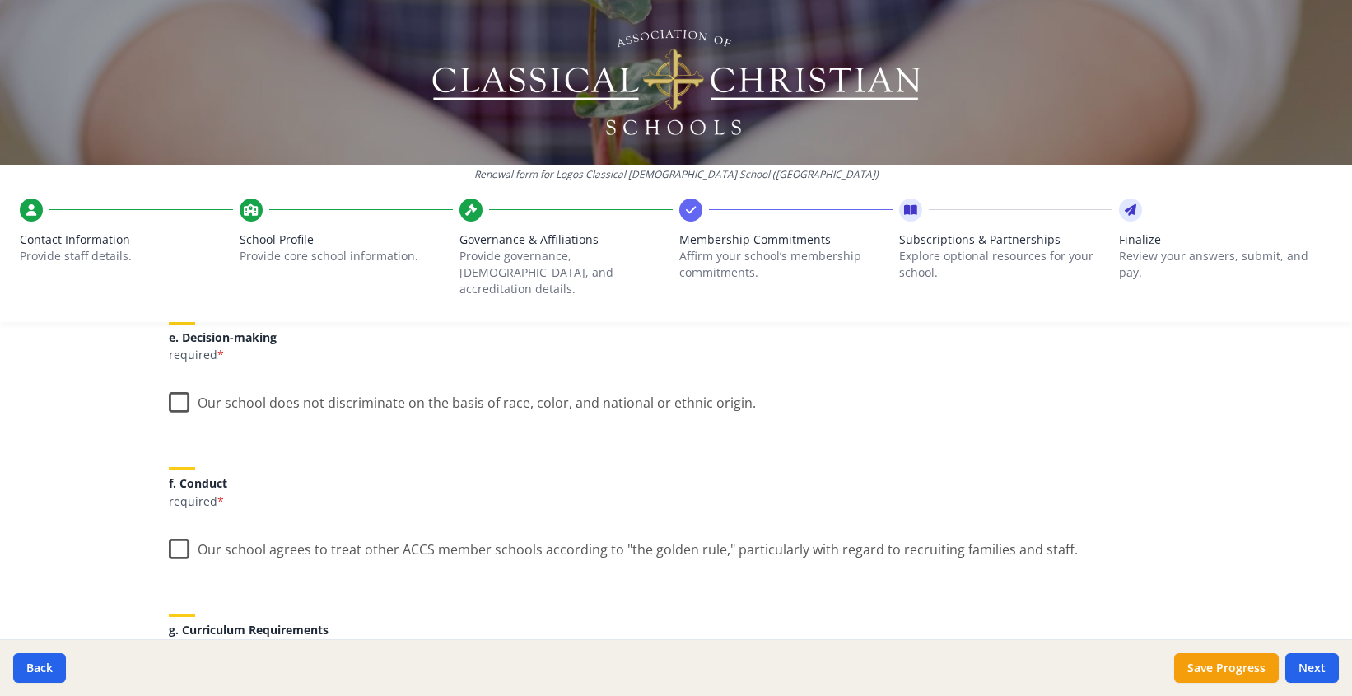
scroll to position [958, 0]
click at [184, 377] on label "Our school does not discriminate on the basis of race, color, and national or e…" at bounding box center [462, 394] width 587 height 35
click at [0, 0] on input "Our school does not discriminate on the basis of race, color, and national or e…" at bounding box center [0, 0] width 0 height 0
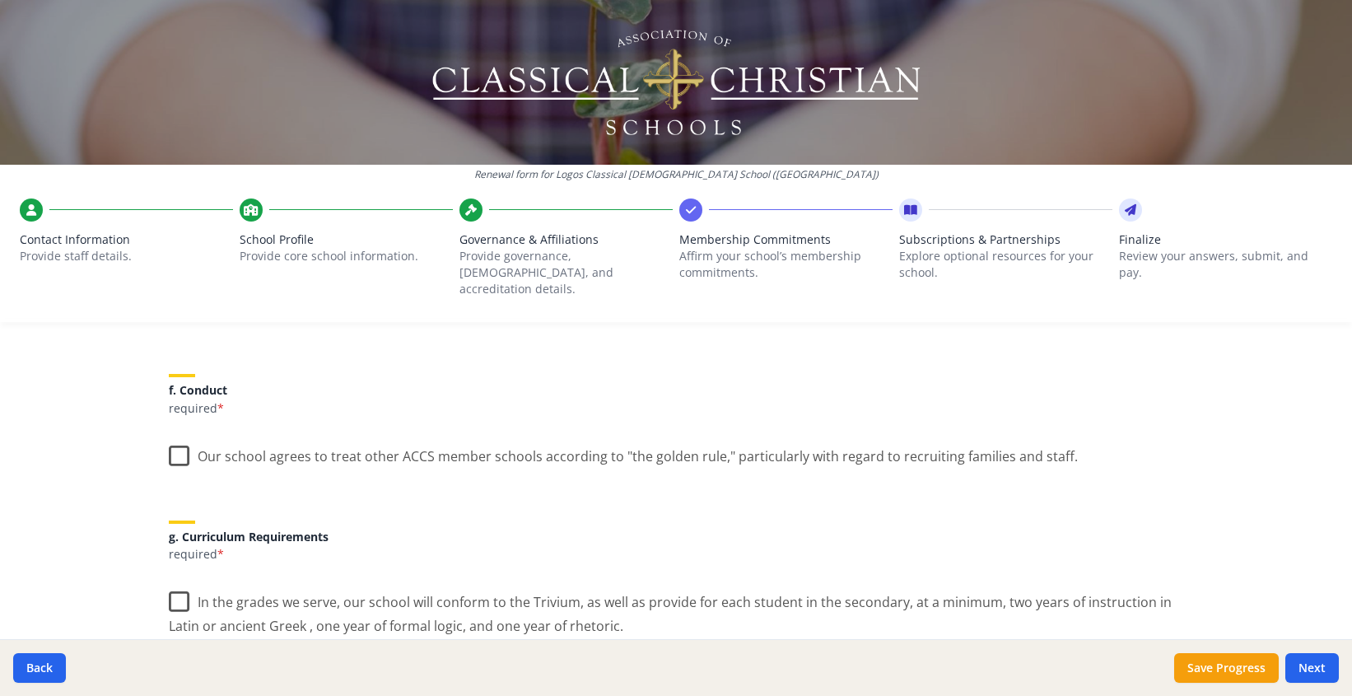
scroll to position [1085, 0]
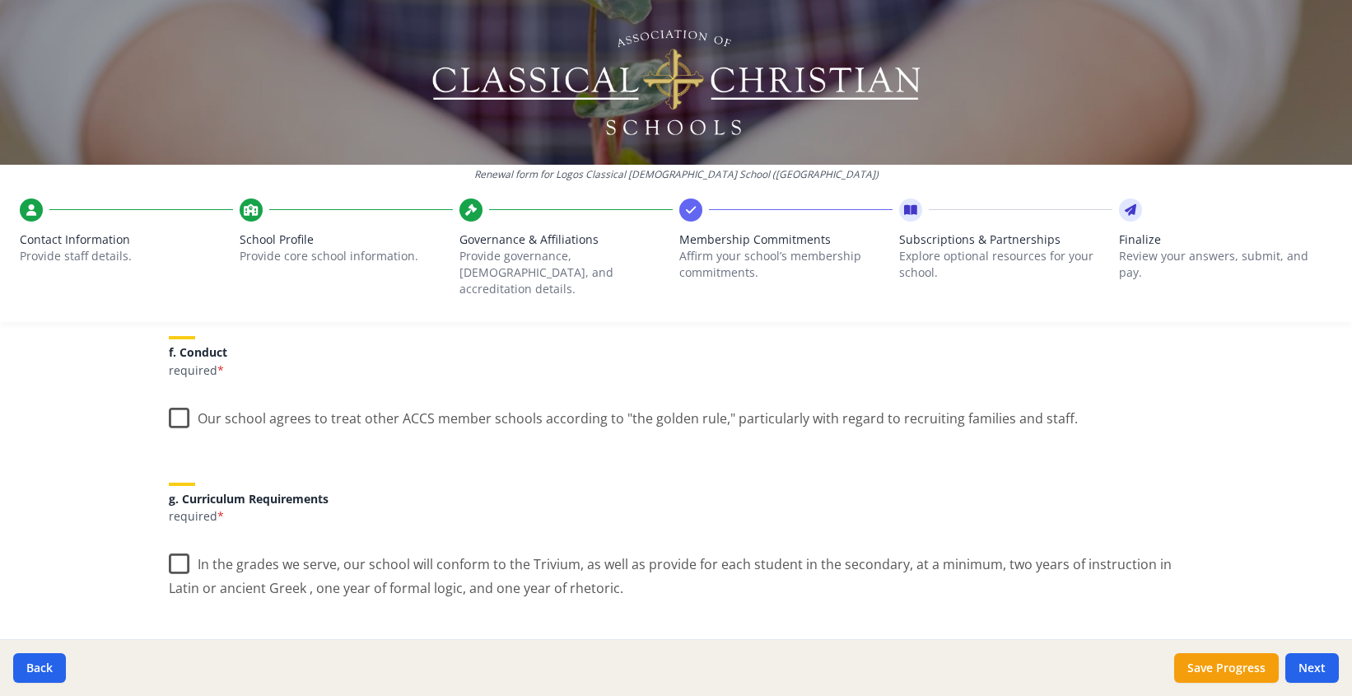
click at [179, 401] on label "Our school agrees to treat other ACCS member schools according to "the golden r…" at bounding box center [623, 414] width 909 height 35
click at [0, 0] on input "Our school agrees to treat other ACCS member schools according to "the golden r…" at bounding box center [0, 0] width 0 height 0
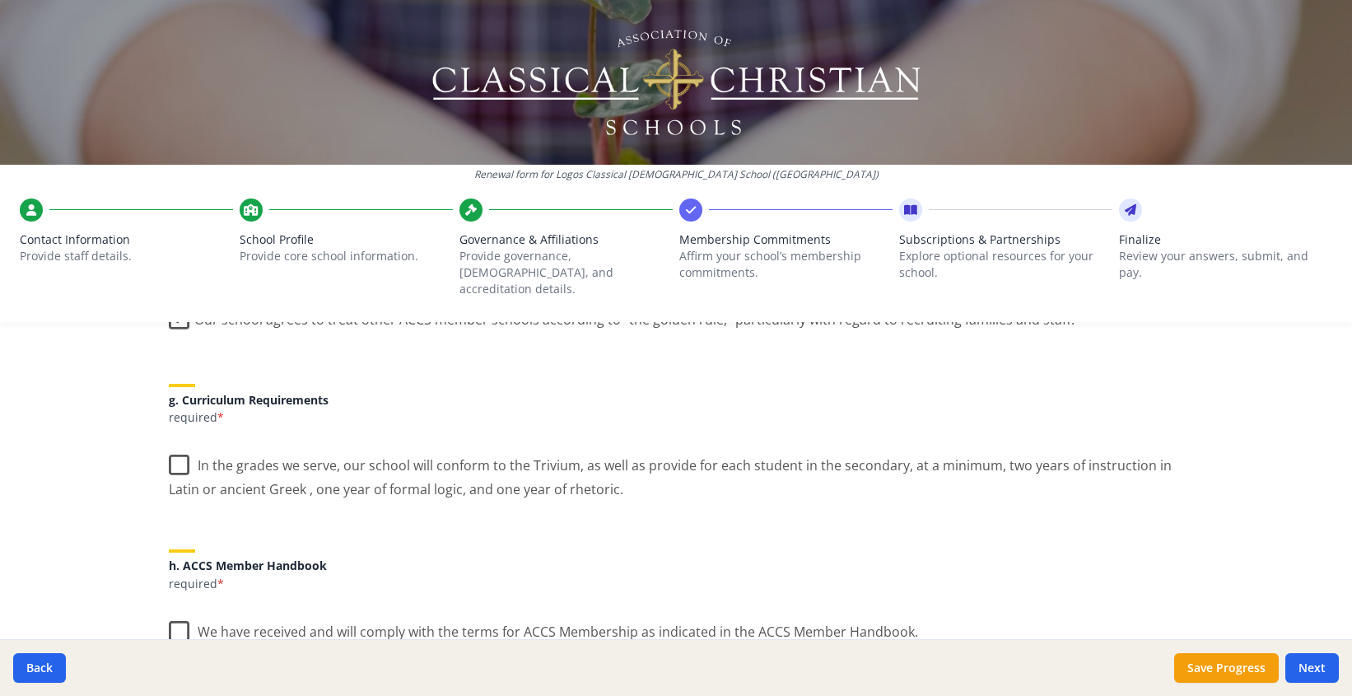
scroll to position [1210, 0]
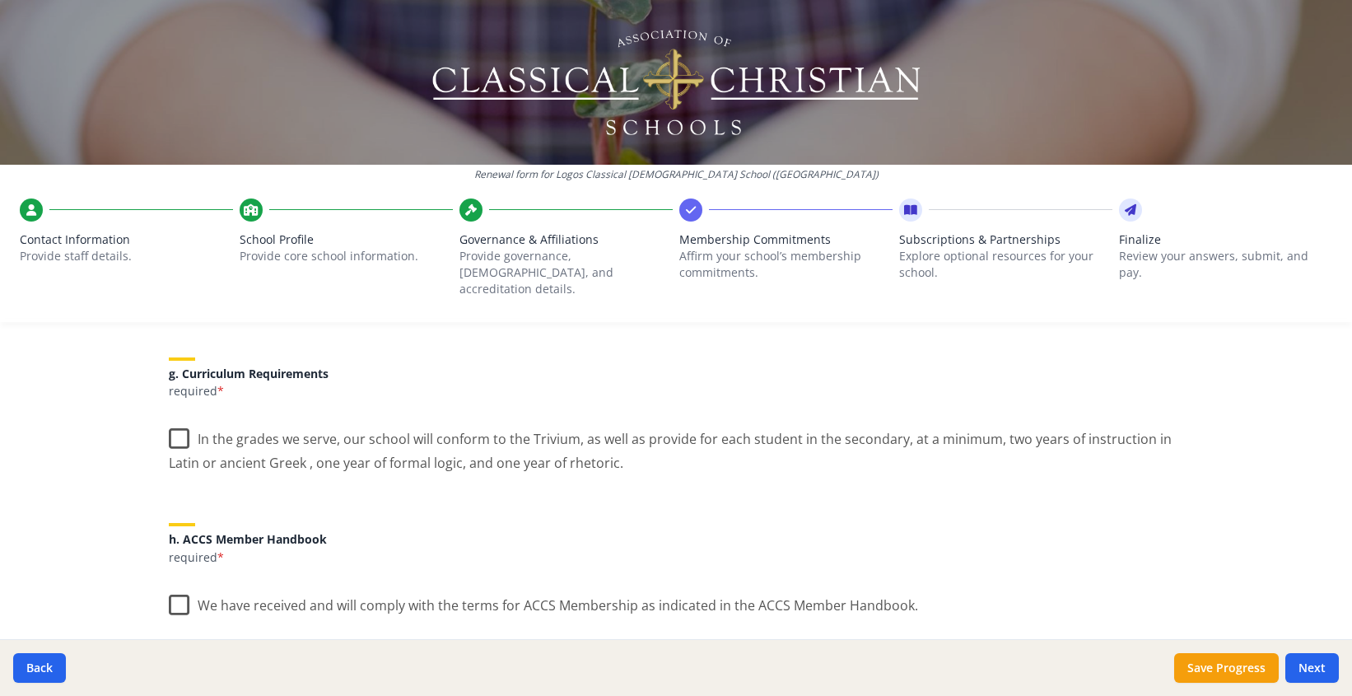
click at [175, 423] on label "In the grades we serve, our school will conform to the Trivium, as well as prov…" at bounding box center [676, 444] width 1014 height 55
click at [0, 0] on input "In the grades we serve, our school will conform to the Trivium, as well as prov…" at bounding box center [0, 0] width 0 height 0
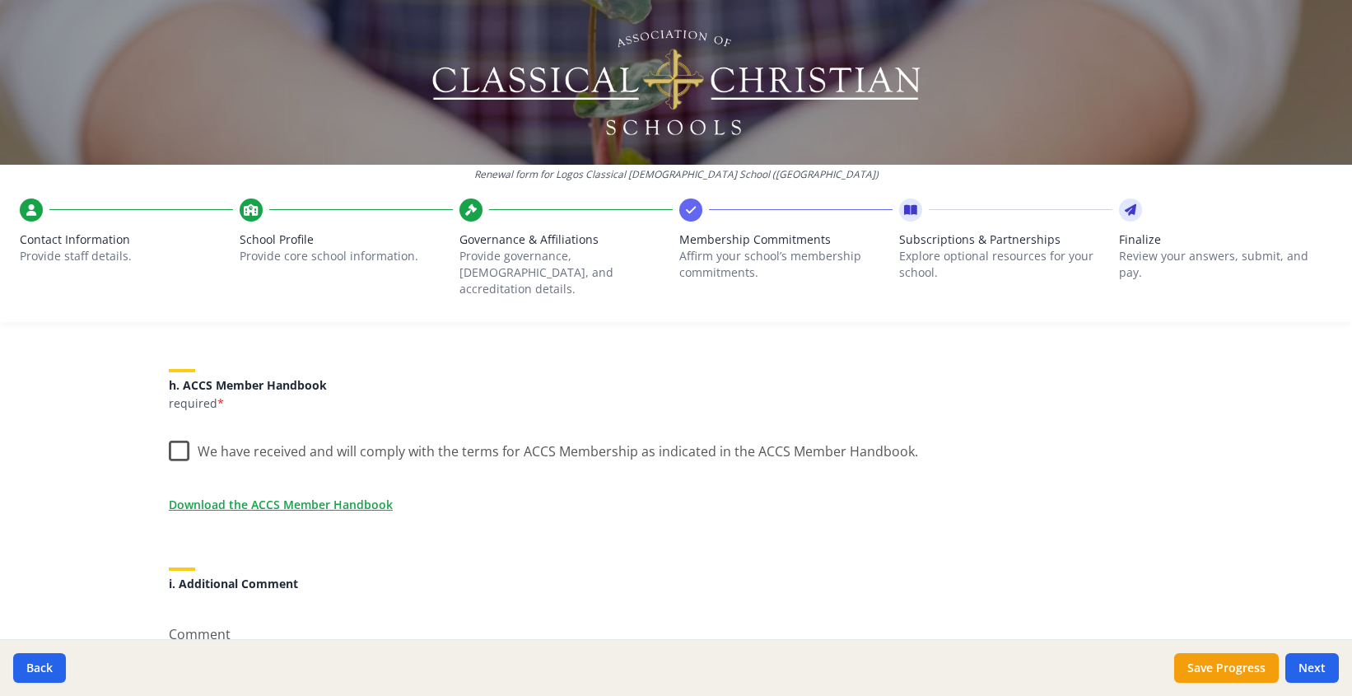
scroll to position [1365, 0]
click at [177, 430] on label "We have received and will comply with the terms for ACCS Membership as indicate…" at bounding box center [543, 446] width 749 height 35
click at [0, 0] on input "We have received and will comply with the terms for ACCS Membership as indicate…" at bounding box center [0, 0] width 0 height 0
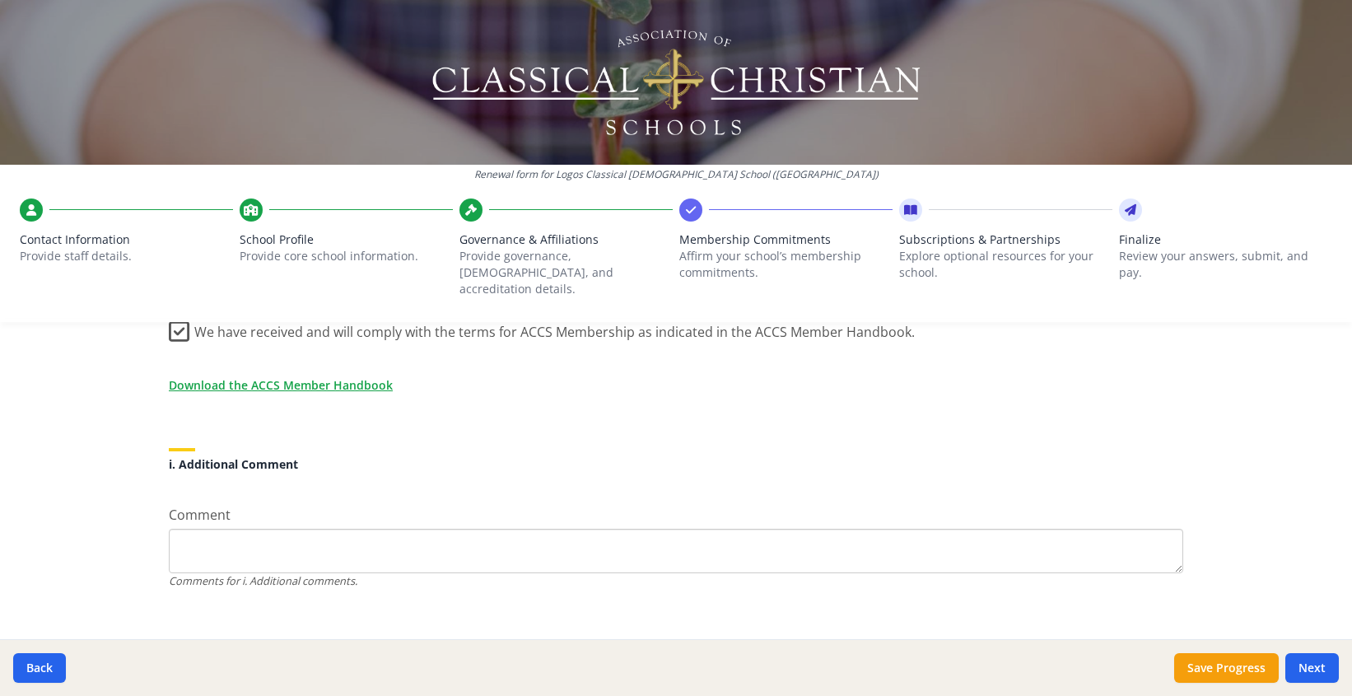
scroll to position [1482, 0]
click at [1305, 669] on button "Next" at bounding box center [1312, 668] width 54 height 30
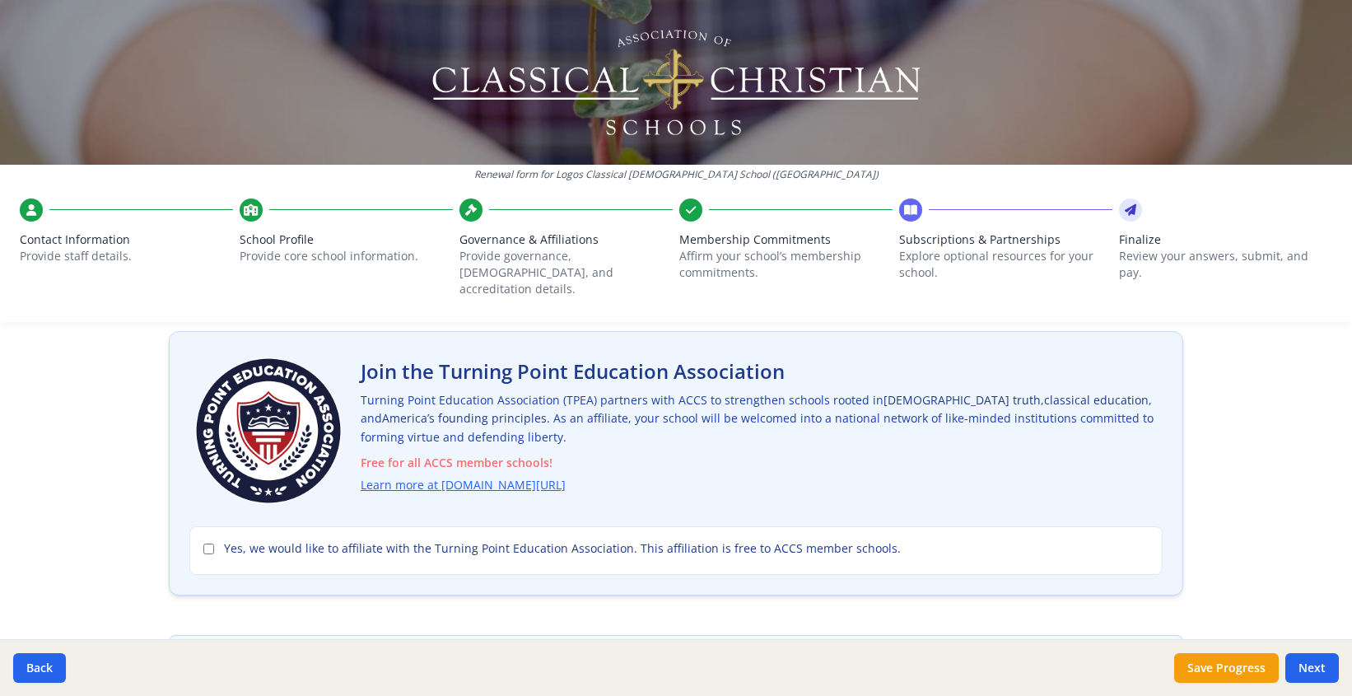
scroll to position [86, 0]
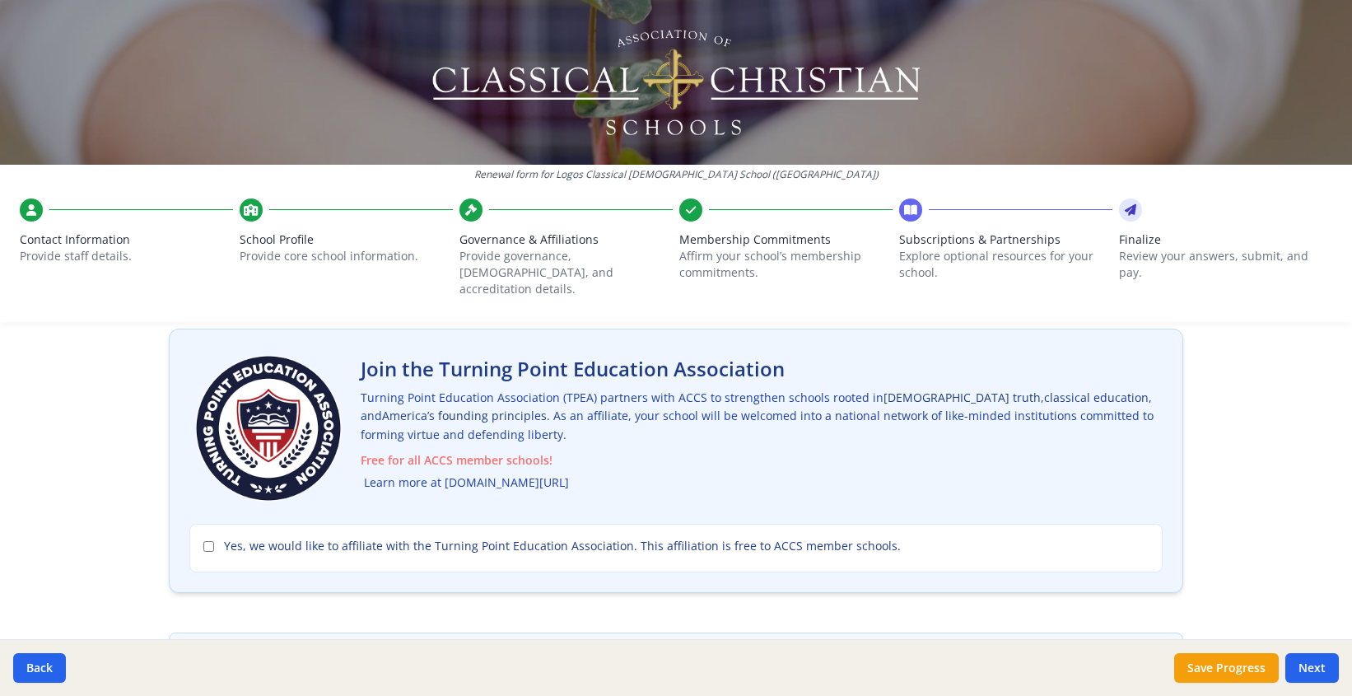
click at [424, 473] on link "Learn more at [DOMAIN_NAME][URL]" at bounding box center [466, 482] width 205 height 19
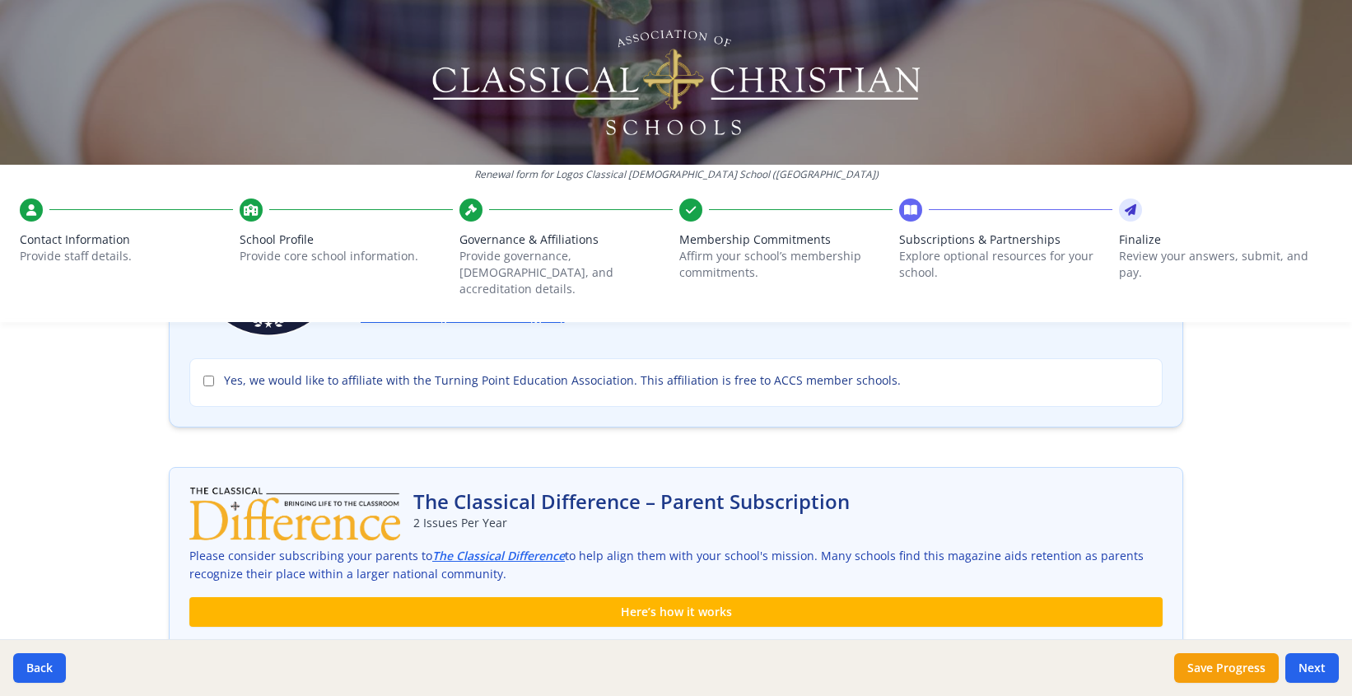
scroll to position [252, 0]
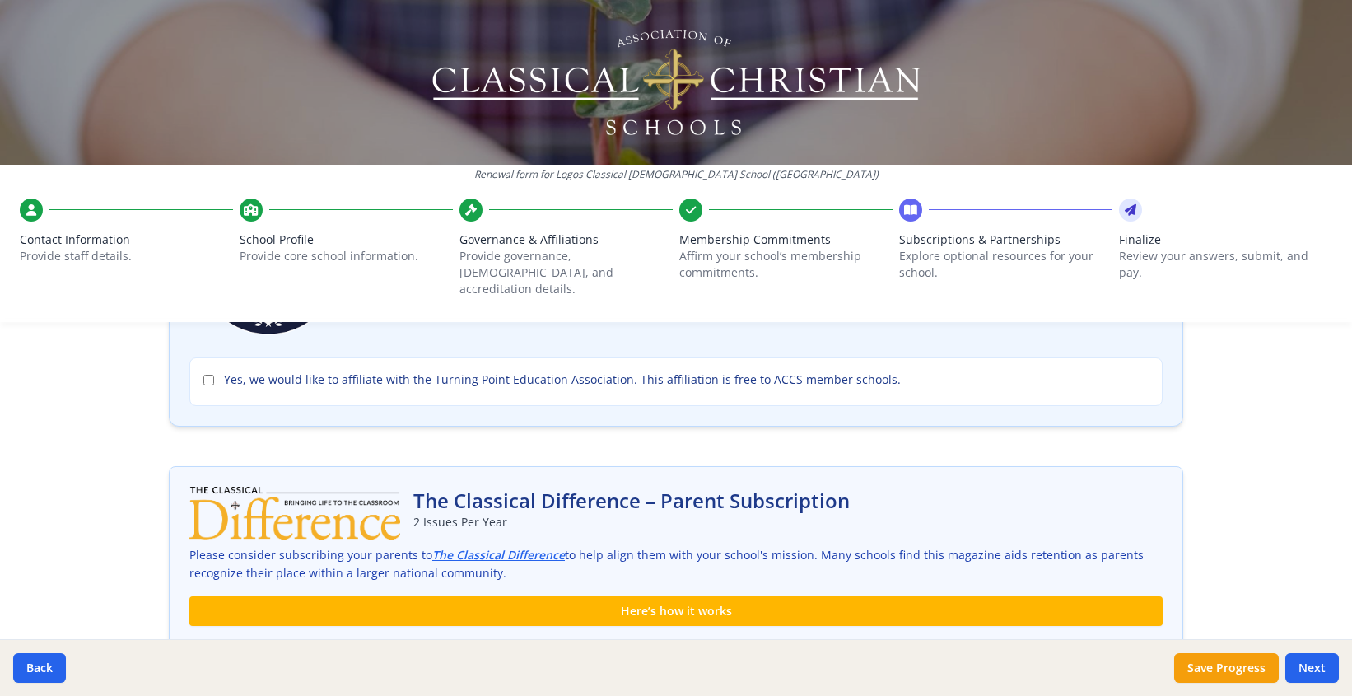
click at [211, 375] on input "Yes, we would like to affiliate with the Turning Point Education Association. T…" at bounding box center [208, 380] width 11 height 11
checkbox input "true"
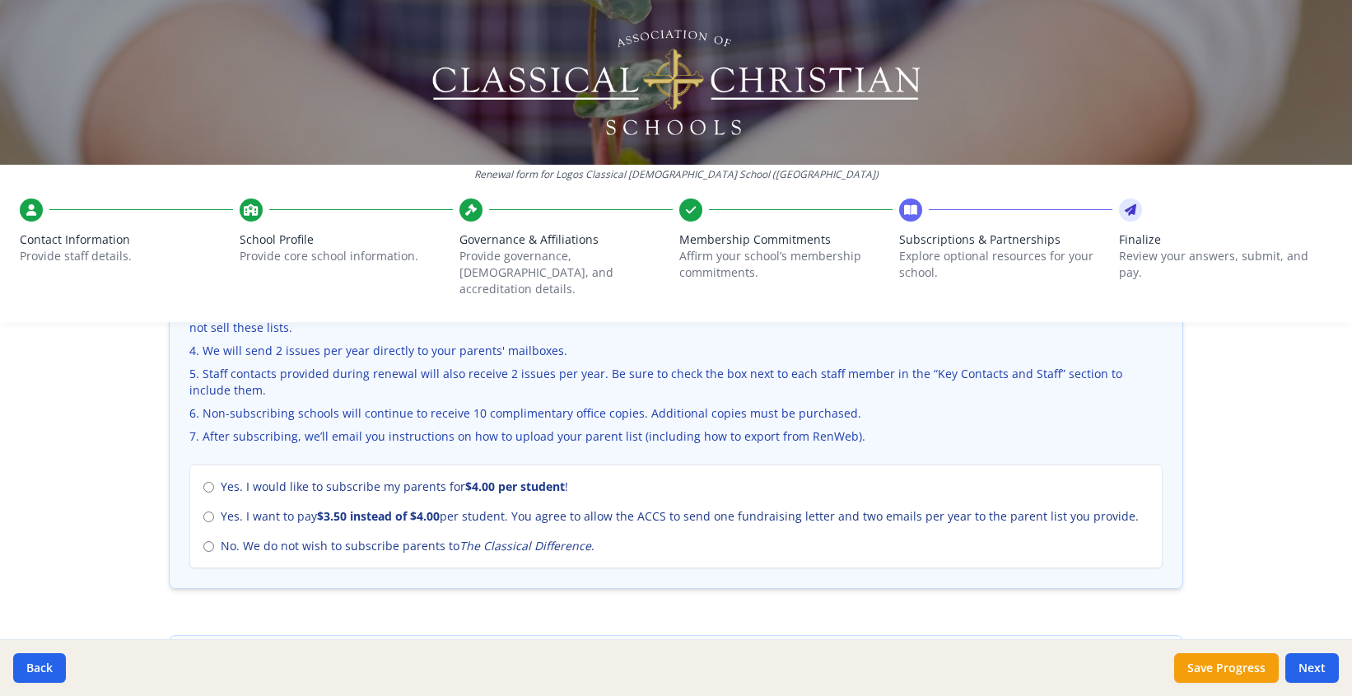
scroll to position [637, 0]
click at [208, 538] on input "No. We do not wish to subscribe parents to The Classical Difference ." at bounding box center [208, 543] width 11 height 11
radio input "true"
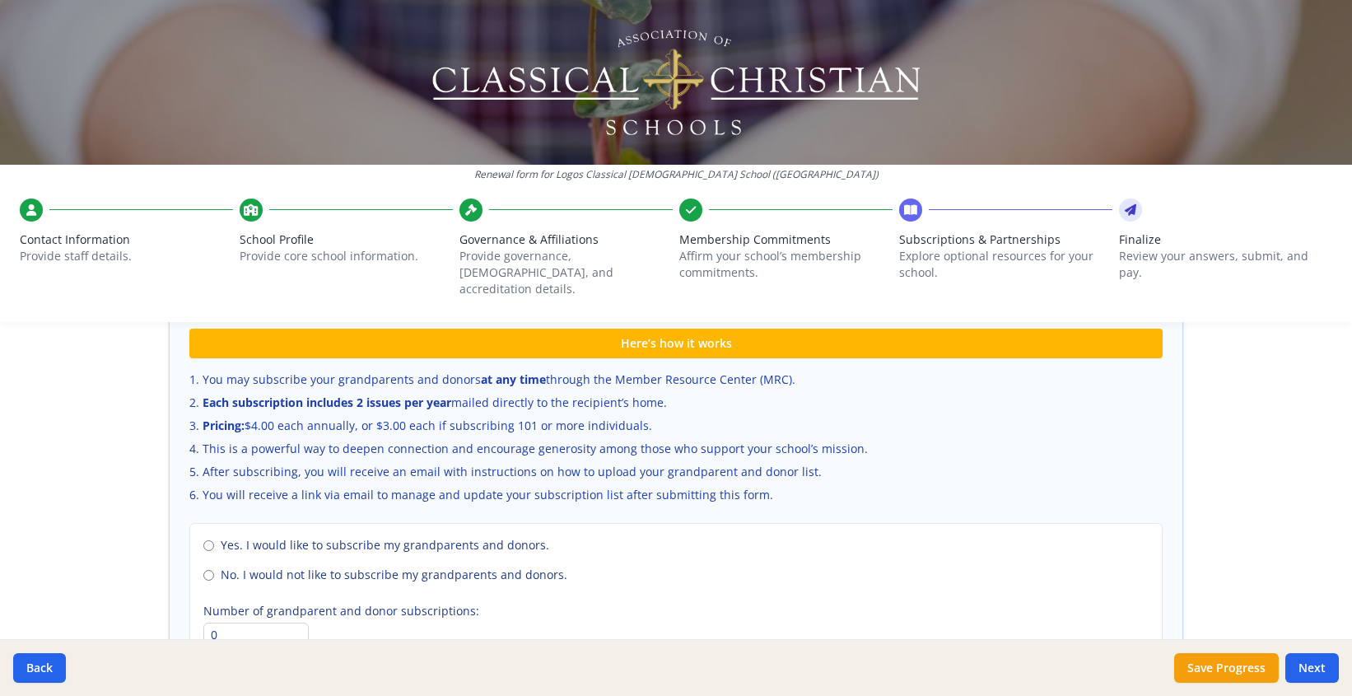
scroll to position [1087, 0]
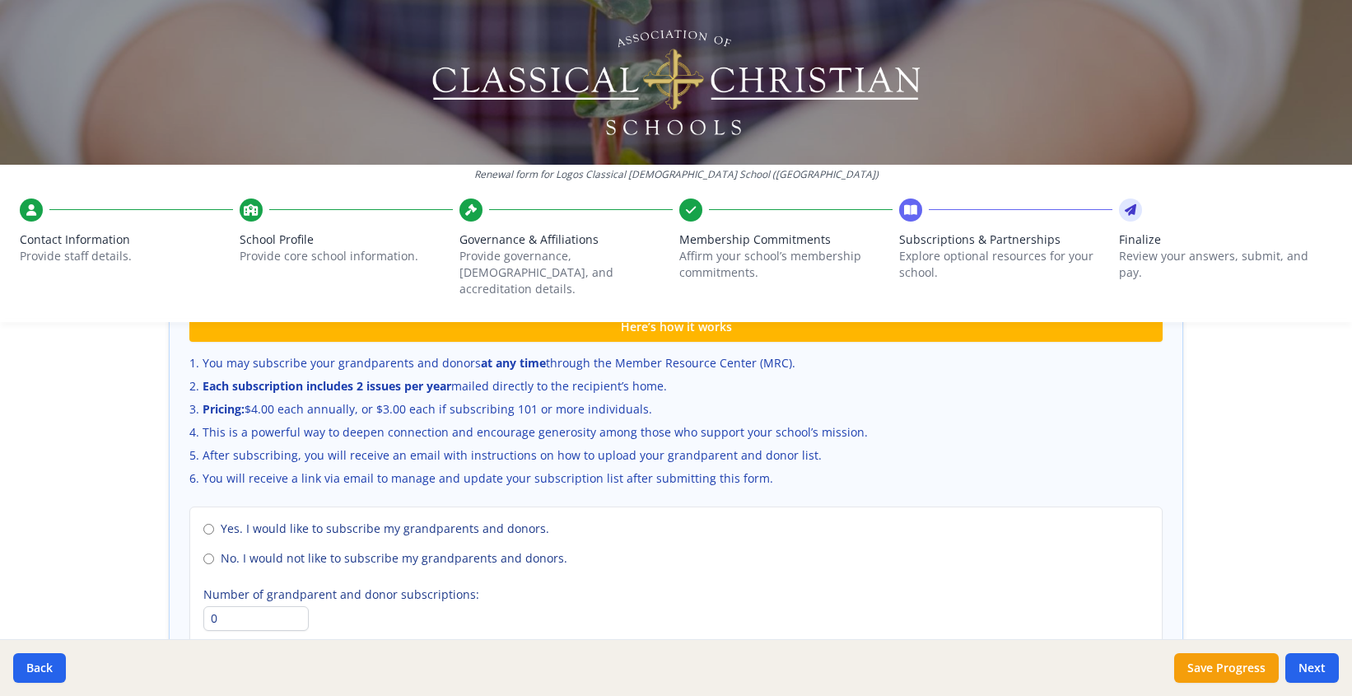
click at [207, 553] on input "No. I would not like to subscribe my grandparents and donors." at bounding box center [208, 558] width 11 height 11
radio input "true"
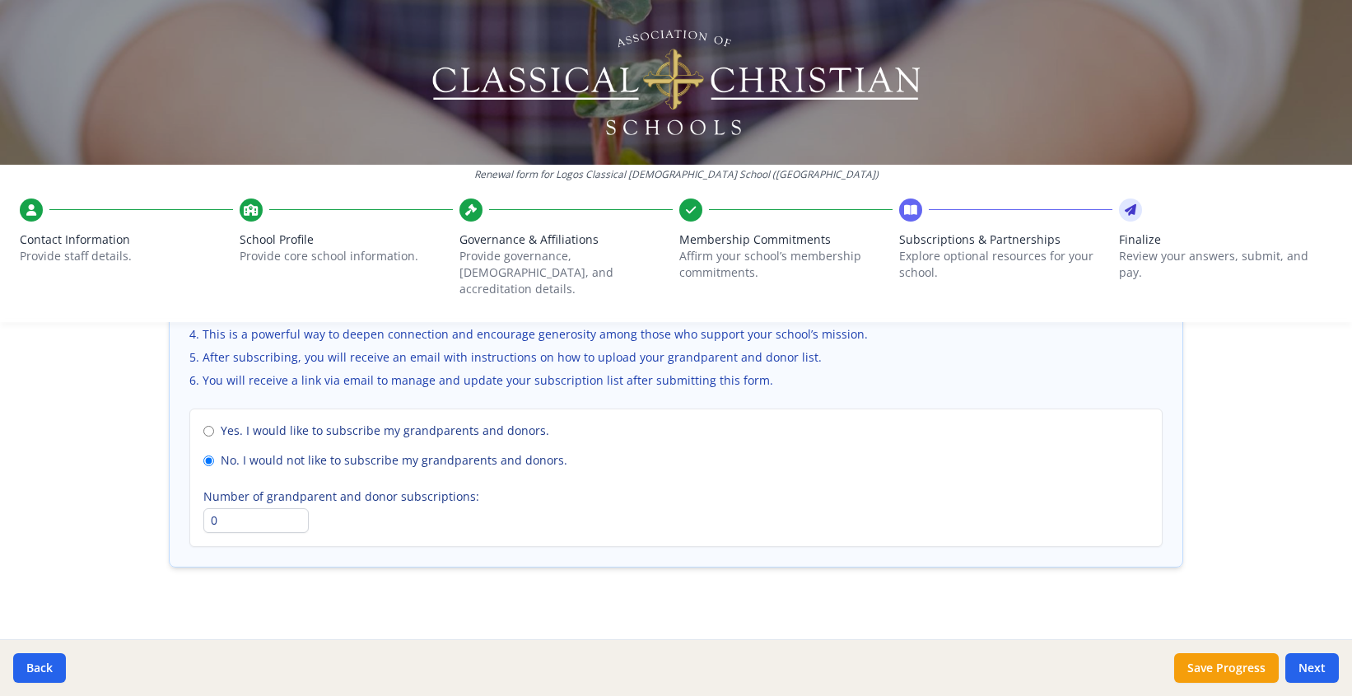
scroll to position [1184, 0]
click at [1310, 664] on button "Next" at bounding box center [1312, 668] width 54 height 30
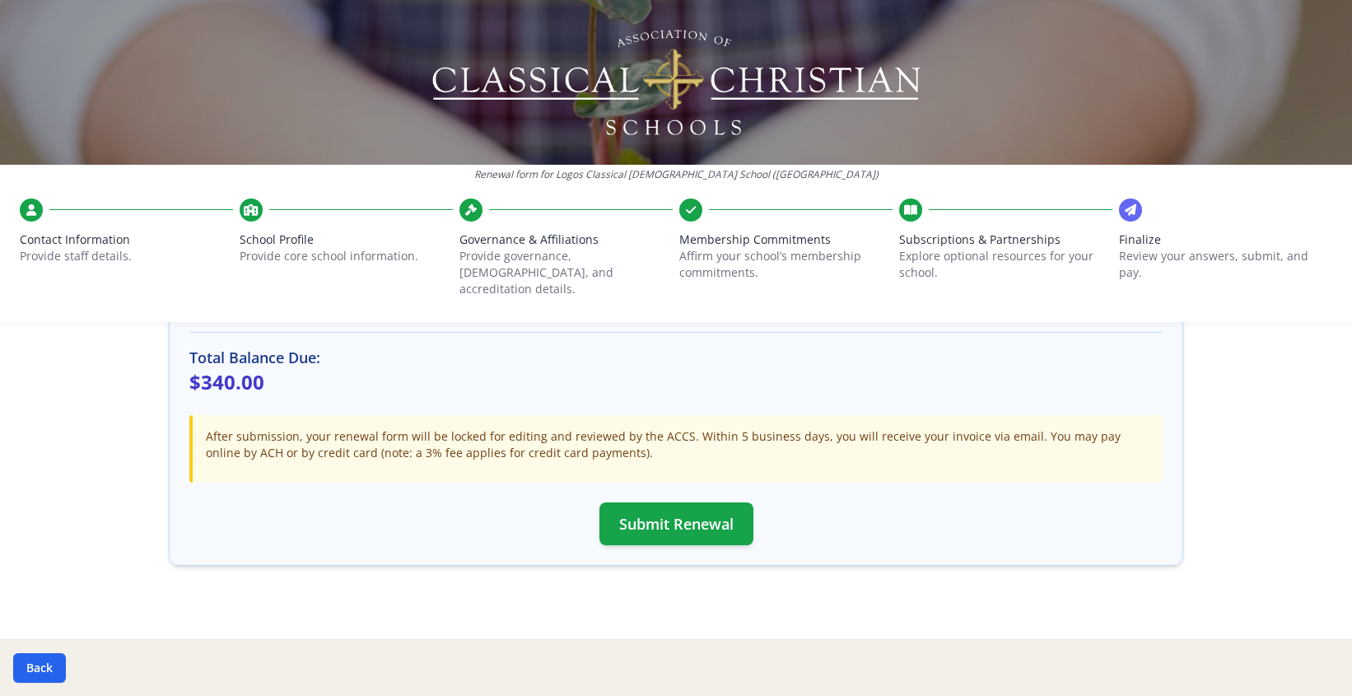
scroll to position [491, 0]
click at [672, 505] on button "Submit Renewal" at bounding box center [676, 524] width 154 height 43
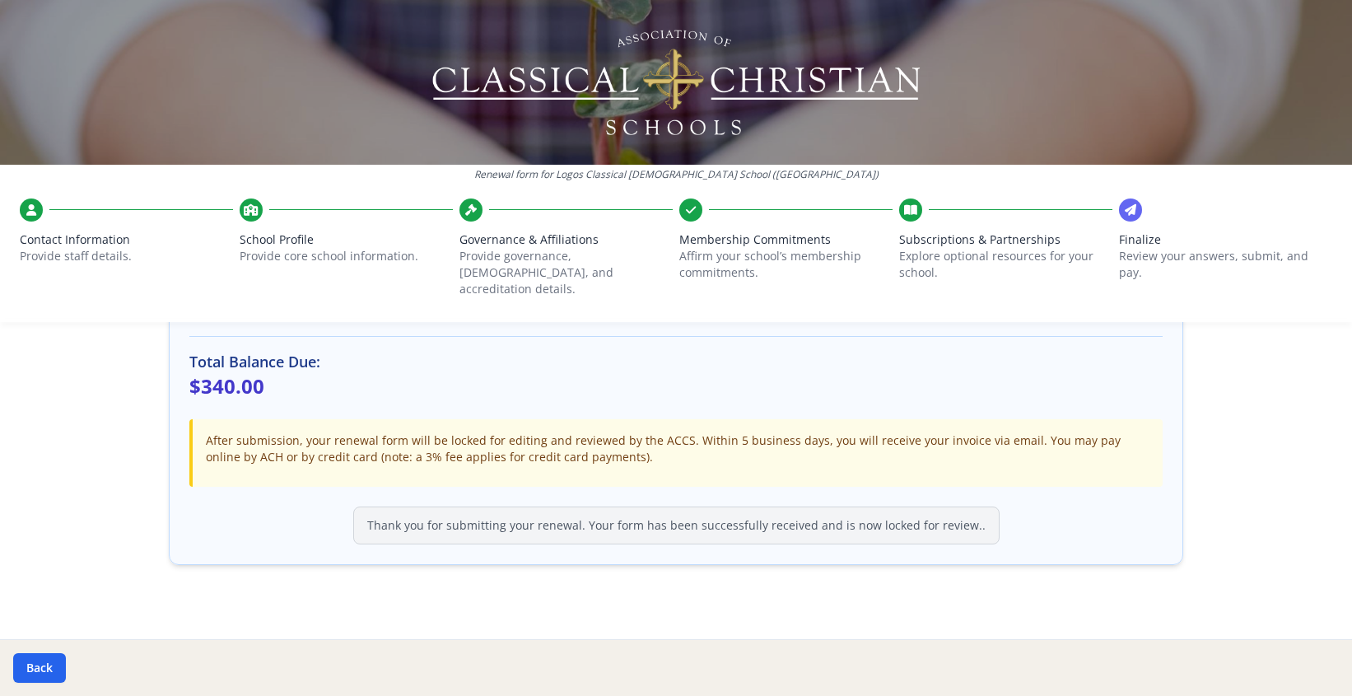
scroll to position [486, 0]
click at [595, 515] on div "Thank you for submitting your renewal. Your form has been successfully received…" at bounding box center [676, 527] width 646 height 38
click at [511, 440] on p "After submission, your renewal form will be locked for editing and reviewed by …" at bounding box center [677, 450] width 943 height 33
click at [235, 375] on p "$340.00" at bounding box center [675, 388] width 973 height 26
click at [254, 351] on h3 "Total Balance Due:" at bounding box center [675, 362] width 973 height 23
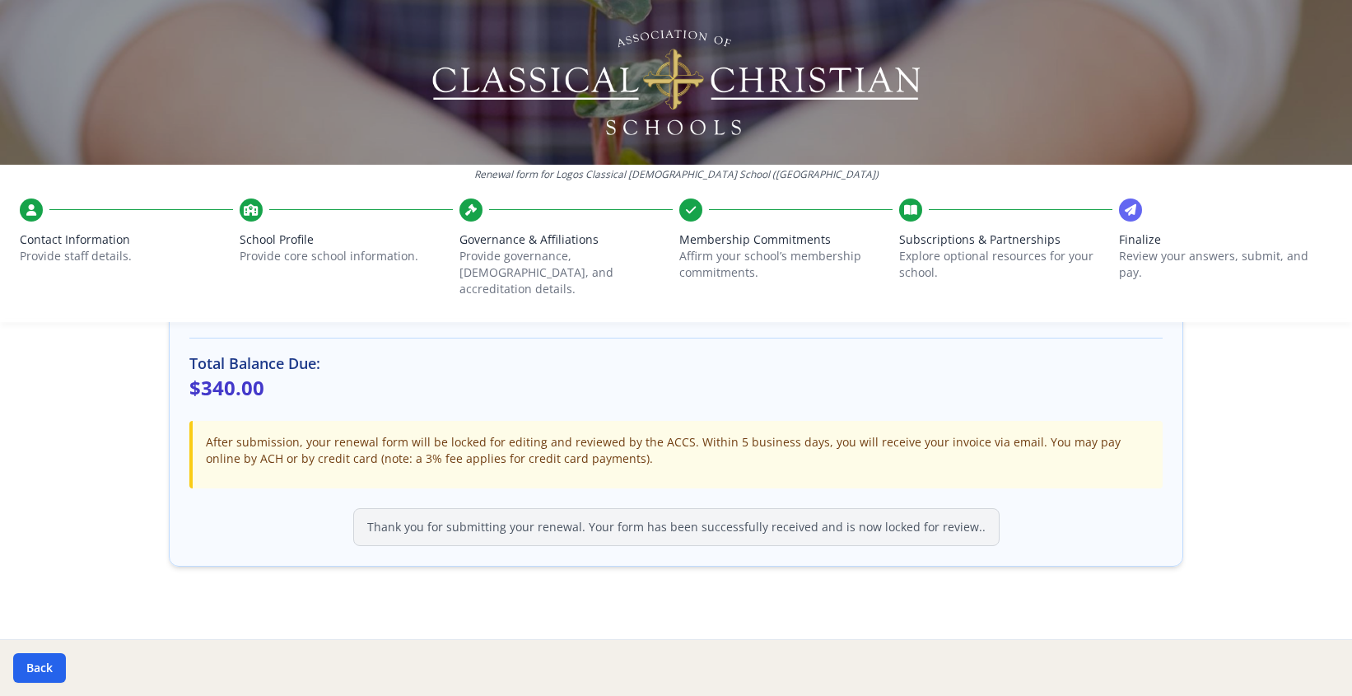
click at [230, 375] on p "$340.00" at bounding box center [675, 388] width 973 height 26
click at [303, 402] on div "Final Review & Submission ACCS Membership Dues Subtotal: $340.00 The Classical …" at bounding box center [676, 247] width 1014 height 638
click at [780, 508] on div "Thank you for submitting your renewal. Your form has been successfully received…" at bounding box center [676, 527] width 646 height 38
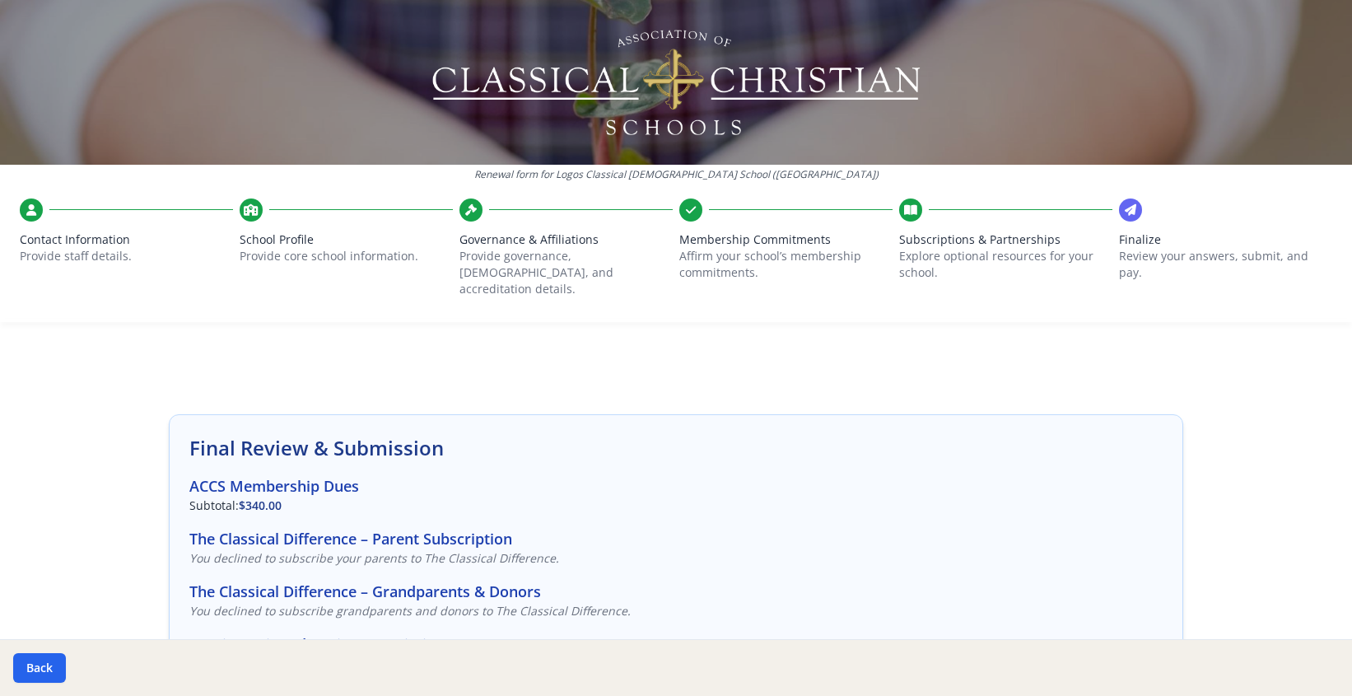
scroll to position [0, 0]
click at [1270, 254] on p "Review your answers, submit, and pay." at bounding box center [1225, 264] width 213 height 33
click at [1315, 255] on p "Review your answers, submit, and pay." at bounding box center [1225, 264] width 213 height 33
click at [1006, 254] on p "Explore optional resources for your school." at bounding box center [1005, 264] width 213 height 33
click at [910, 214] on icon at bounding box center [910, 210] width 13 height 16
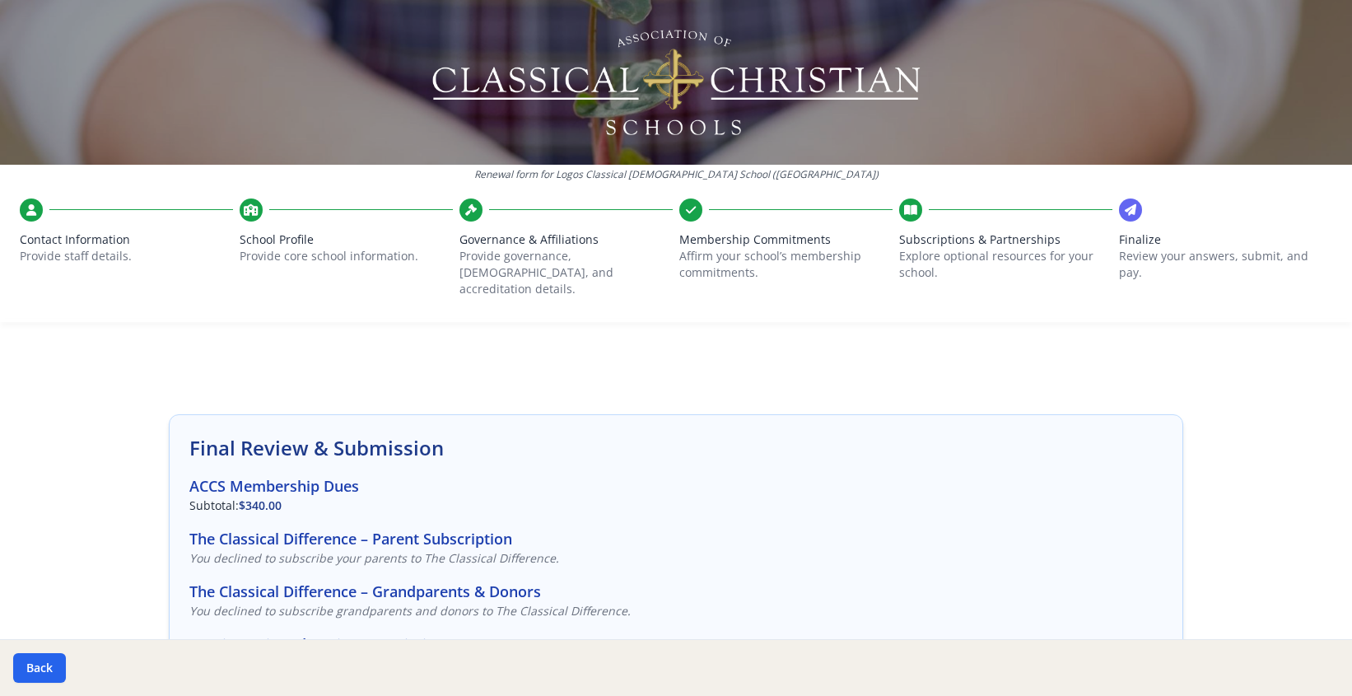
click at [1129, 207] on icon at bounding box center [1130, 210] width 12 height 16
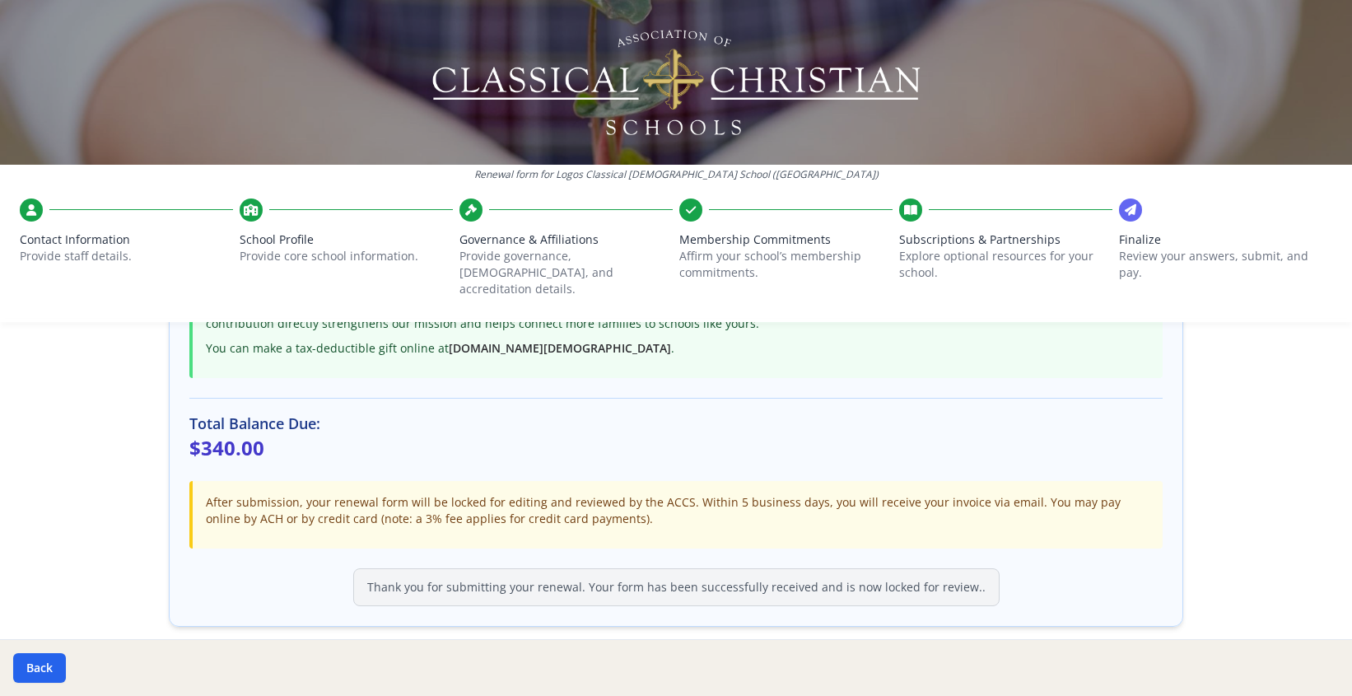
scroll to position [434, 0]
